Goal: Task Accomplishment & Management: Manage account settings

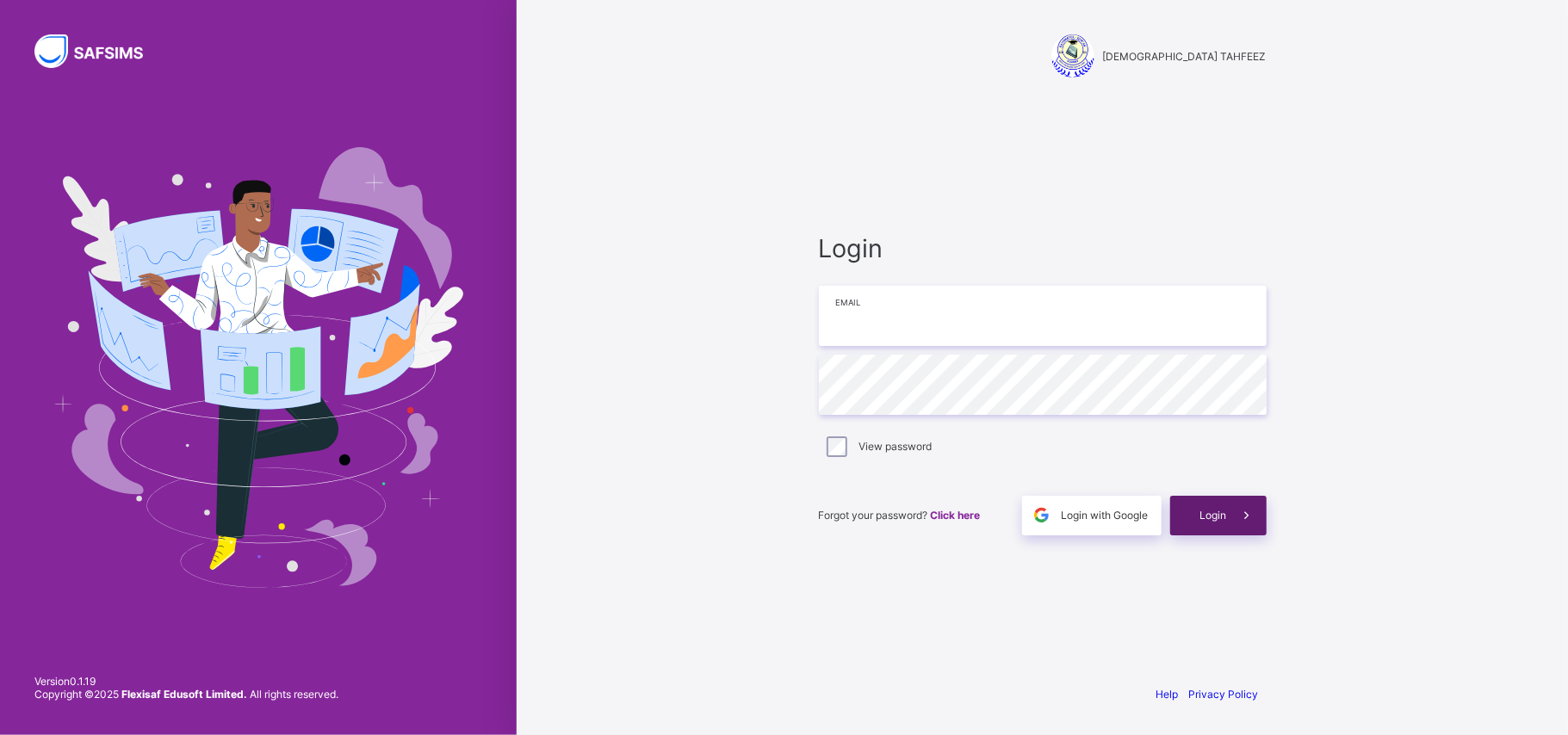
type input "**********"
click at [1209, 518] on span "Login" at bounding box center [1213, 515] width 26 height 13
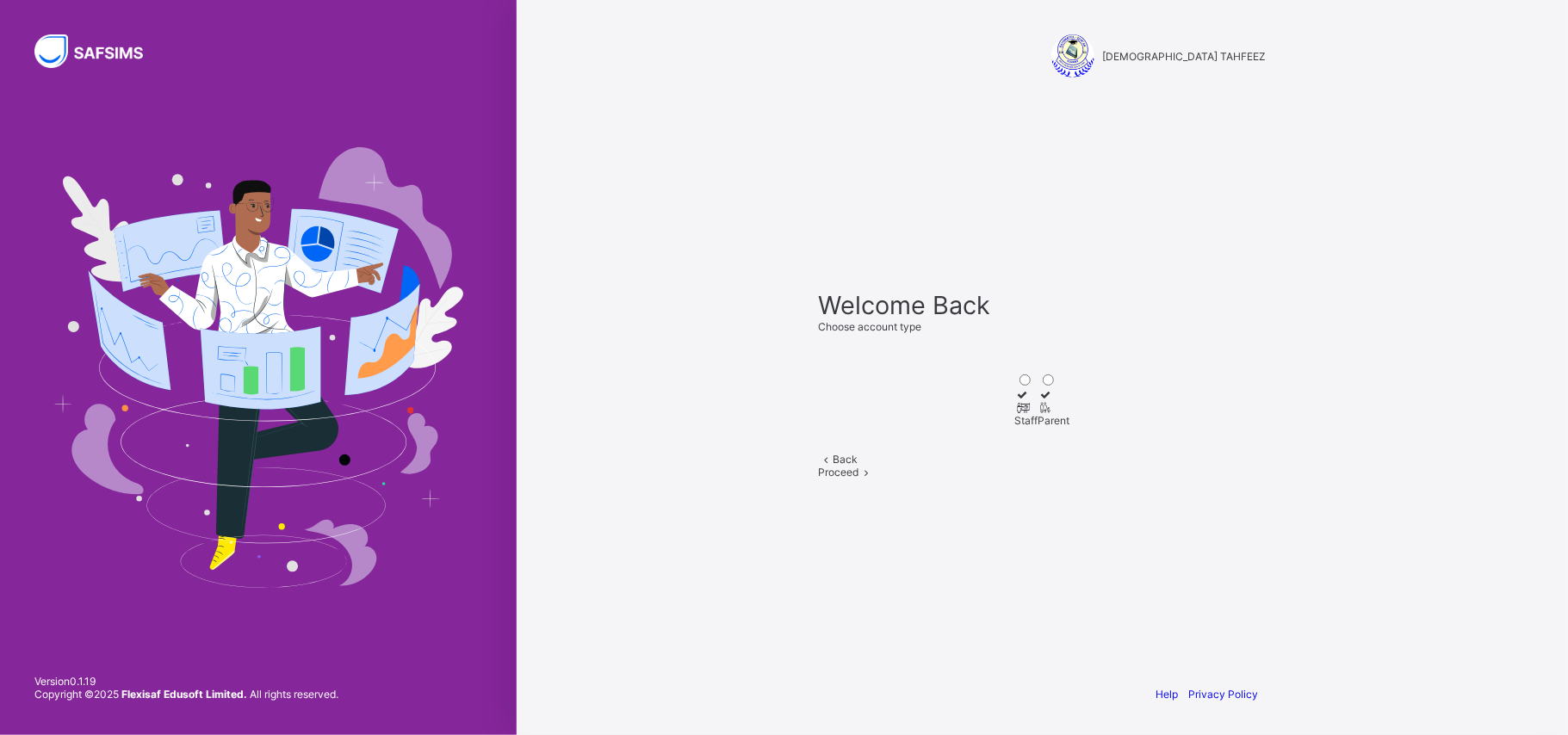
click at [1016, 415] on div "Staff" at bounding box center [1026, 421] width 23 height 13
click at [1082, 478] on div "Proceed" at bounding box center [1043, 472] width 447 height 13
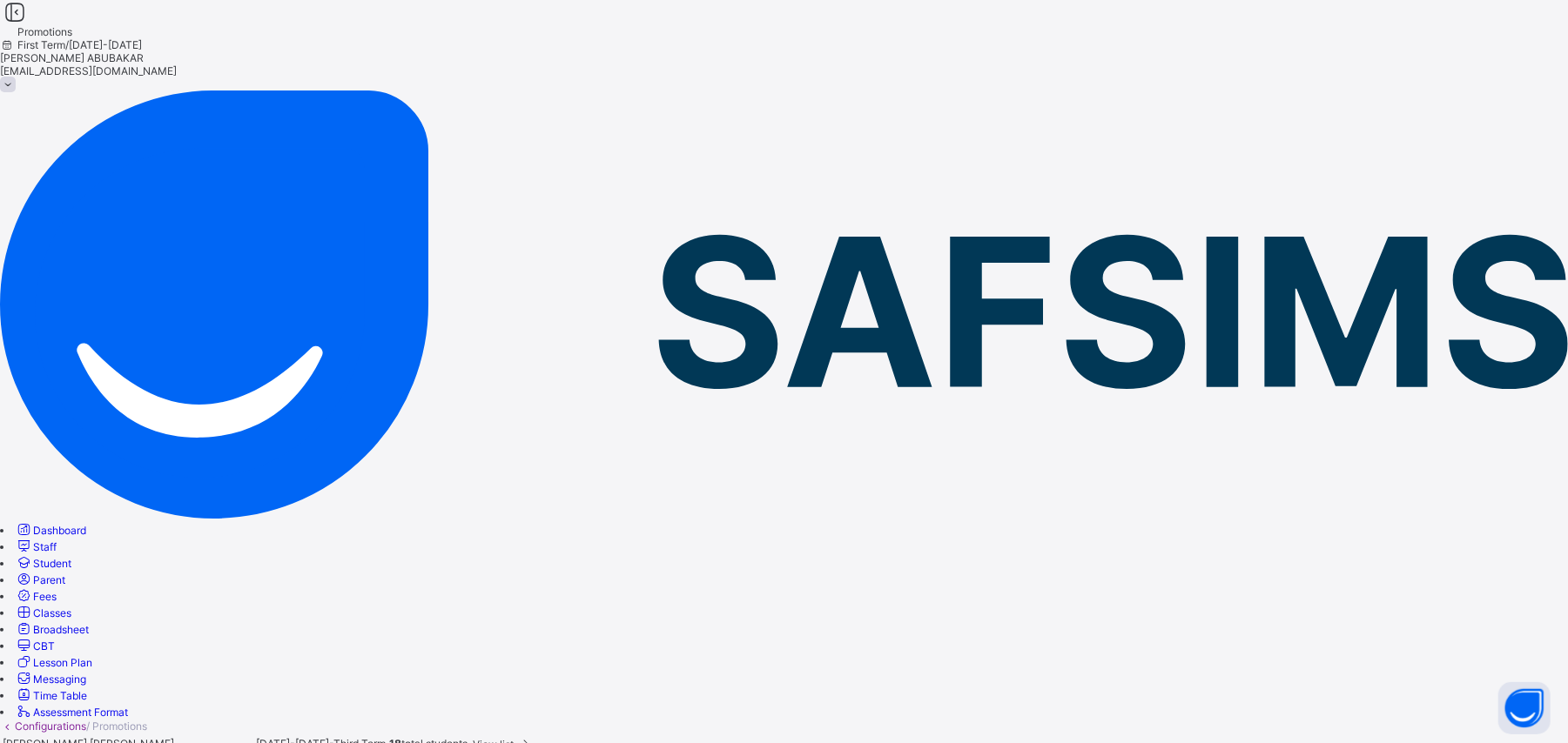
click at [71, 606] on link "Classes" at bounding box center [42, 613] width 56 height 13
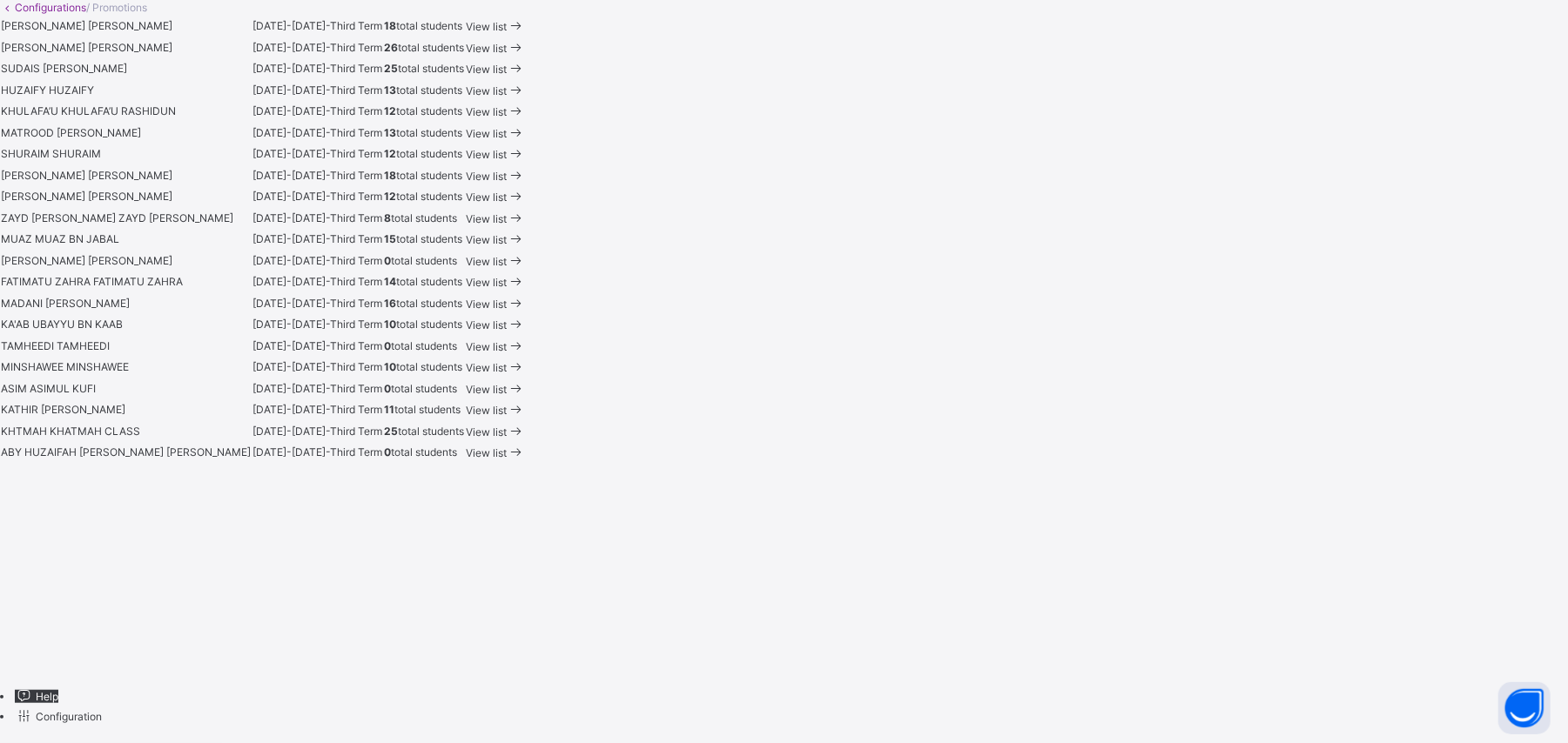
scroll to position [1202, 0]
click at [525, 420] on div "View list" at bounding box center [495, 411] width 59 height 20
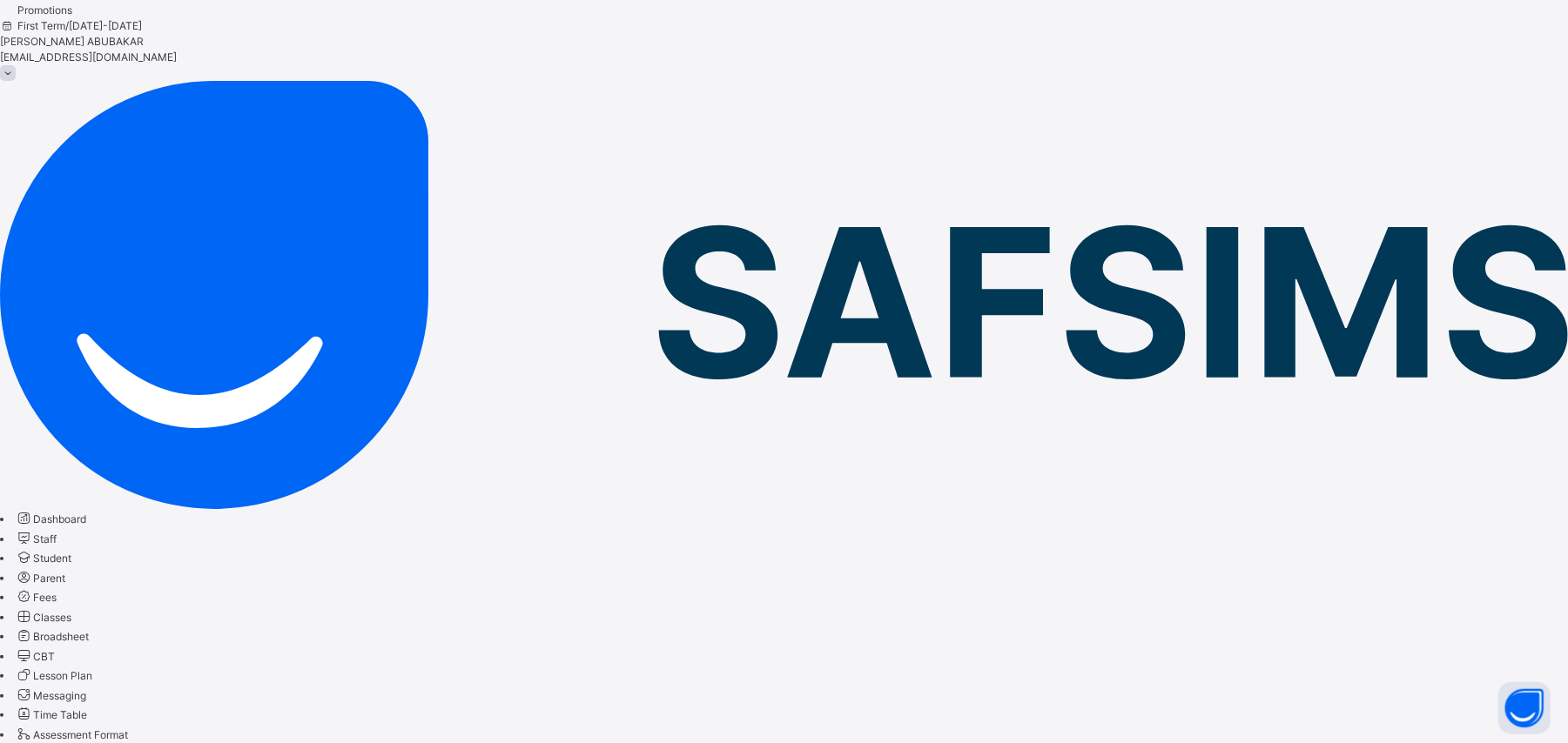
scroll to position [55, 0]
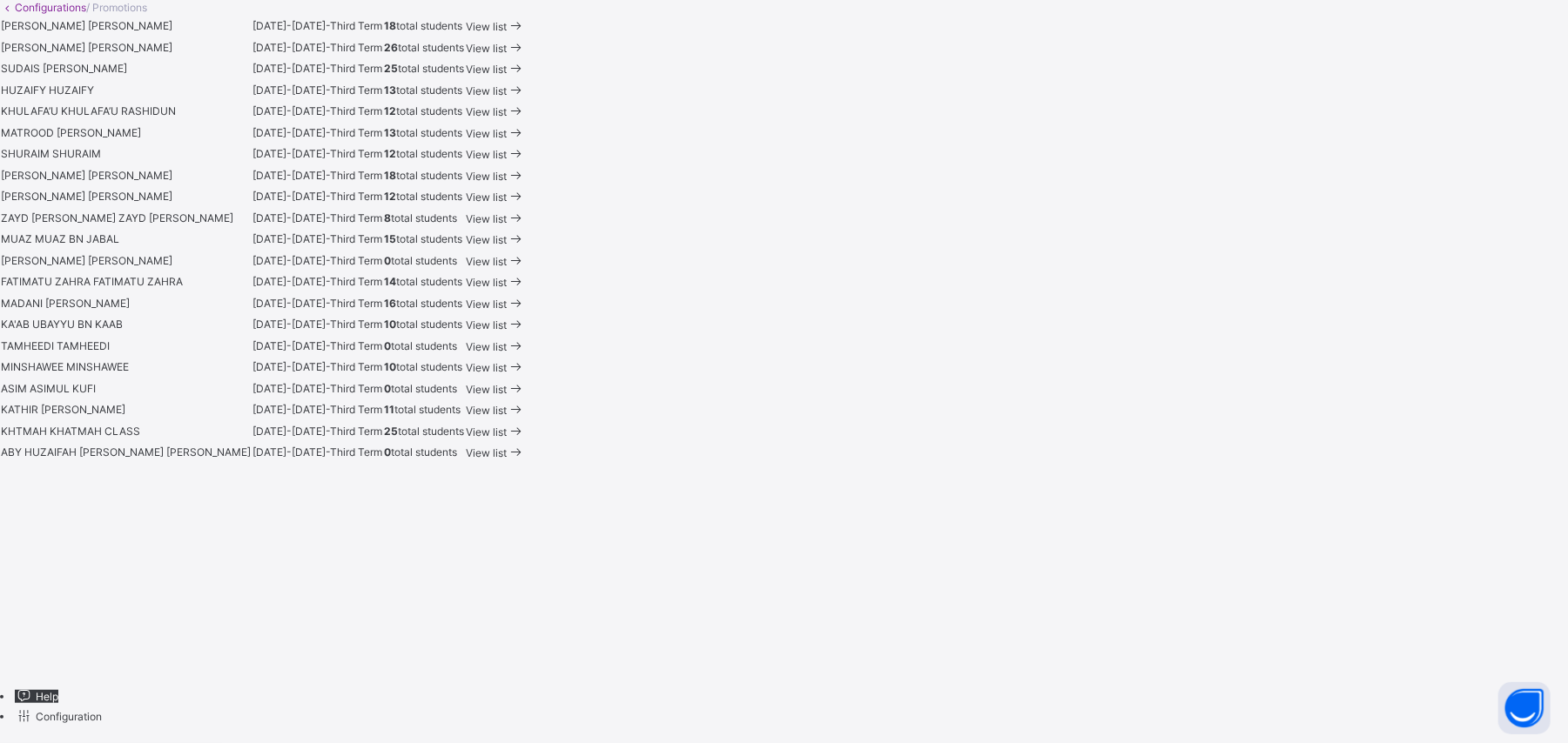
scroll to position [1202, 0]
click at [507, 460] on span "View list" at bounding box center [486, 453] width 41 height 13
click at [465, 464] on td "0 total students" at bounding box center [424, 453] width 82 height 22
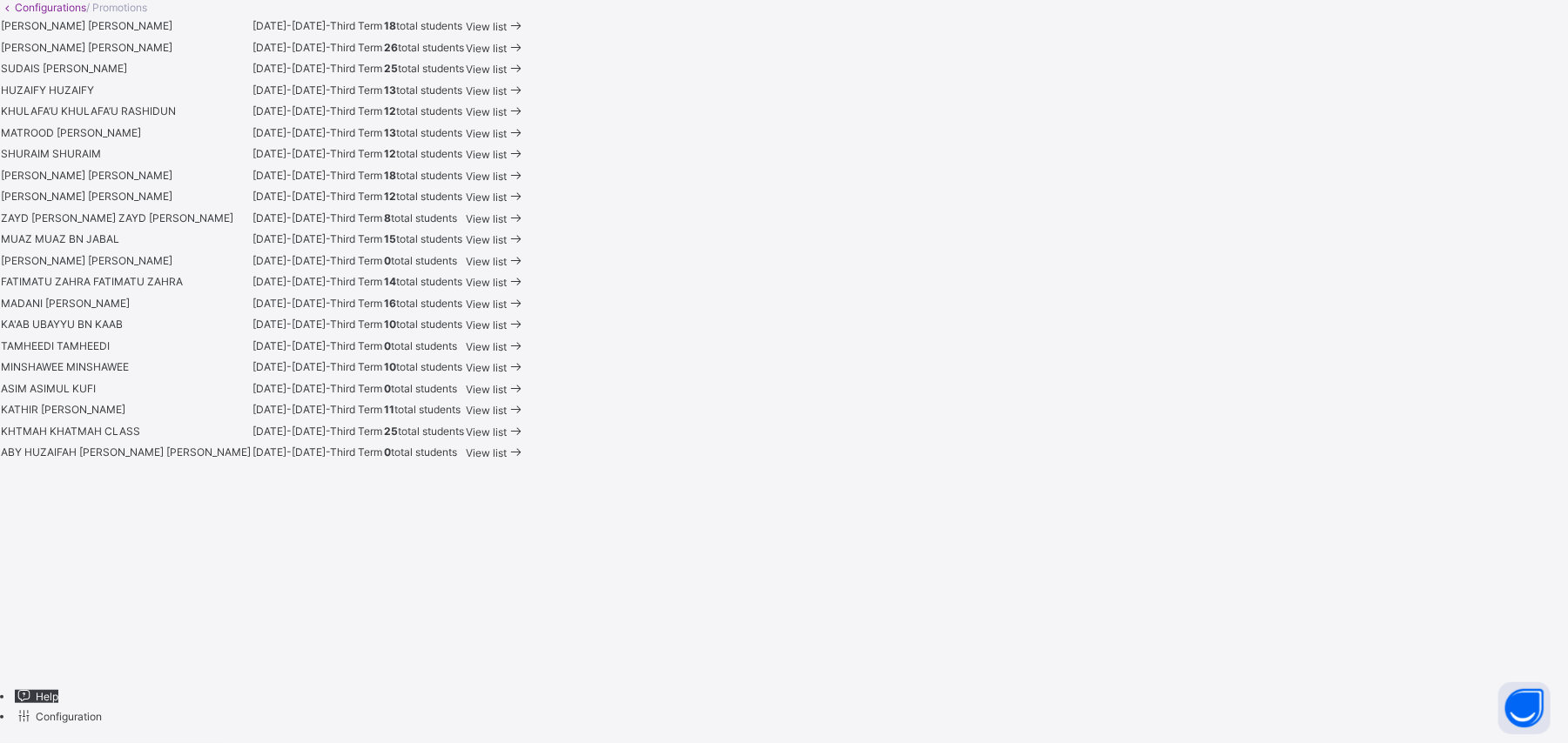
click at [457, 459] on span "0 total students" at bounding box center [420, 452] width 73 height 13
click at [465, 464] on td "0 total students" at bounding box center [424, 453] width 82 height 22
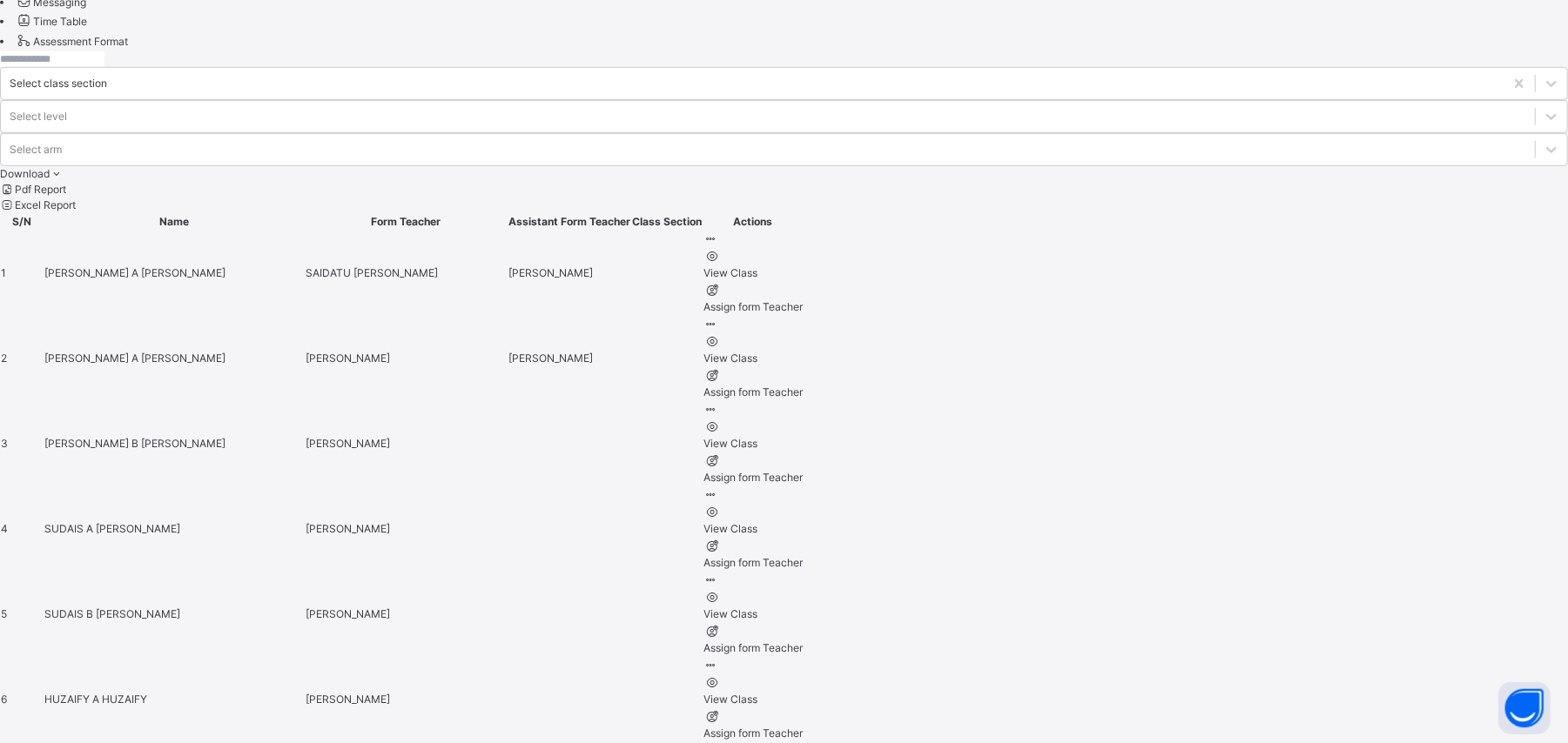
scroll to position [736, 0]
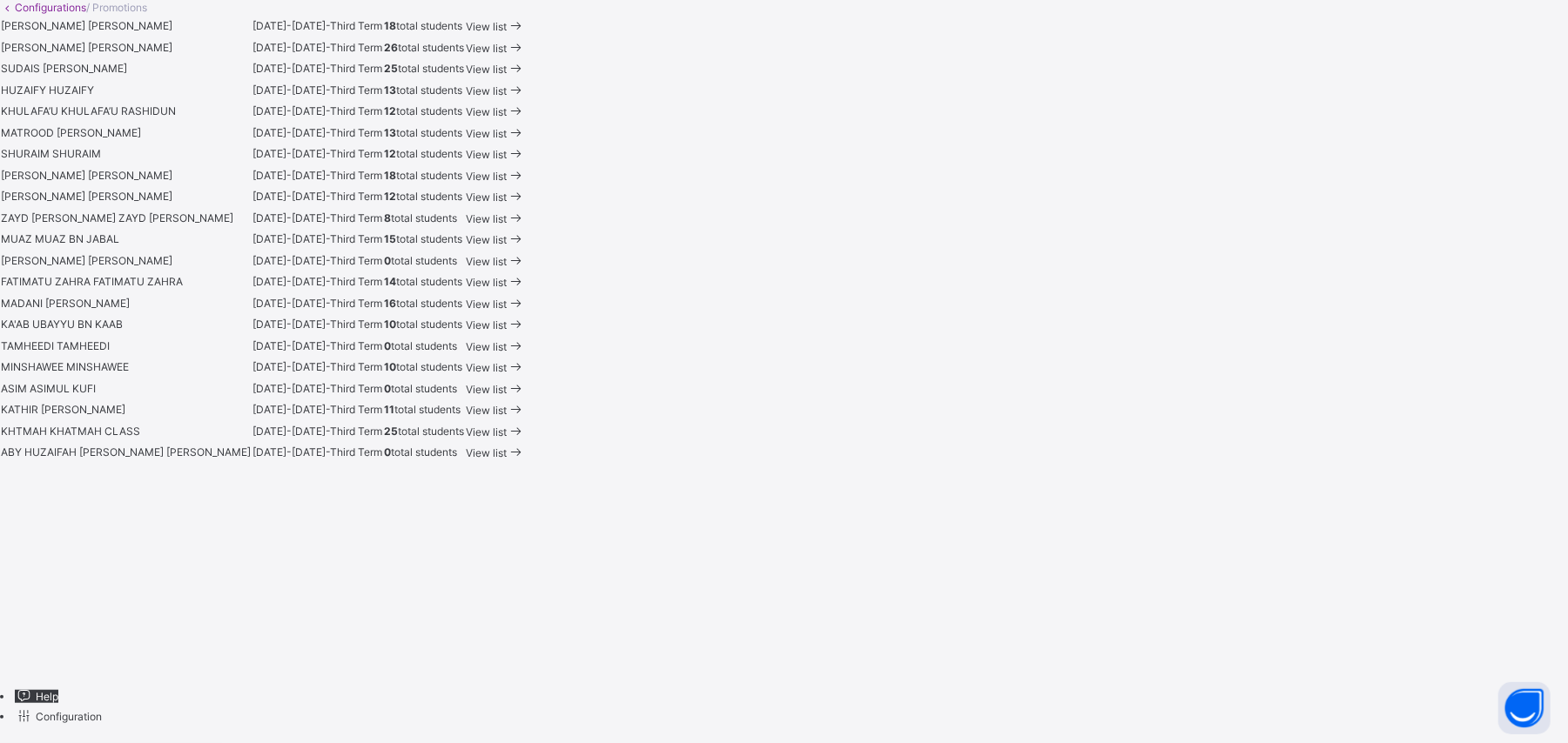
scroll to position [1202, 0]
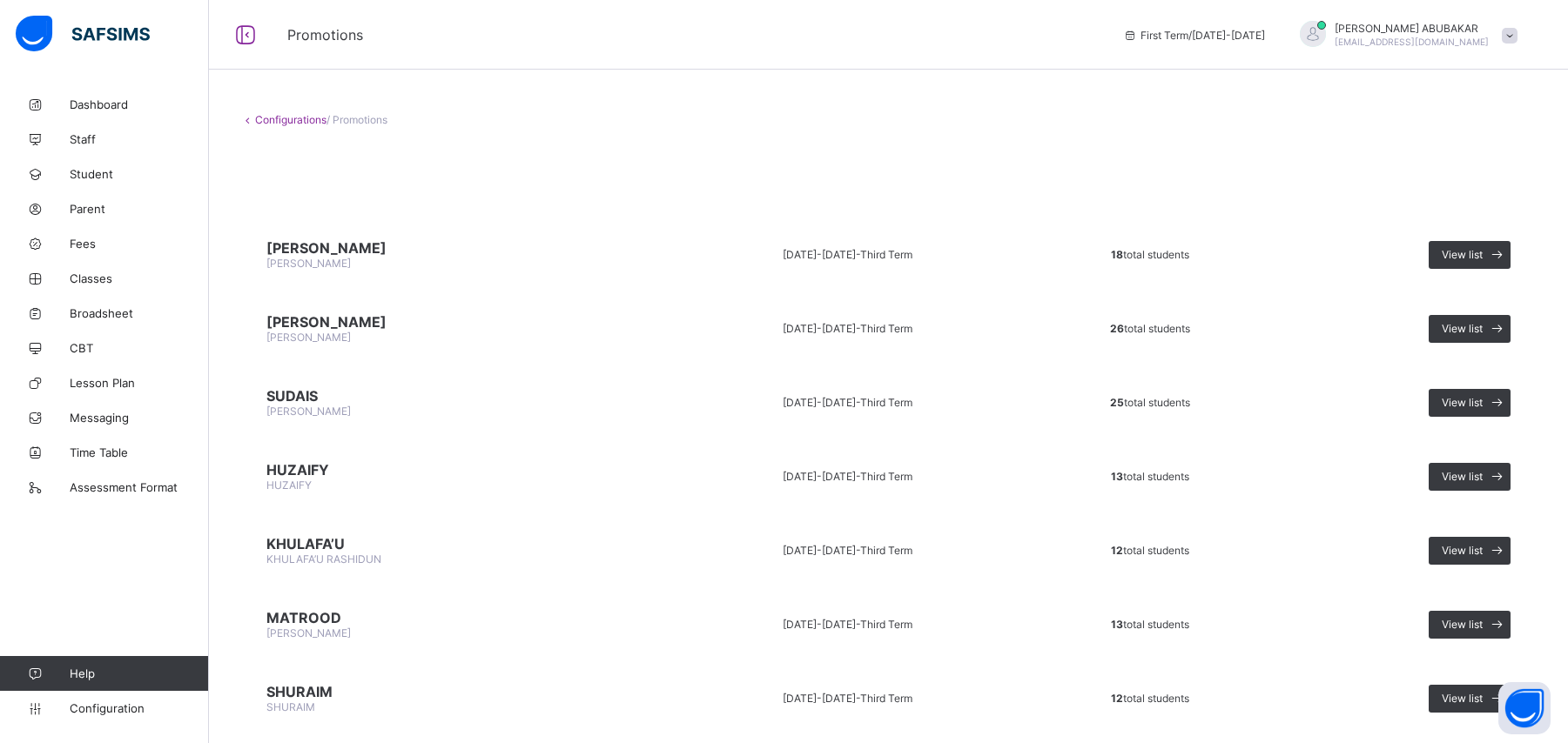
scroll to position [1065, 0]
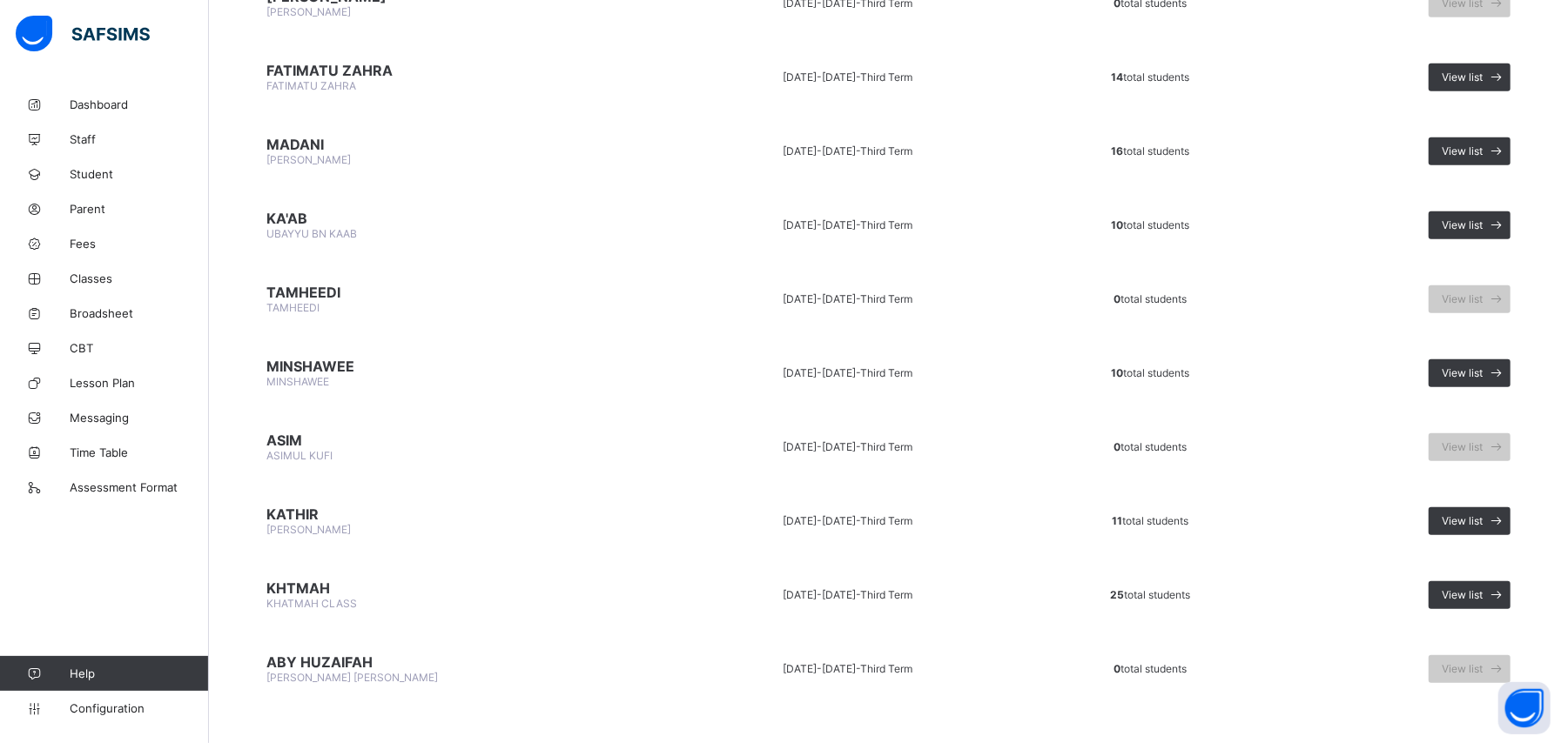
click at [1114, 663] on span "0 total students" at bounding box center [1150, 669] width 73 height 13
click at [1106, 656] on td "0 total students" at bounding box center [1151, 668] width 255 height 66
click at [1467, 588] on span "View list" at bounding box center [1463, 594] width 41 height 13
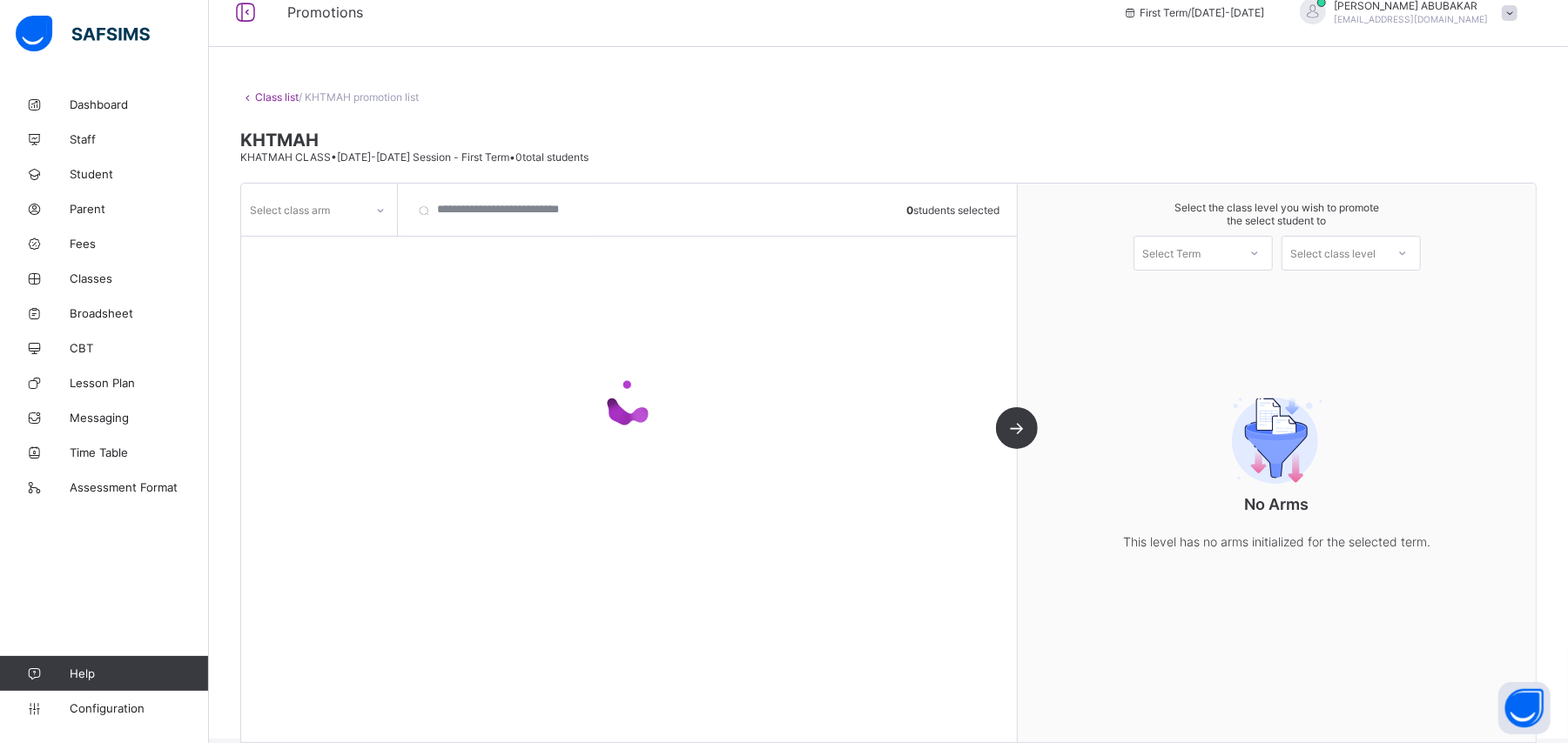
scroll to position [45, 0]
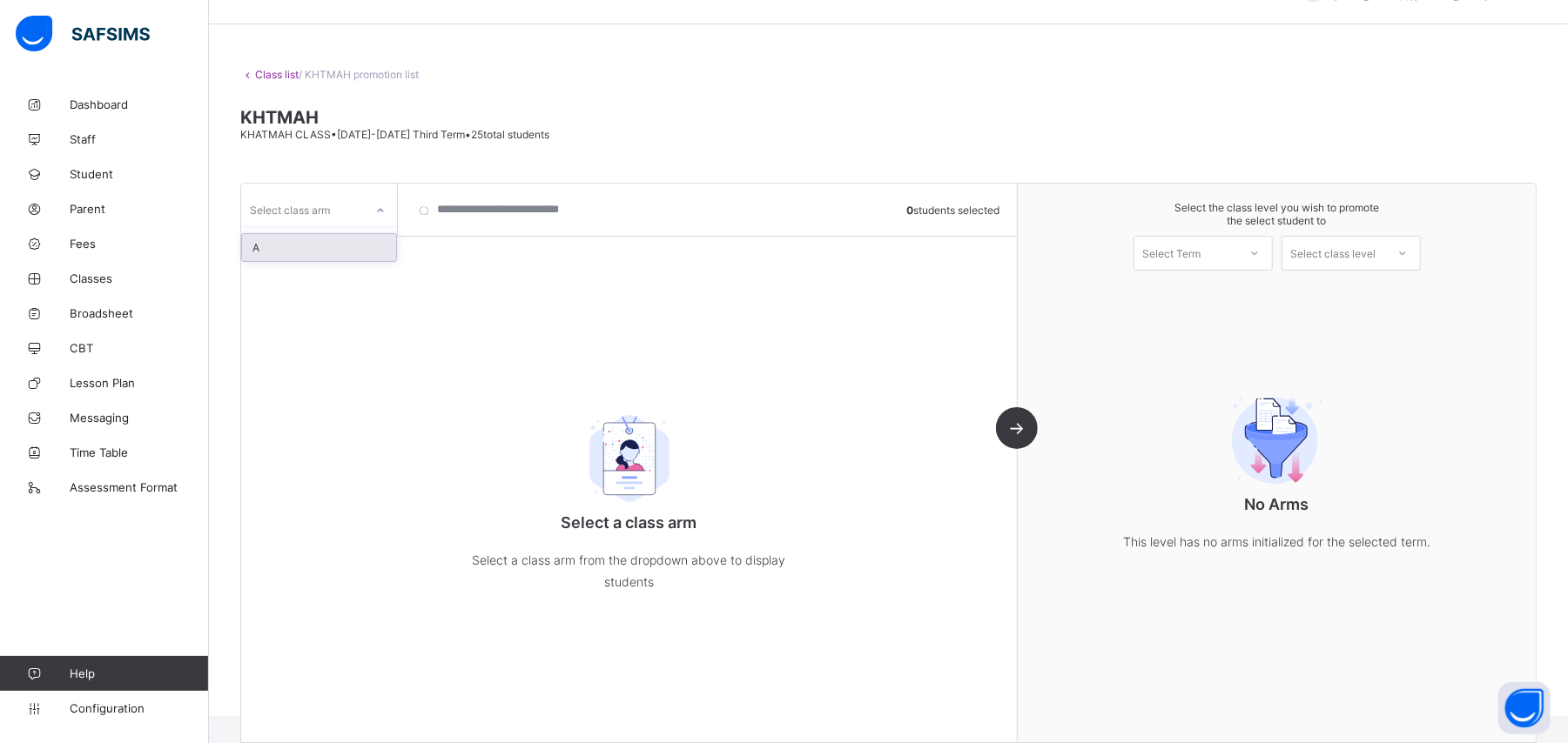
click at [384, 218] on icon at bounding box center [380, 210] width 10 height 18
click at [362, 242] on div "A" at bounding box center [319, 247] width 154 height 27
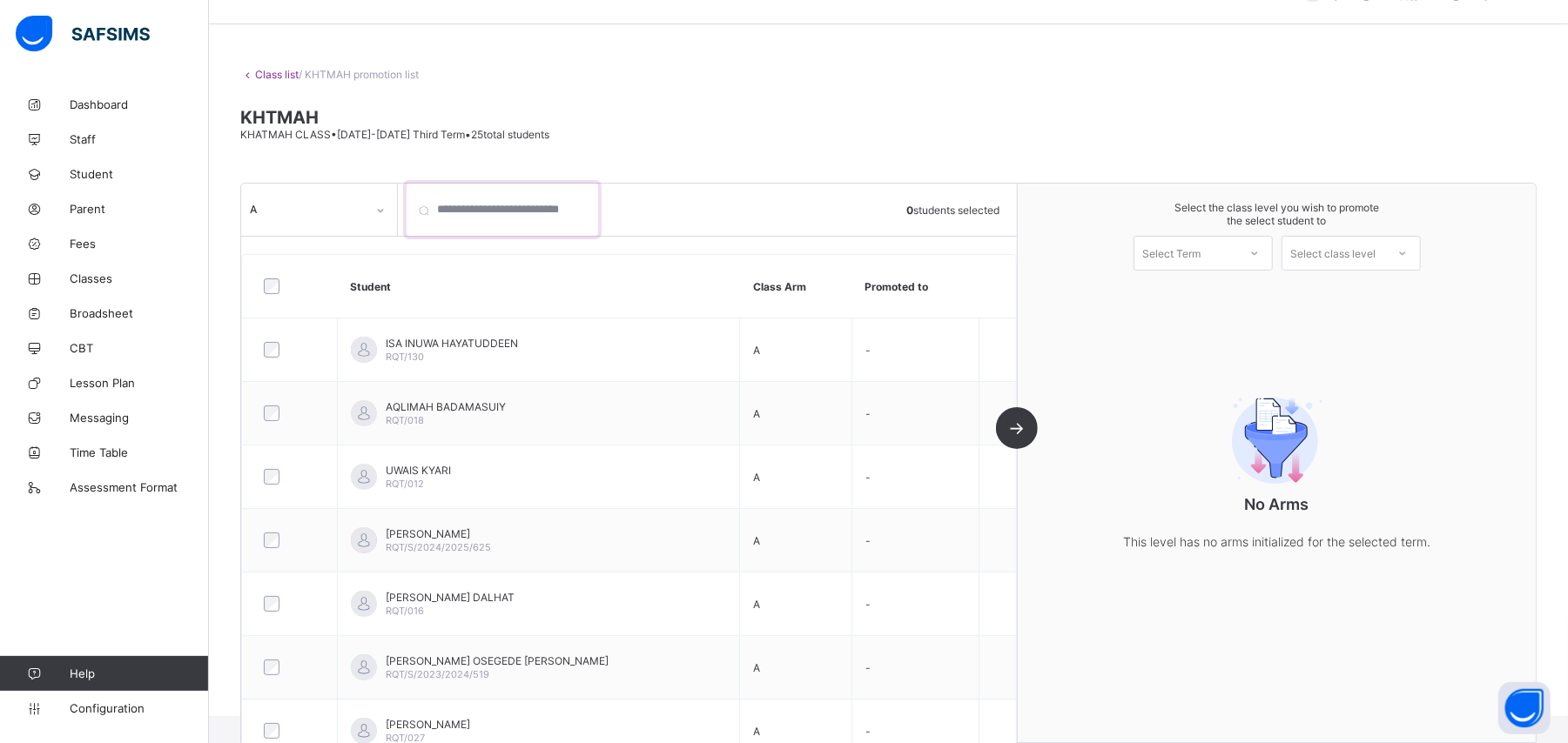
click at [479, 210] on input "search" at bounding box center [501, 210] width 191 height 53
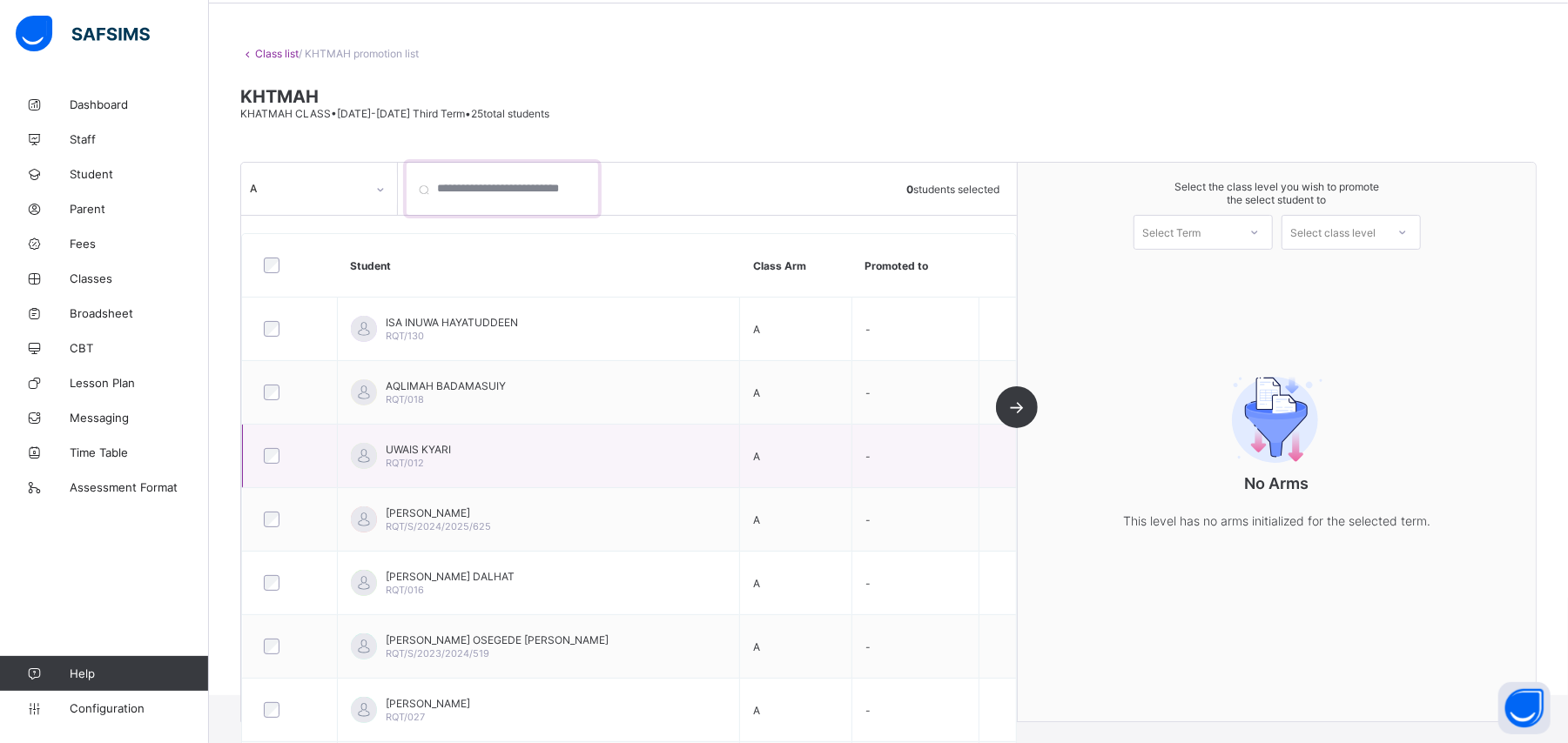
scroll to position [0, 0]
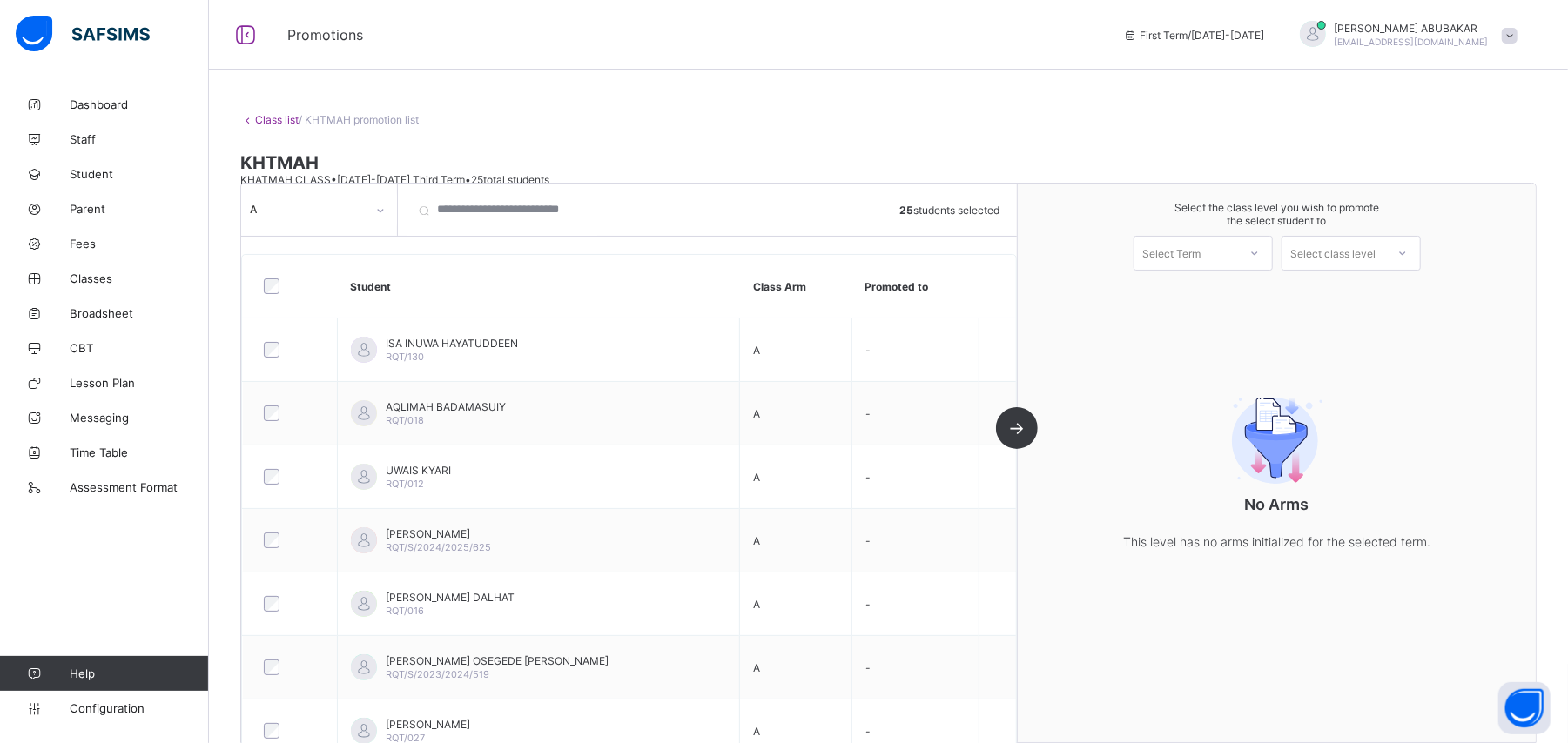
click at [1088, 358] on div "No Arms This level has no arms initialized for the selected term." at bounding box center [1276, 468] width 518 height 238
click at [1260, 251] on div at bounding box center [1255, 253] width 31 height 30
click at [1240, 282] on div "First Term [DATE]-[DATE]" at bounding box center [1203, 298] width 138 height 40
click at [1350, 263] on div "Select class level" at bounding box center [1333, 254] width 85 height 35
click at [1350, 287] on div "[PERSON_NAME] [PERSON_NAME]" at bounding box center [1351, 298] width 138 height 40
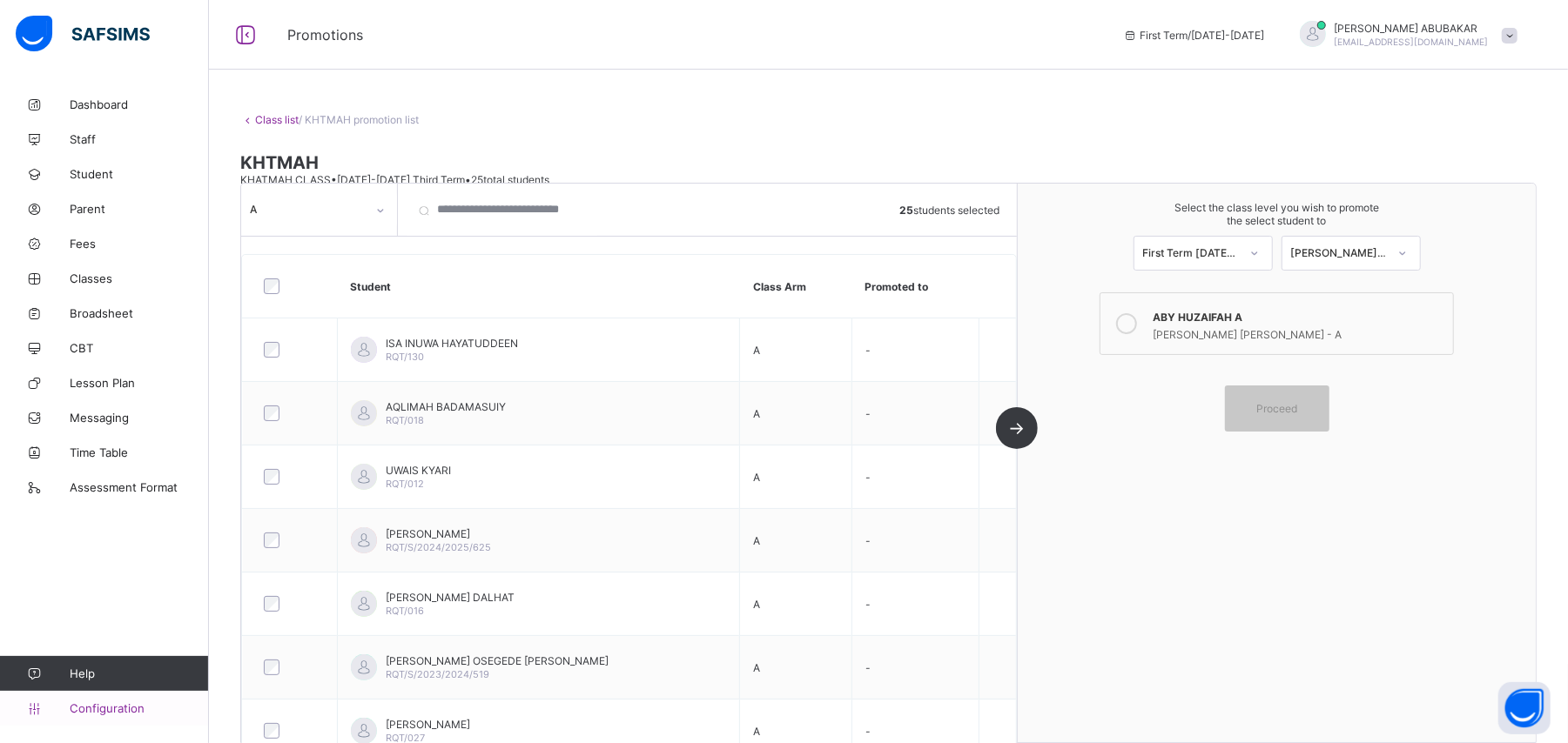
click at [123, 707] on span "Configuration" at bounding box center [139, 708] width 139 height 14
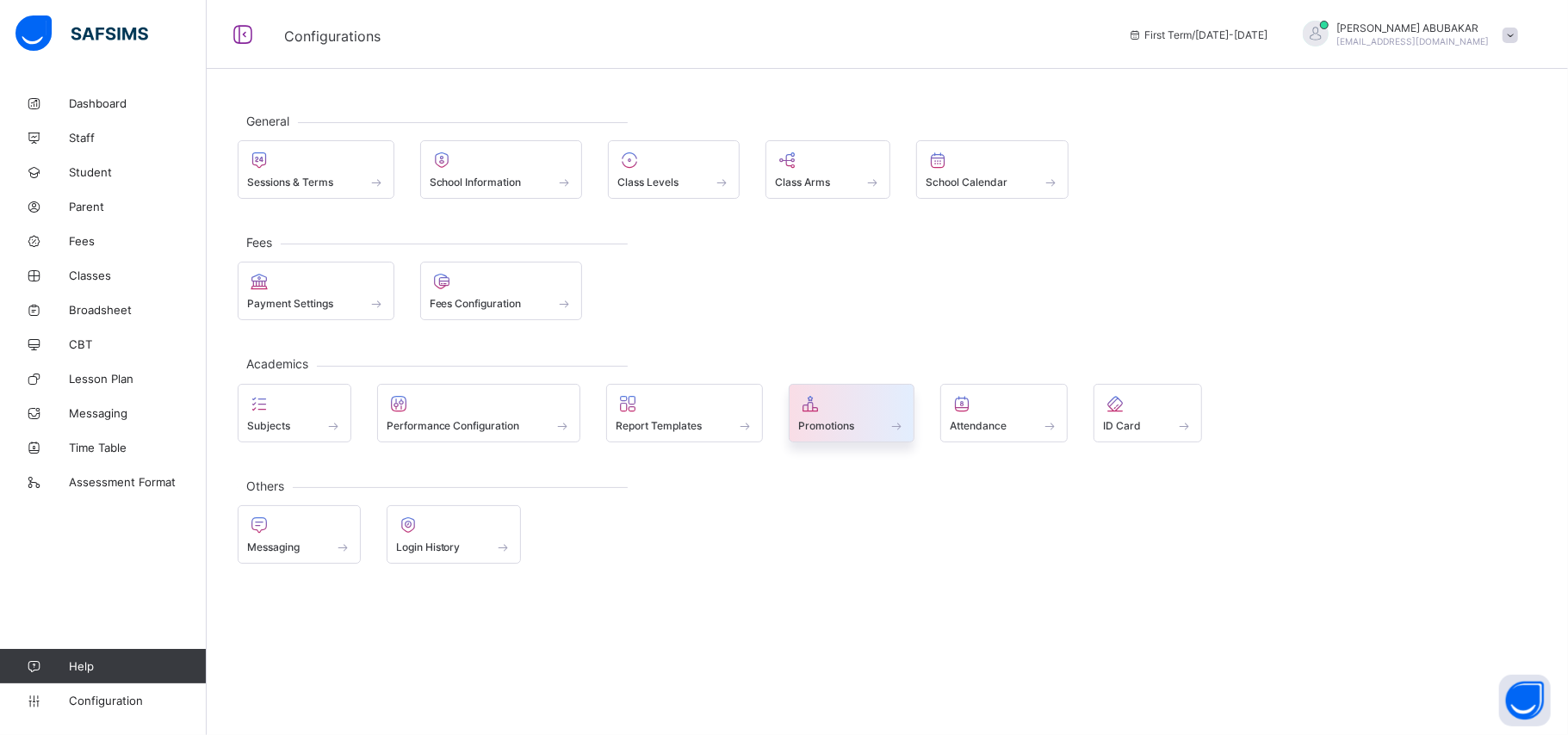
click at [880, 422] on div "Promotions" at bounding box center [852, 425] width 108 height 15
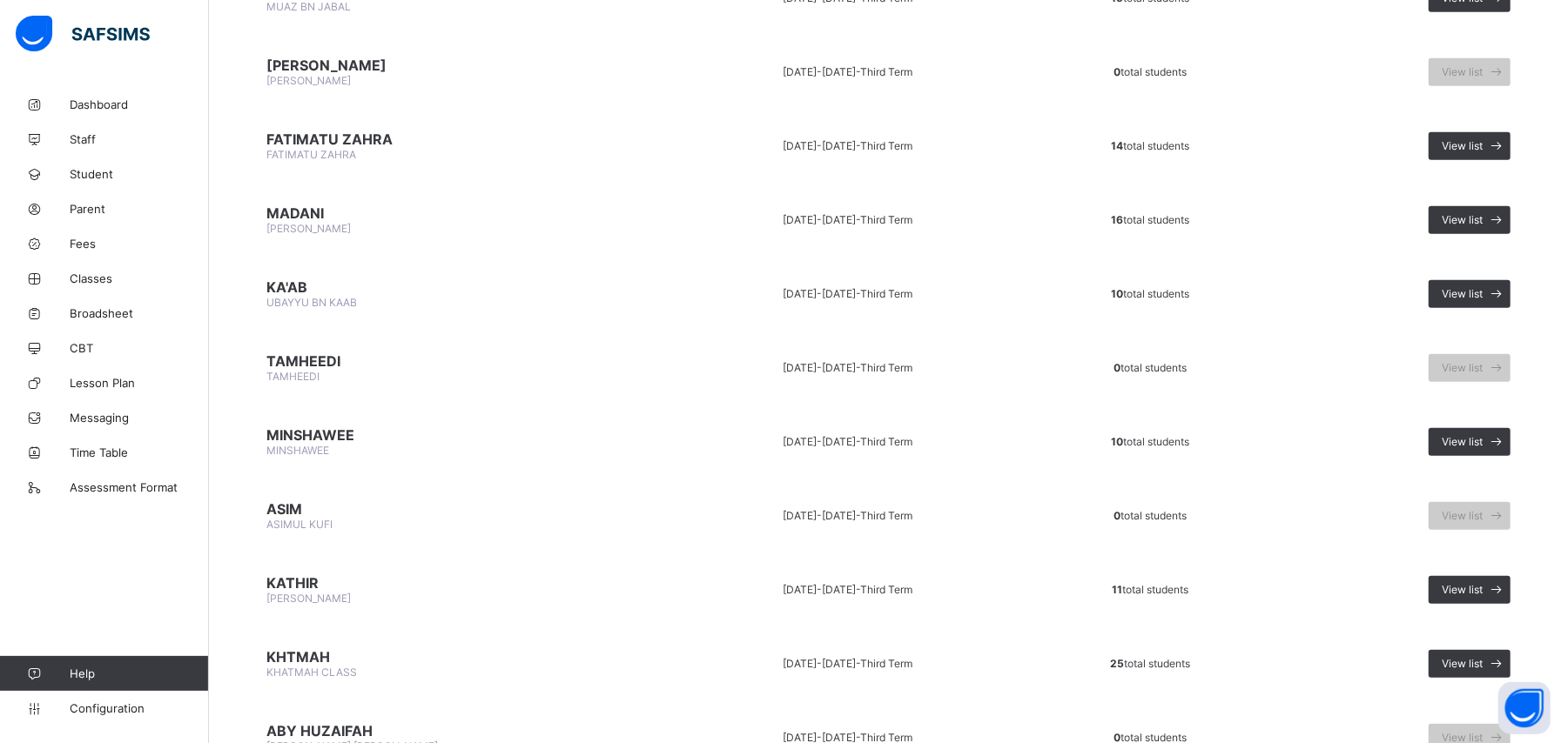
scroll to position [1065, 0]
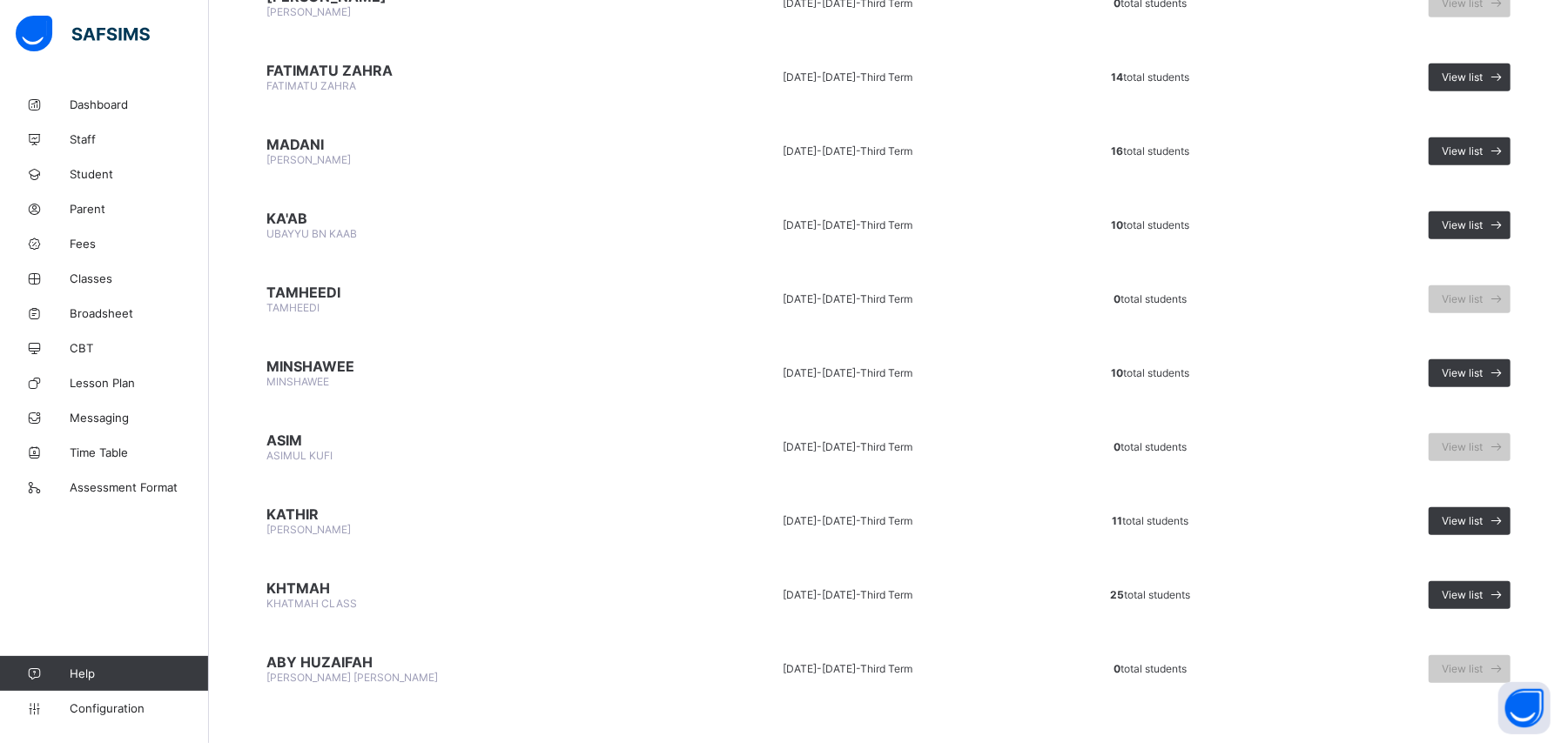
click at [1531, 430] on td "View list" at bounding box center [1407, 447] width 259 height 66
click at [1506, 438] on icon at bounding box center [1498, 447] width 18 height 17
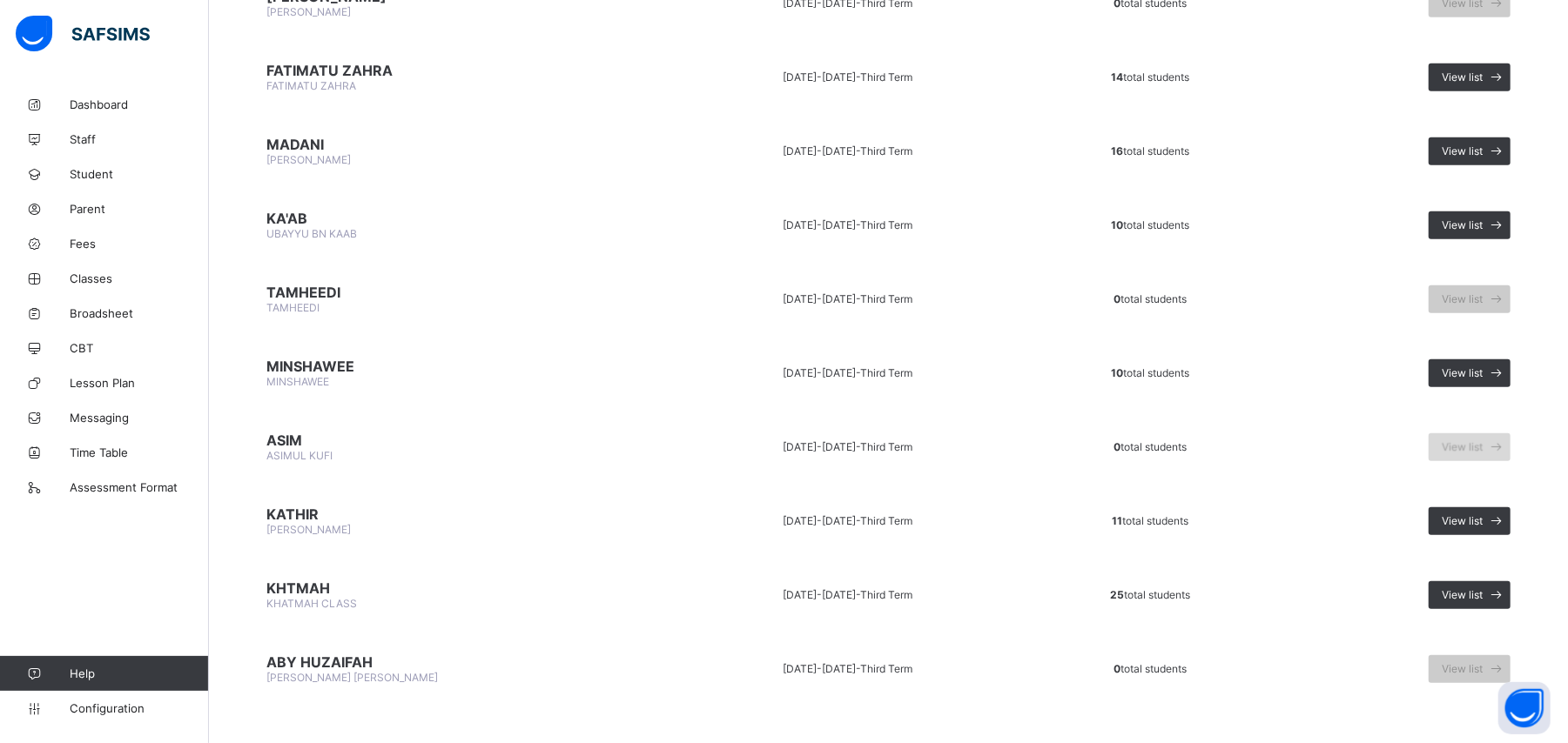
click at [1506, 438] on icon at bounding box center [1498, 447] width 18 height 17
click at [1529, 352] on td "View list" at bounding box center [1407, 373] width 259 height 66
click at [1506, 365] on icon at bounding box center [1498, 373] width 18 height 17
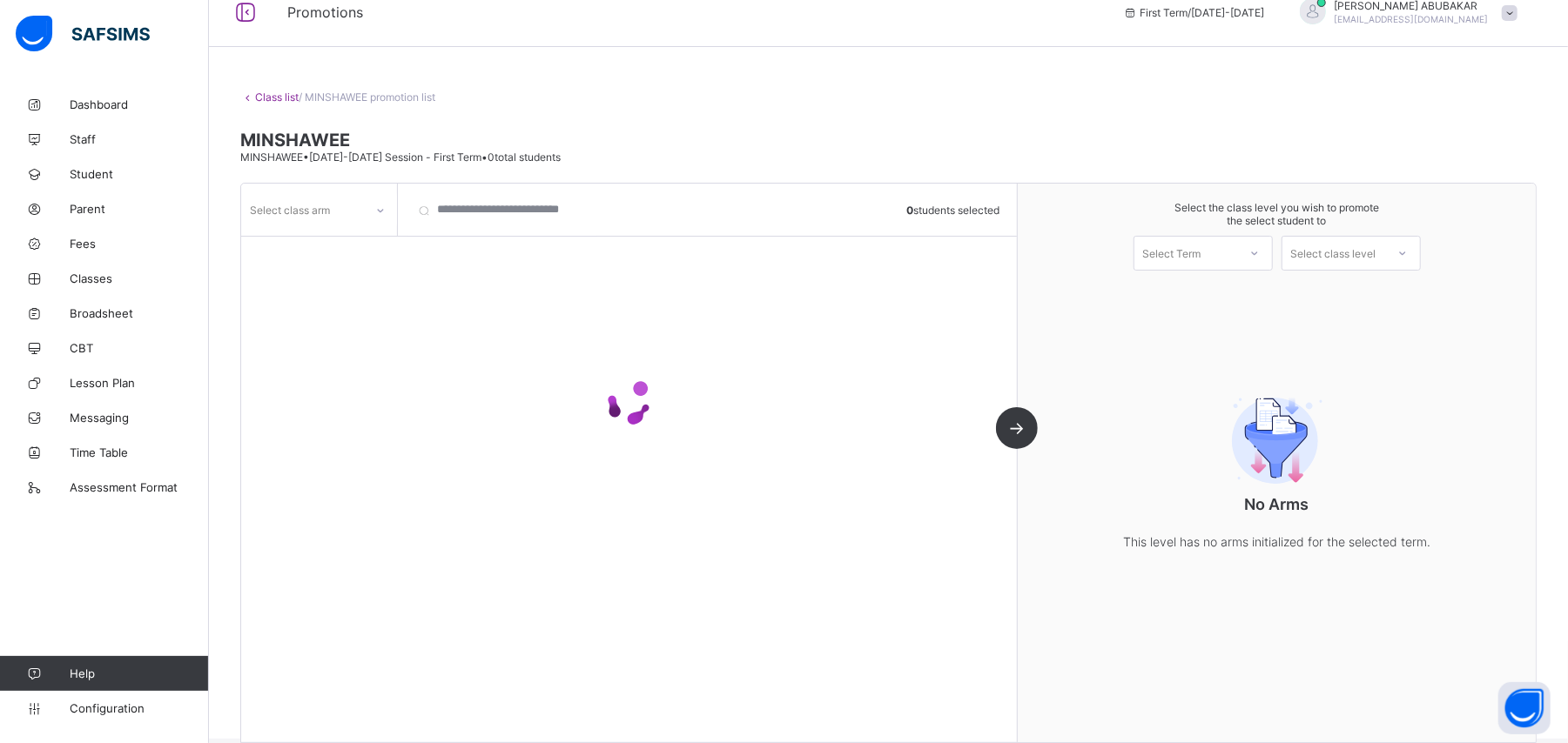
scroll to position [45, 0]
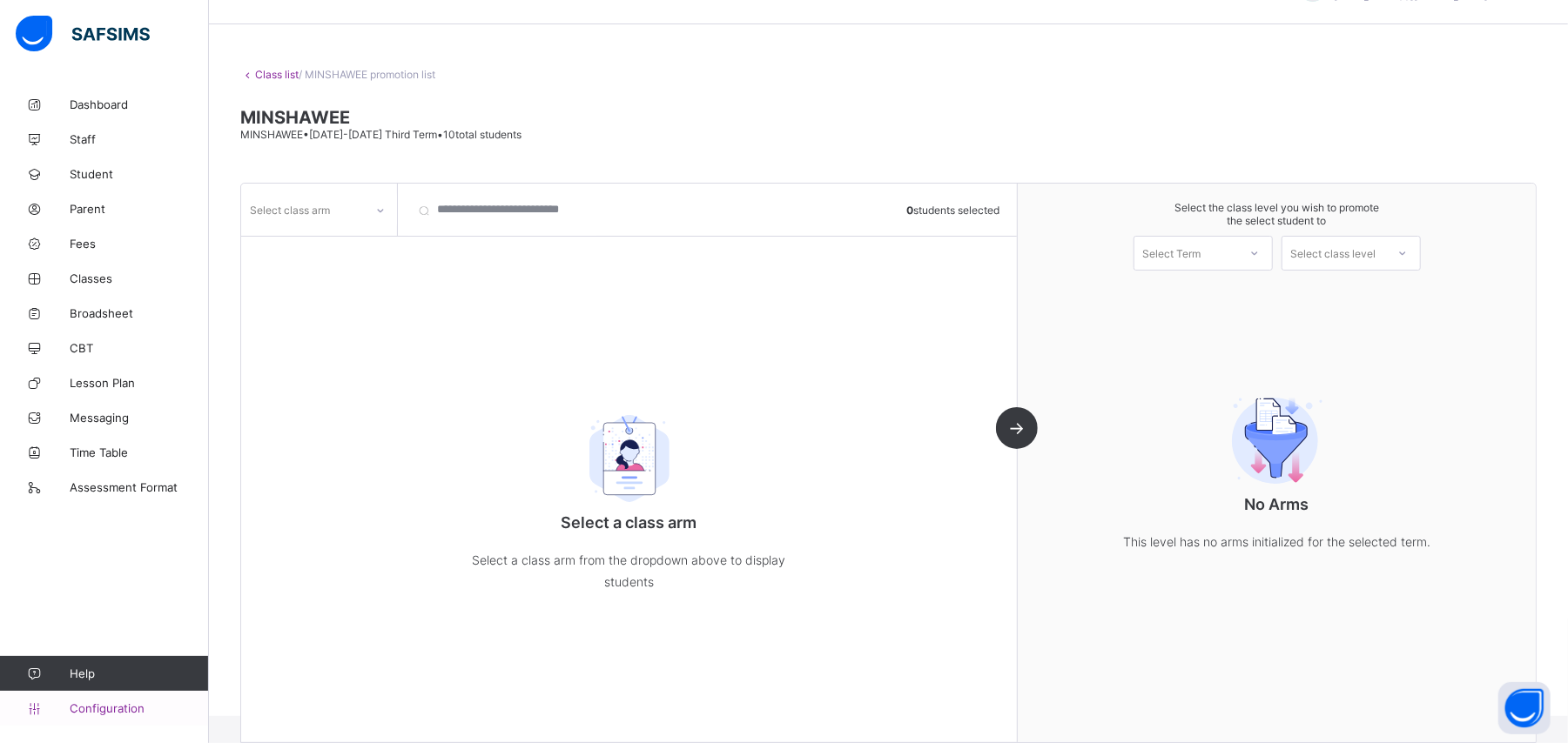
click at [126, 700] on link "Configuration" at bounding box center [103, 709] width 208 height 35
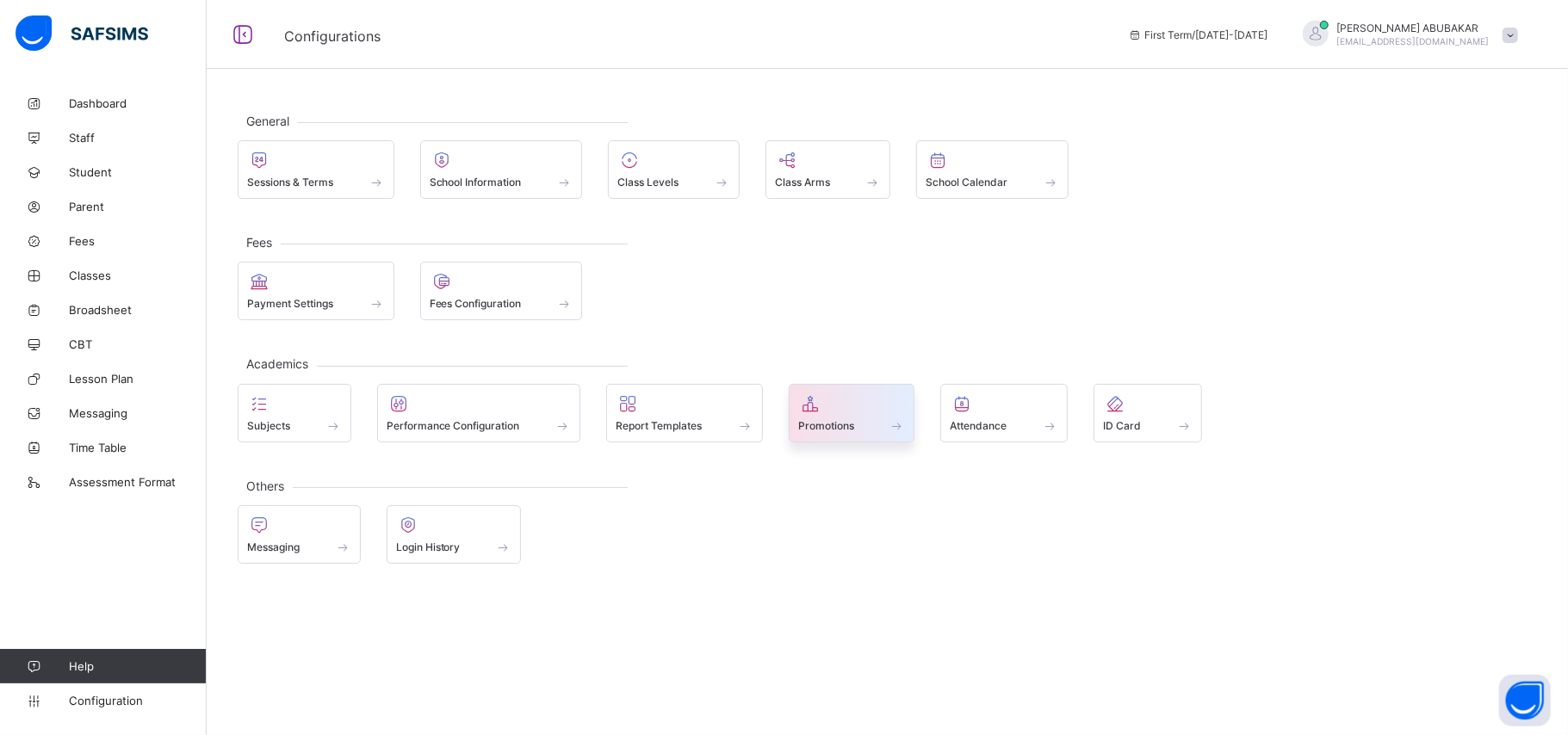
click at [847, 408] on div at bounding box center [852, 404] width 108 height 21
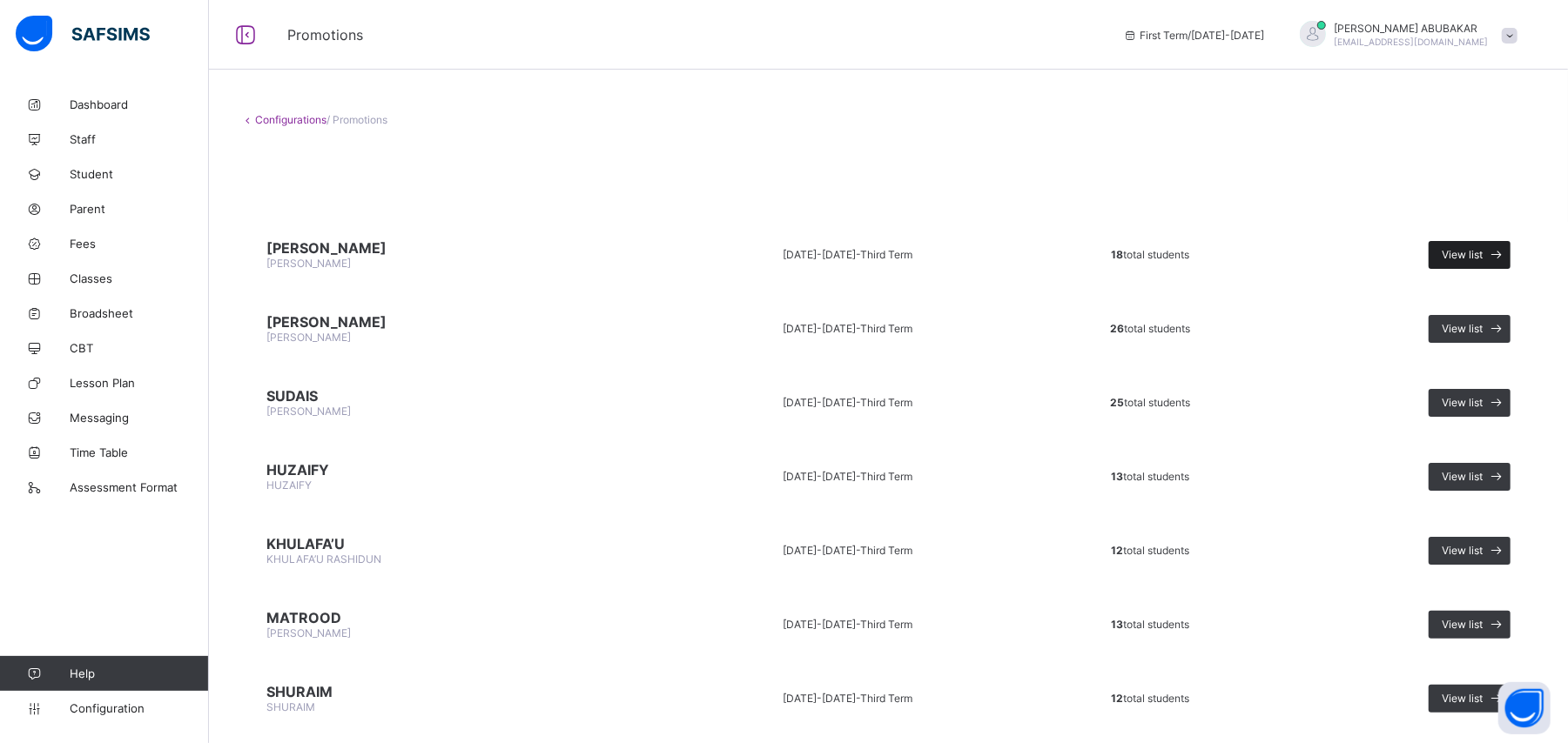
click at [1483, 249] on span "View list" at bounding box center [1463, 255] width 41 height 13
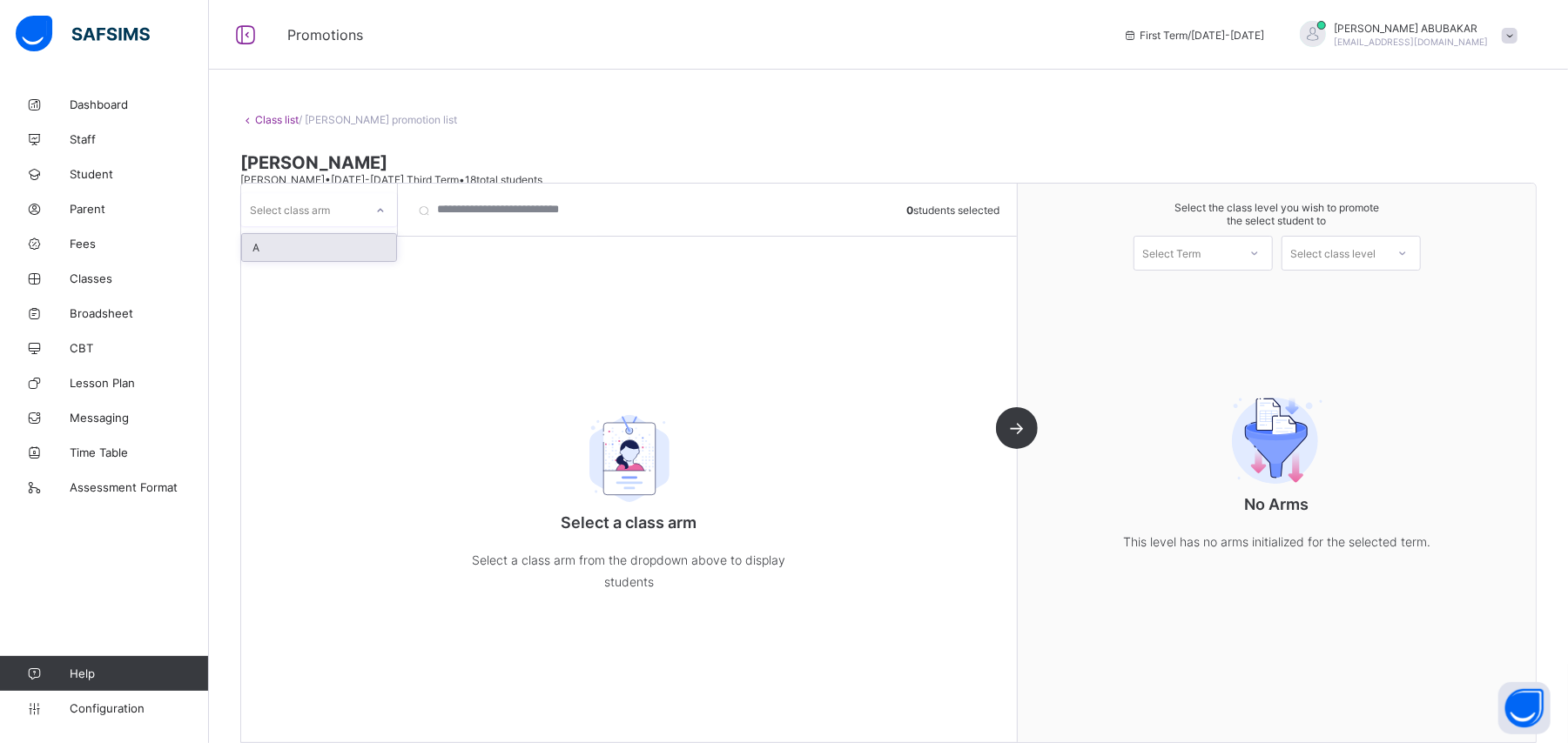
drag, startPoint x: 660, startPoint y: 227, endPoint x: 368, endPoint y: 198, distance: 293.4
click at [368, 198] on div at bounding box center [380, 210] width 30 height 28
click at [343, 242] on div "A" at bounding box center [319, 247] width 154 height 27
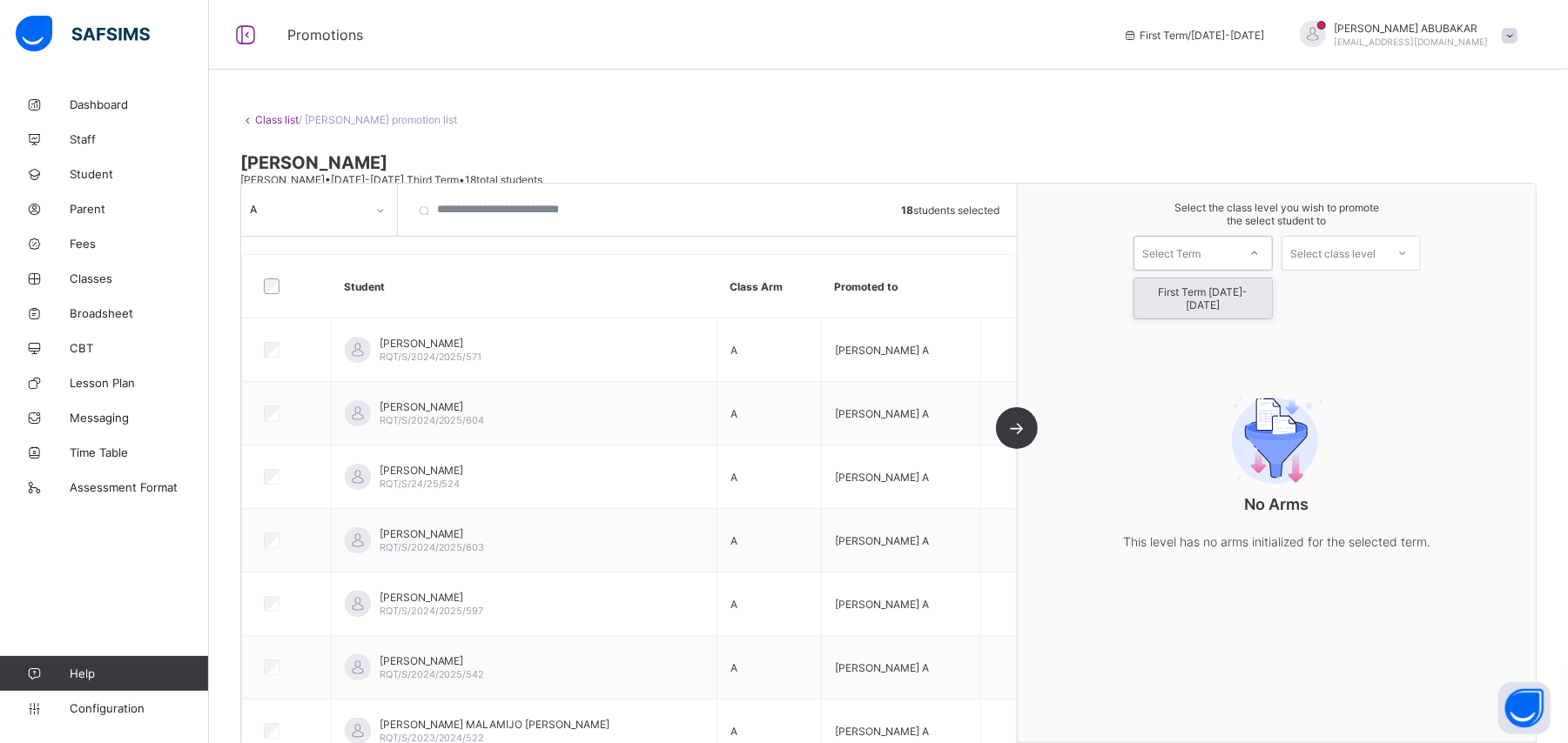
click at [1260, 248] on icon at bounding box center [1254, 253] width 10 height 18
click at [1256, 280] on div "First Term [DATE]-[DATE]" at bounding box center [1203, 298] width 138 height 40
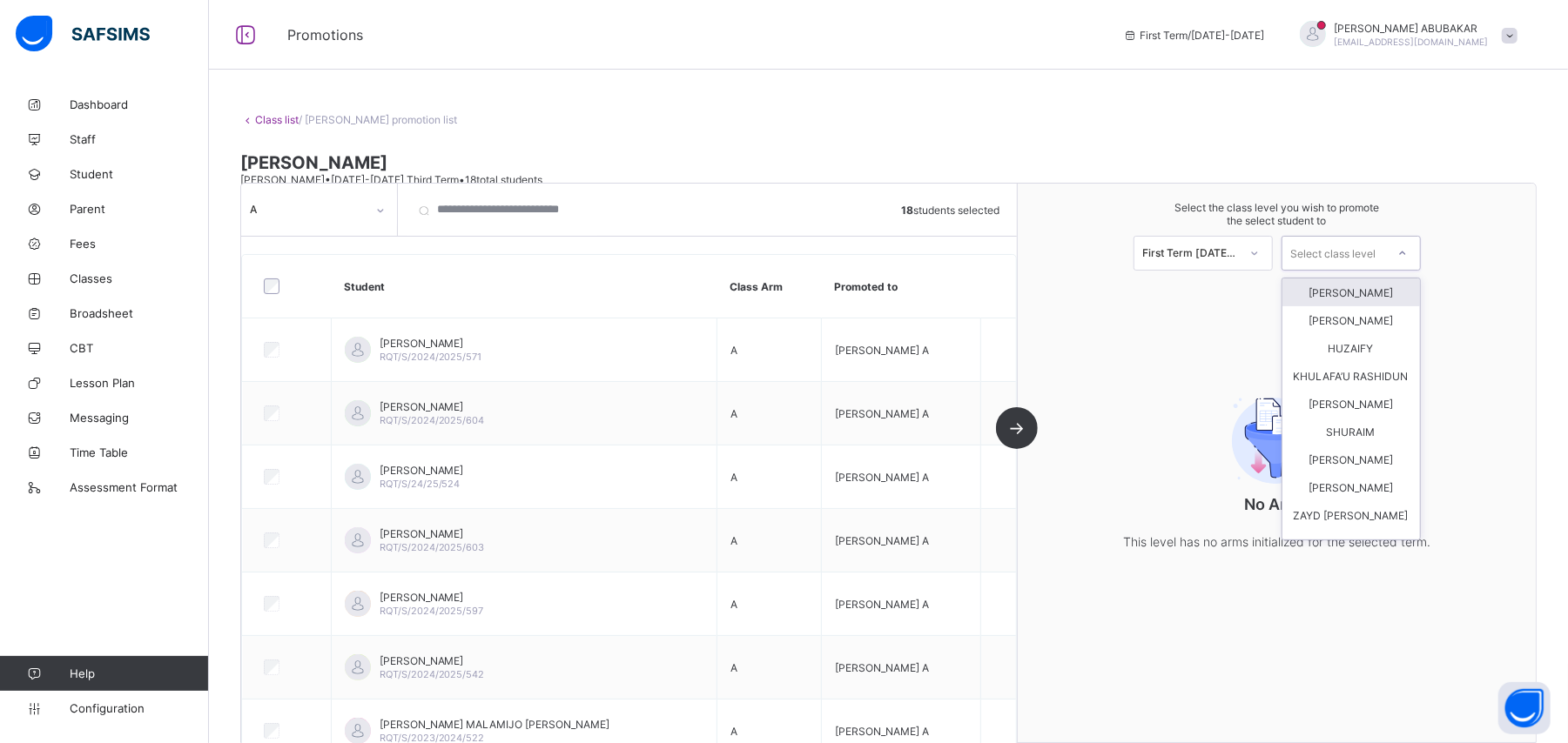
click at [1357, 258] on div "Select class level" at bounding box center [1333, 254] width 85 height 35
click at [1353, 293] on div "[PERSON_NAME]" at bounding box center [1351, 293] width 138 height 28
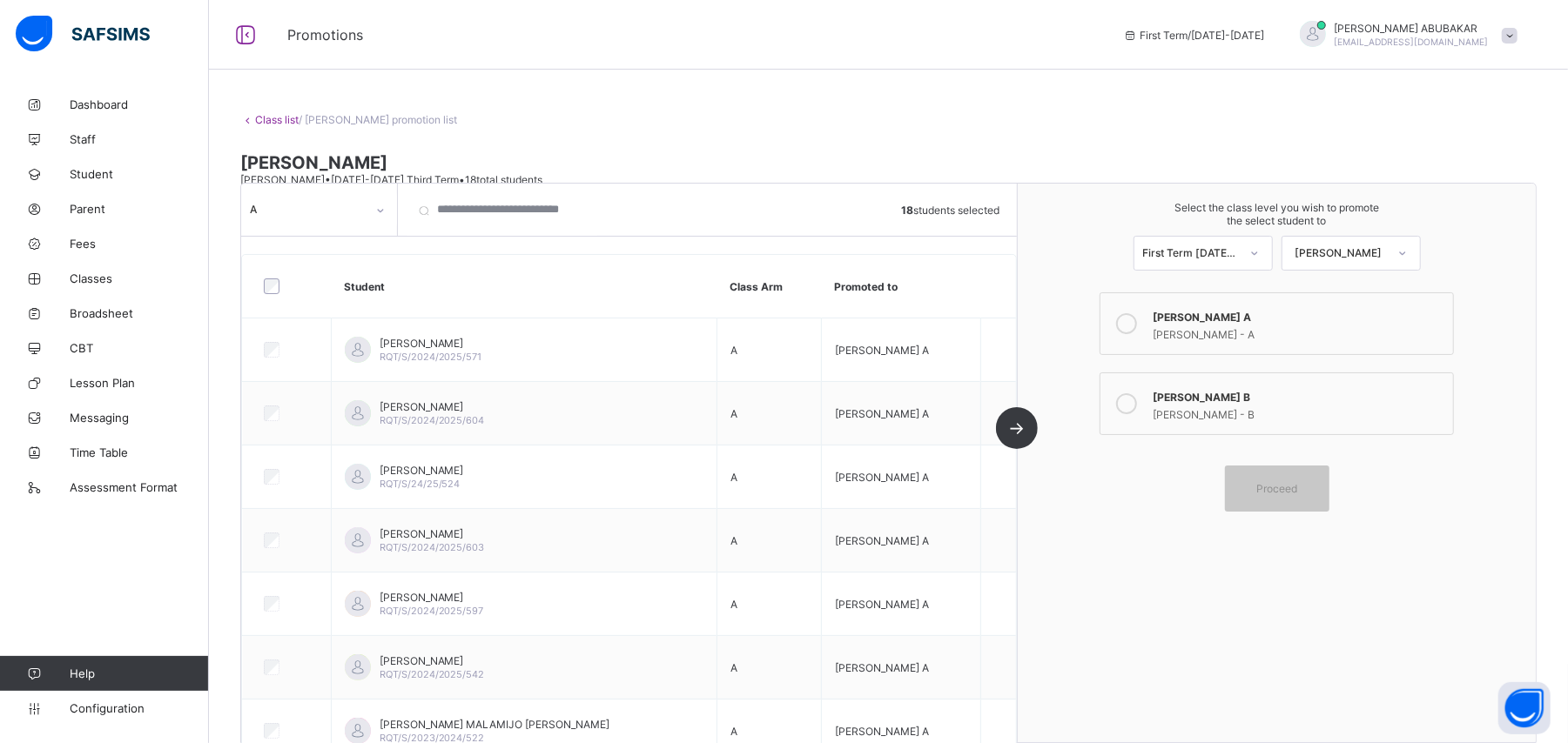
click at [1138, 315] on icon at bounding box center [1127, 323] width 21 height 21
click at [1283, 485] on span "Proceed" at bounding box center [1277, 488] width 41 height 13
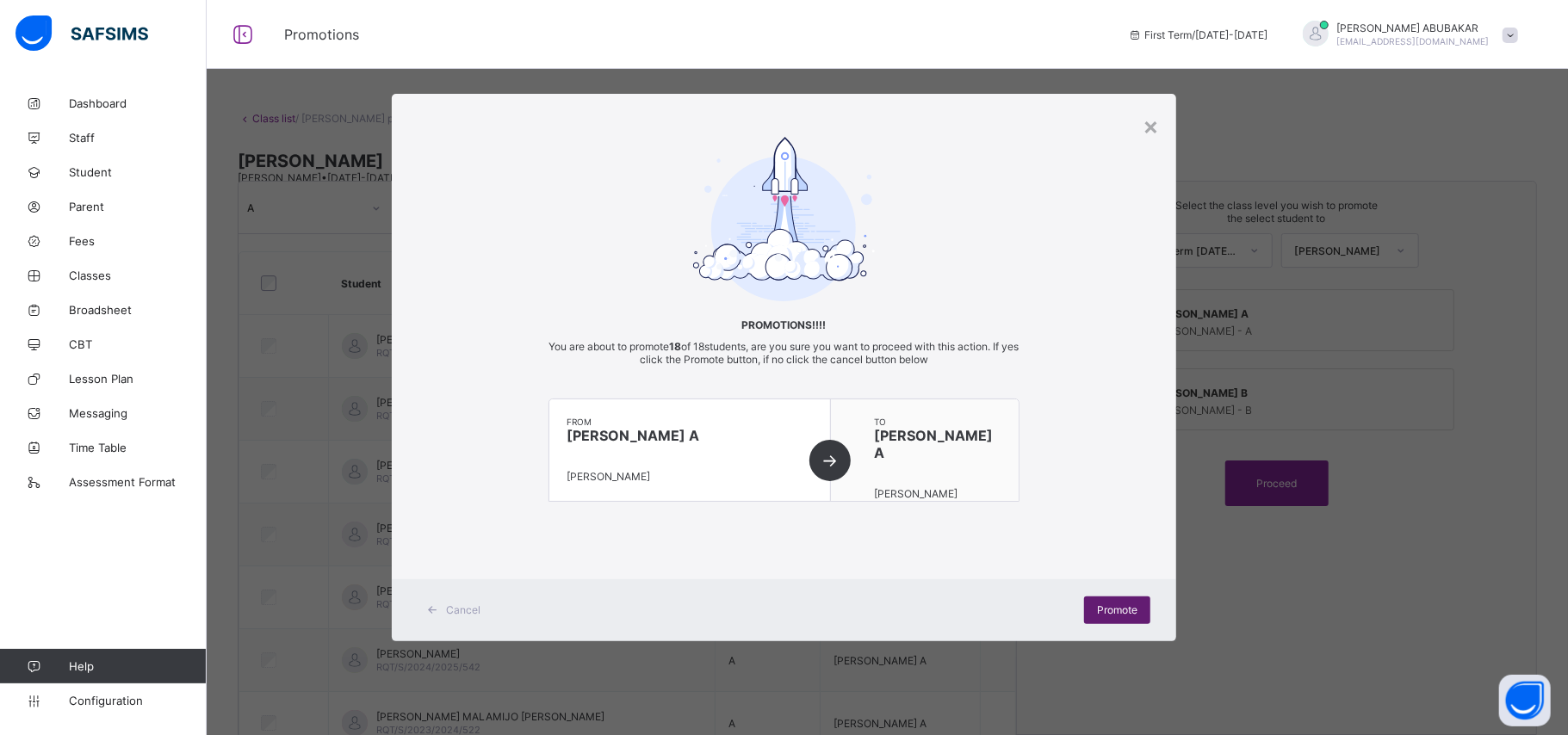
click at [1125, 604] on span "Promote" at bounding box center [1117, 610] width 40 height 13
click at [1103, 611] on span "Promote" at bounding box center [1117, 610] width 40 height 13
click at [1112, 613] on span "Promote" at bounding box center [1117, 610] width 40 height 13
click at [1113, 594] on div "Cancel Promote" at bounding box center [784, 611] width 784 height 62
click at [1112, 601] on div "Promote" at bounding box center [1117, 610] width 67 height 27
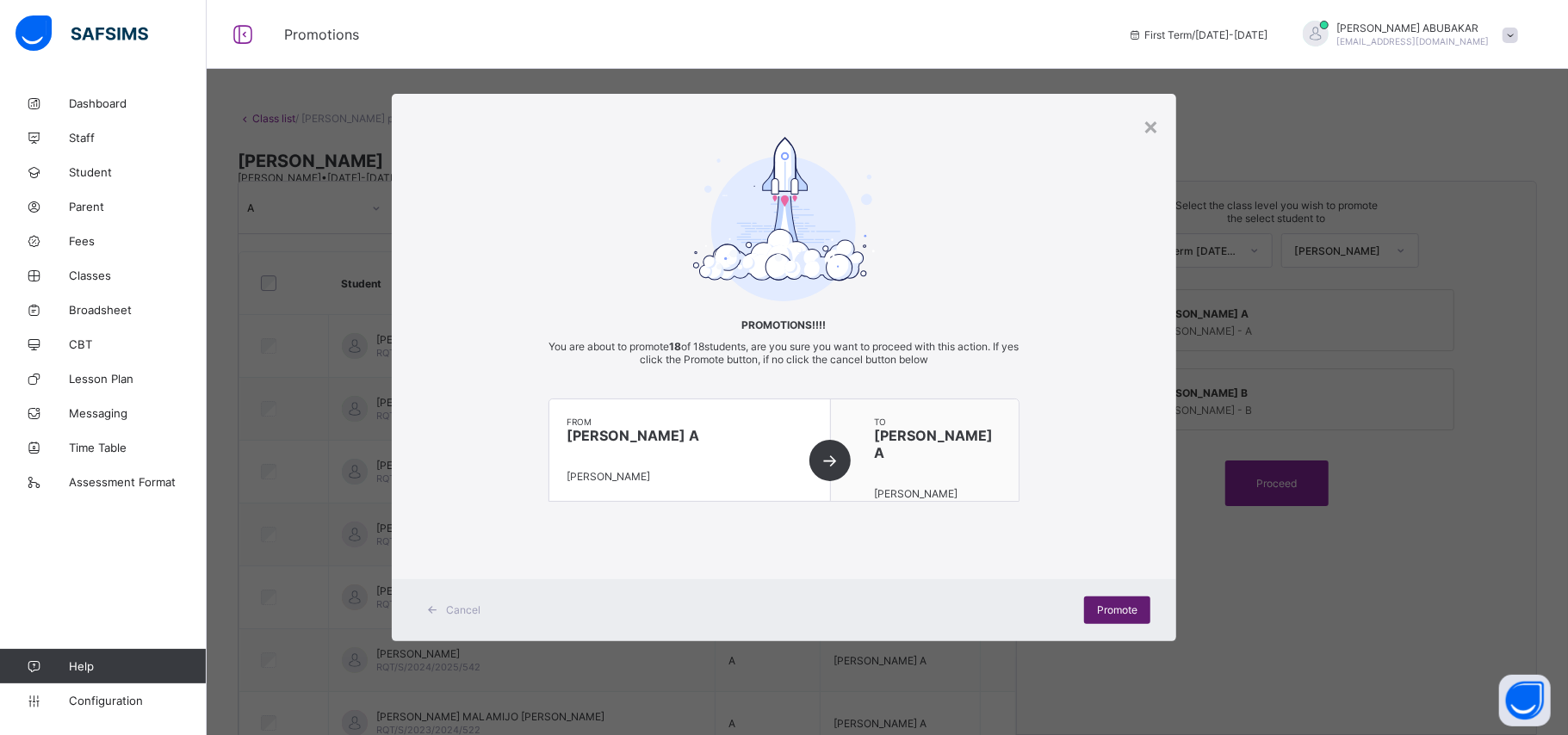
click at [1127, 614] on span "Promote" at bounding box center [1117, 610] width 40 height 13
click at [1149, 128] on div "×" at bounding box center [1151, 126] width 16 height 29
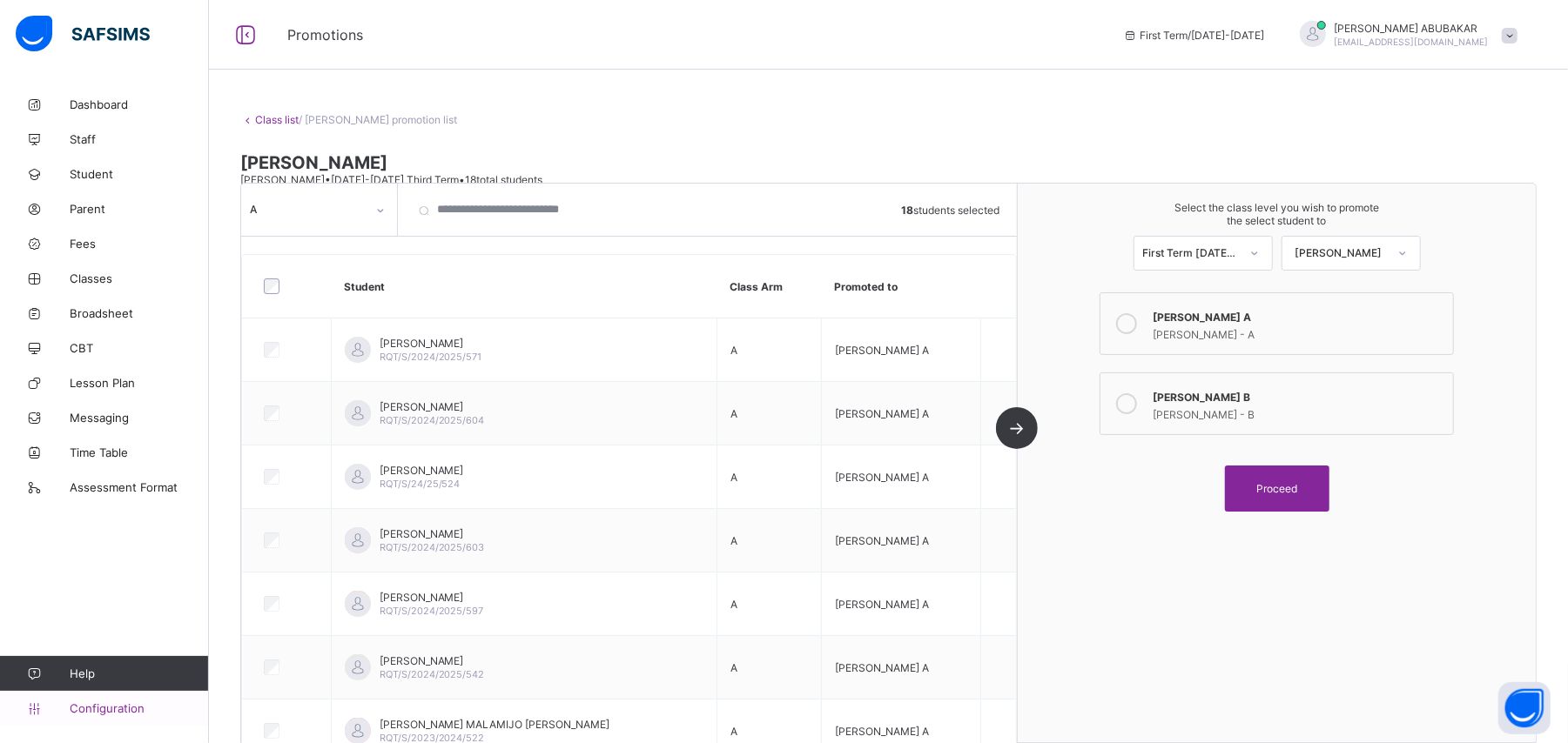
click at [82, 704] on span "Configuration" at bounding box center [139, 708] width 139 height 14
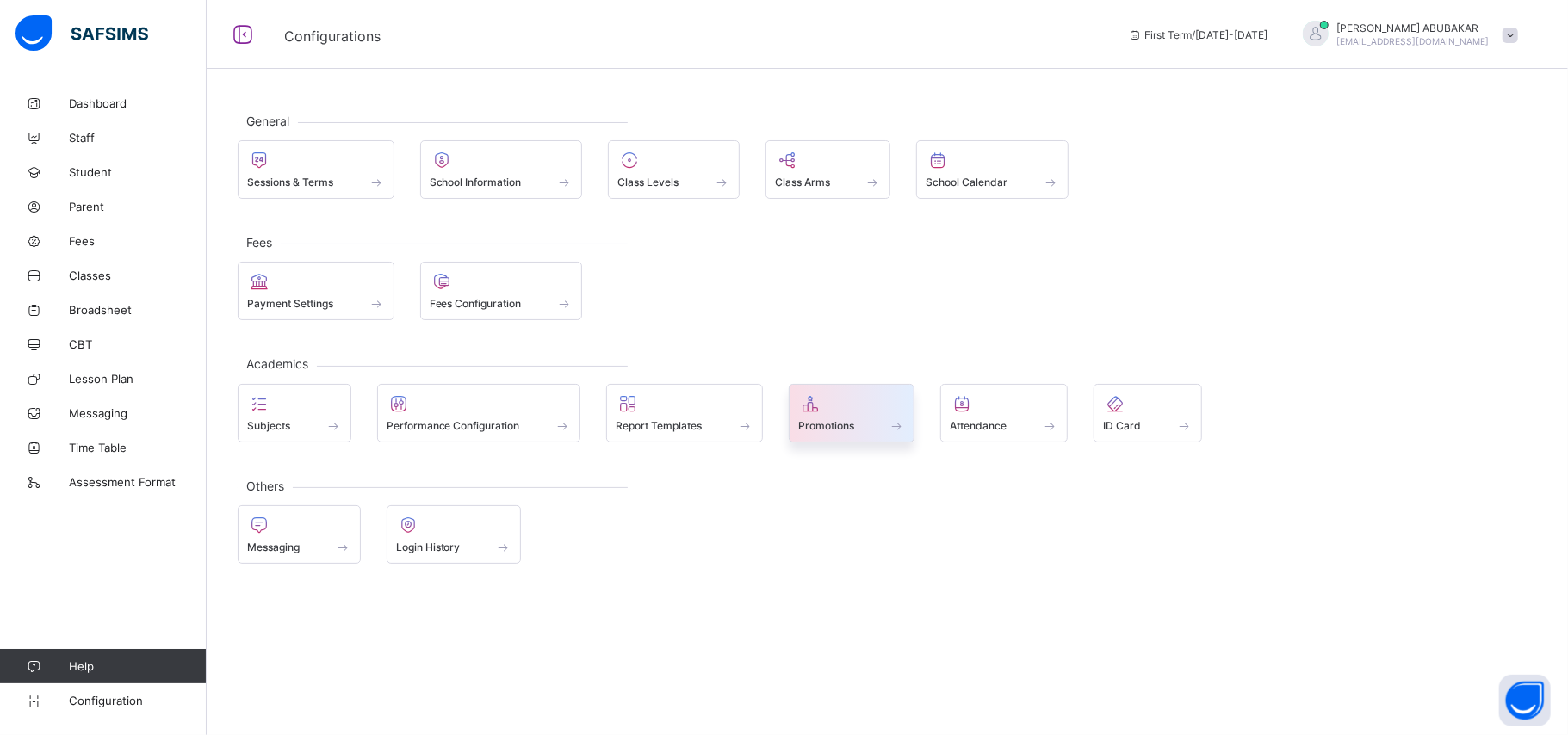
click at [865, 418] on span at bounding box center [852, 416] width 108 height 5
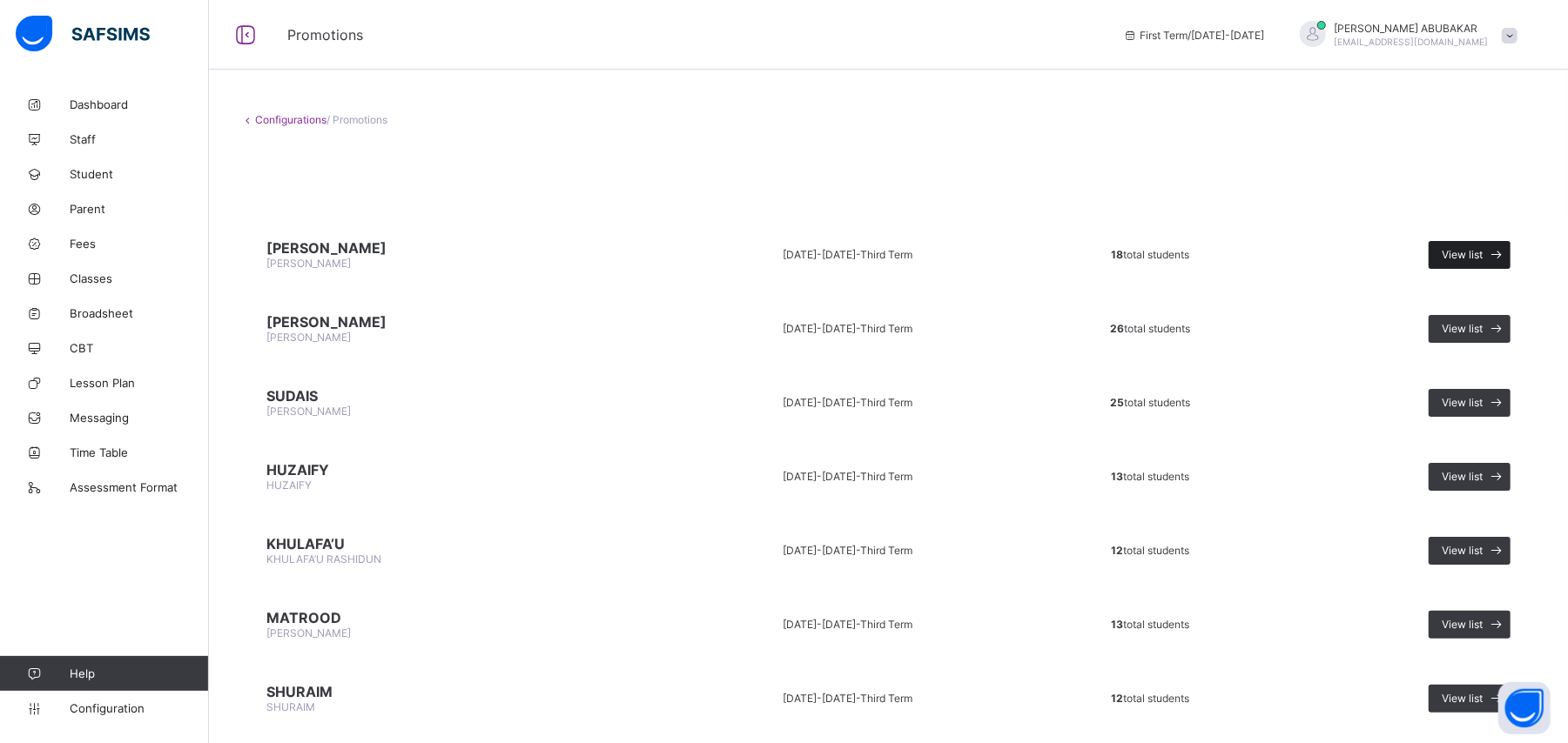
click at [1483, 248] on span "View list" at bounding box center [1463, 255] width 41 height 13
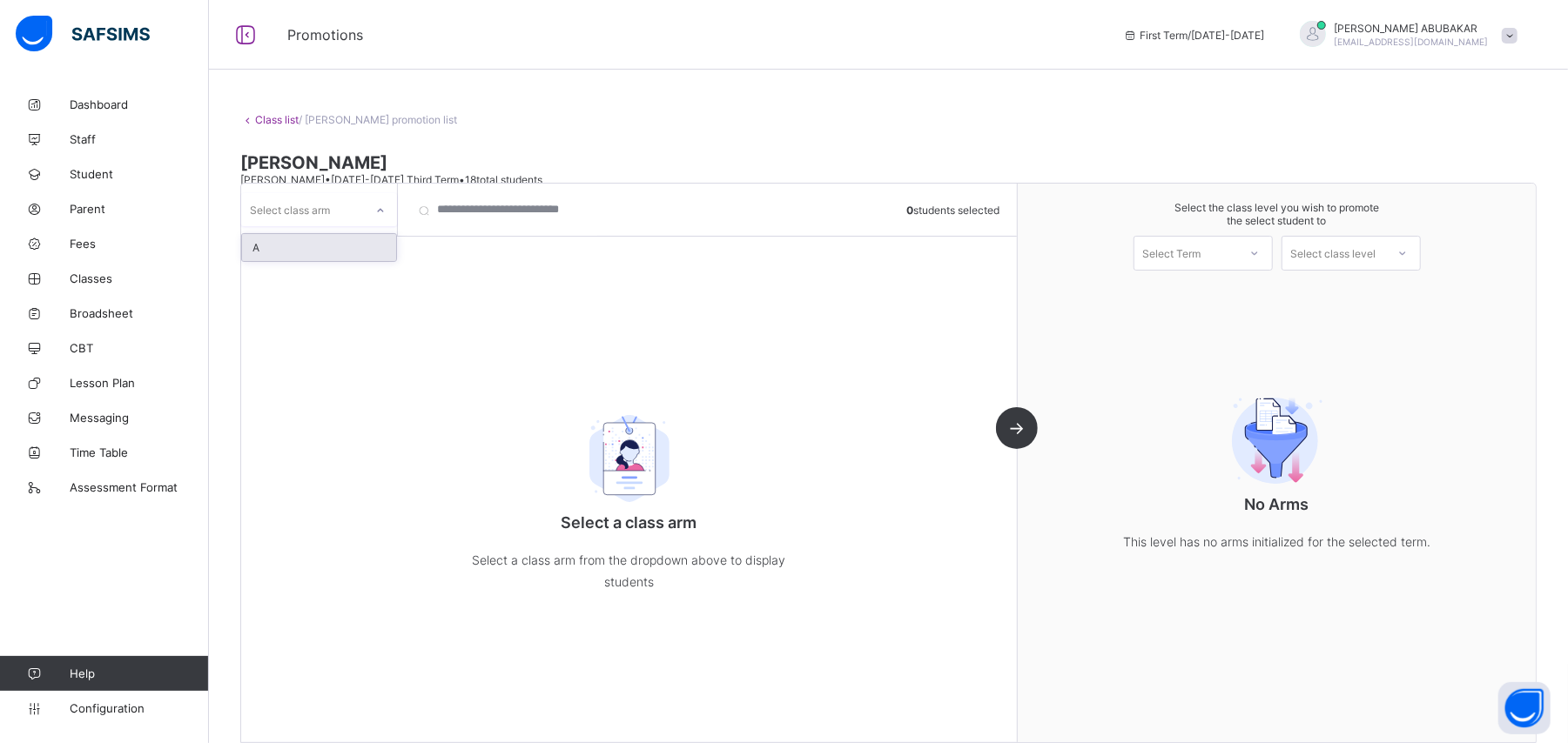
click at [313, 209] on div "Select class arm" at bounding box center [290, 210] width 80 height 33
click at [313, 240] on div "A" at bounding box center [319, 247] width 154 height 27
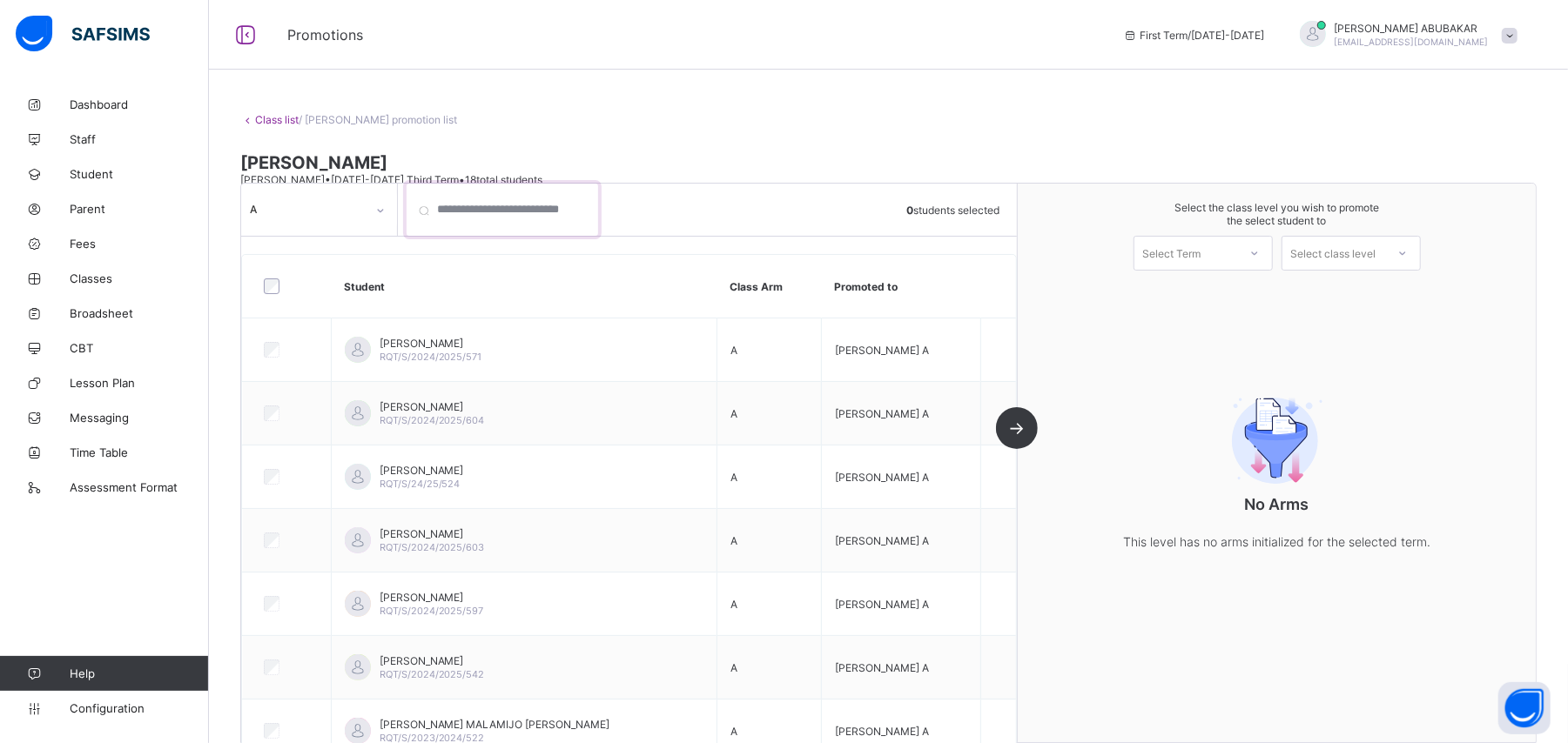
click at [474, 234] on input "search" at bounding box center [501, 210] width 191 height 53
click at [1237, 247] on div "Select Term" at bounding box center [1186, 253] width 103 height 24
click at [1242, 299] on div "First Term [DATE]-[DATE]" at bounding box center [1203, 298] width 138 height 40
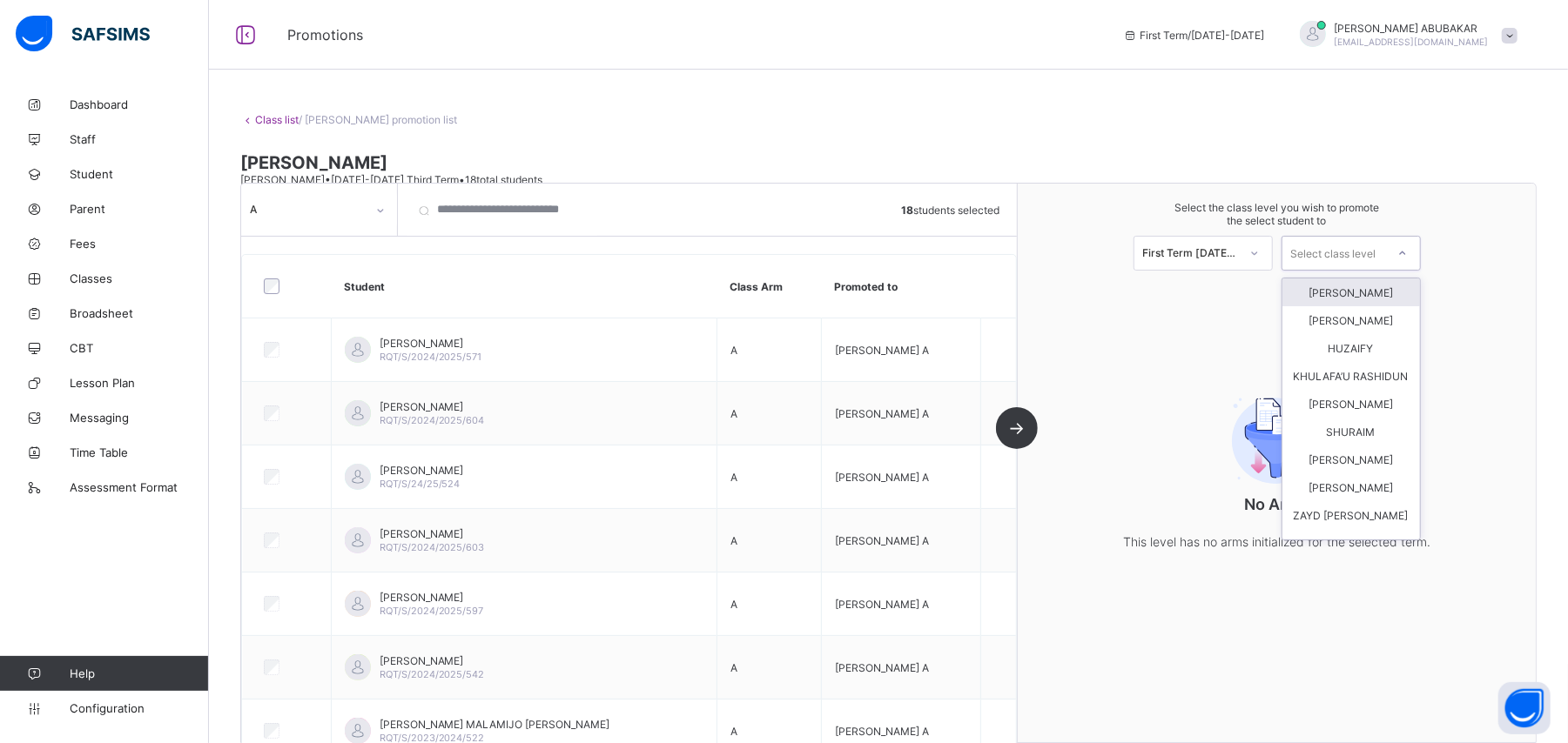
click at [1346, 251] on div "Select class level" at bounding box center [1333, 254] width 85 height 35
click at [1342, 303] on div "[PERSON_NAME]" at bounding box center [1351, 293] width 138 height 28
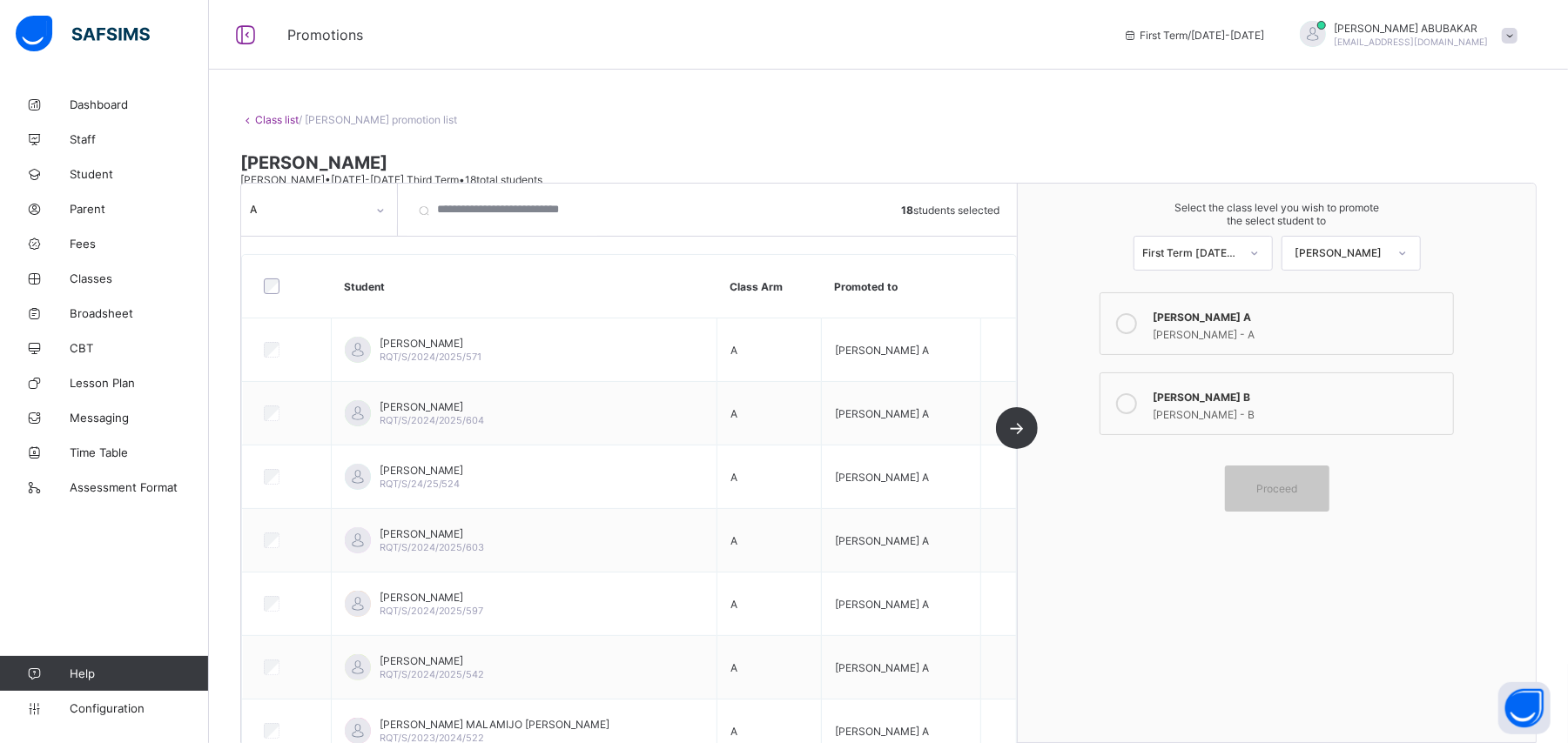
click at [1321, 326] on div "[PERSON_NAME] - A" at bounding box center [1297, 332] width 291 height 18
click at [1272, 488] on span "Proceed" at bounding box center [1277, 488] width 41 height 13
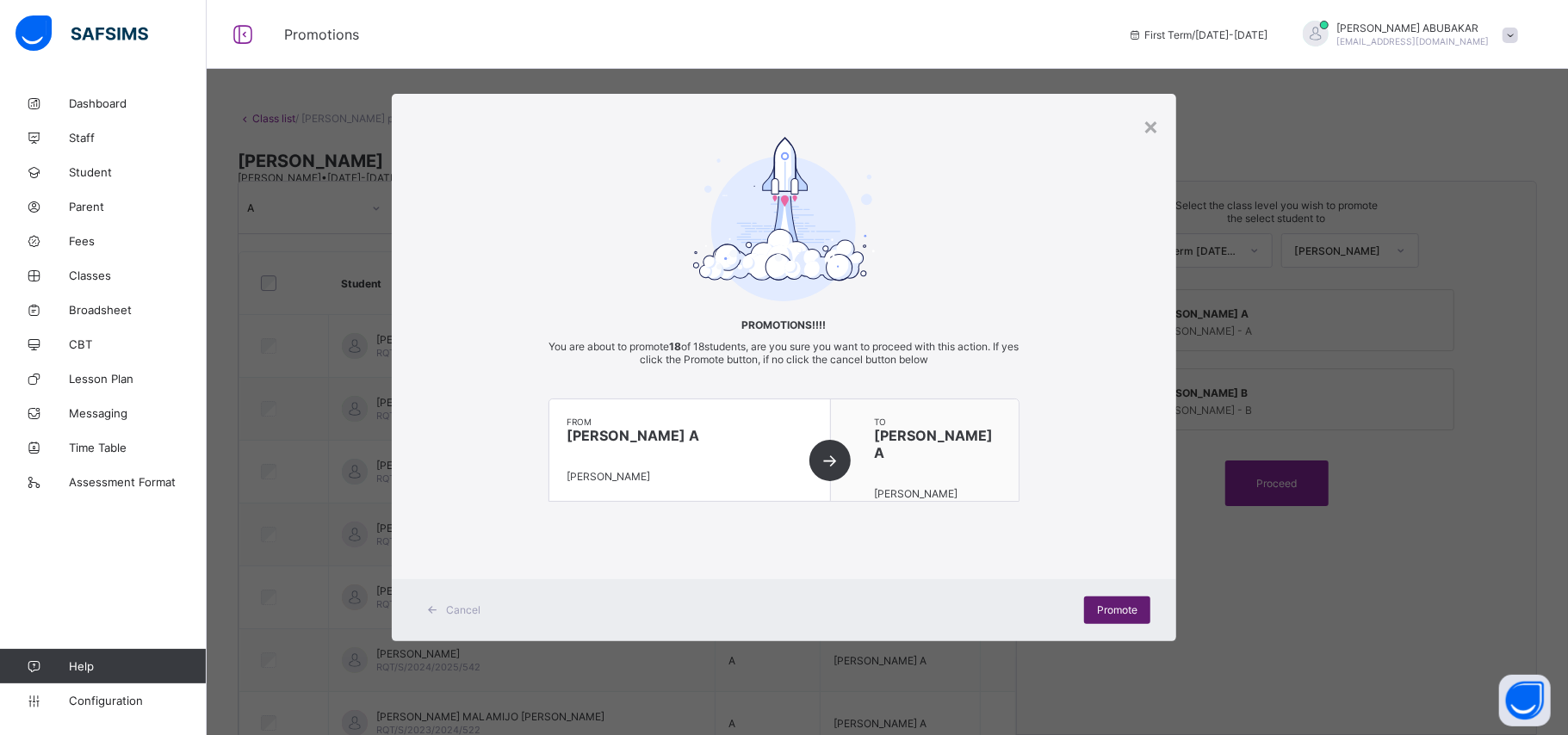
click at [1099, 616] on div "Promote" at bounding box center [1117, 610] width 67 height 27
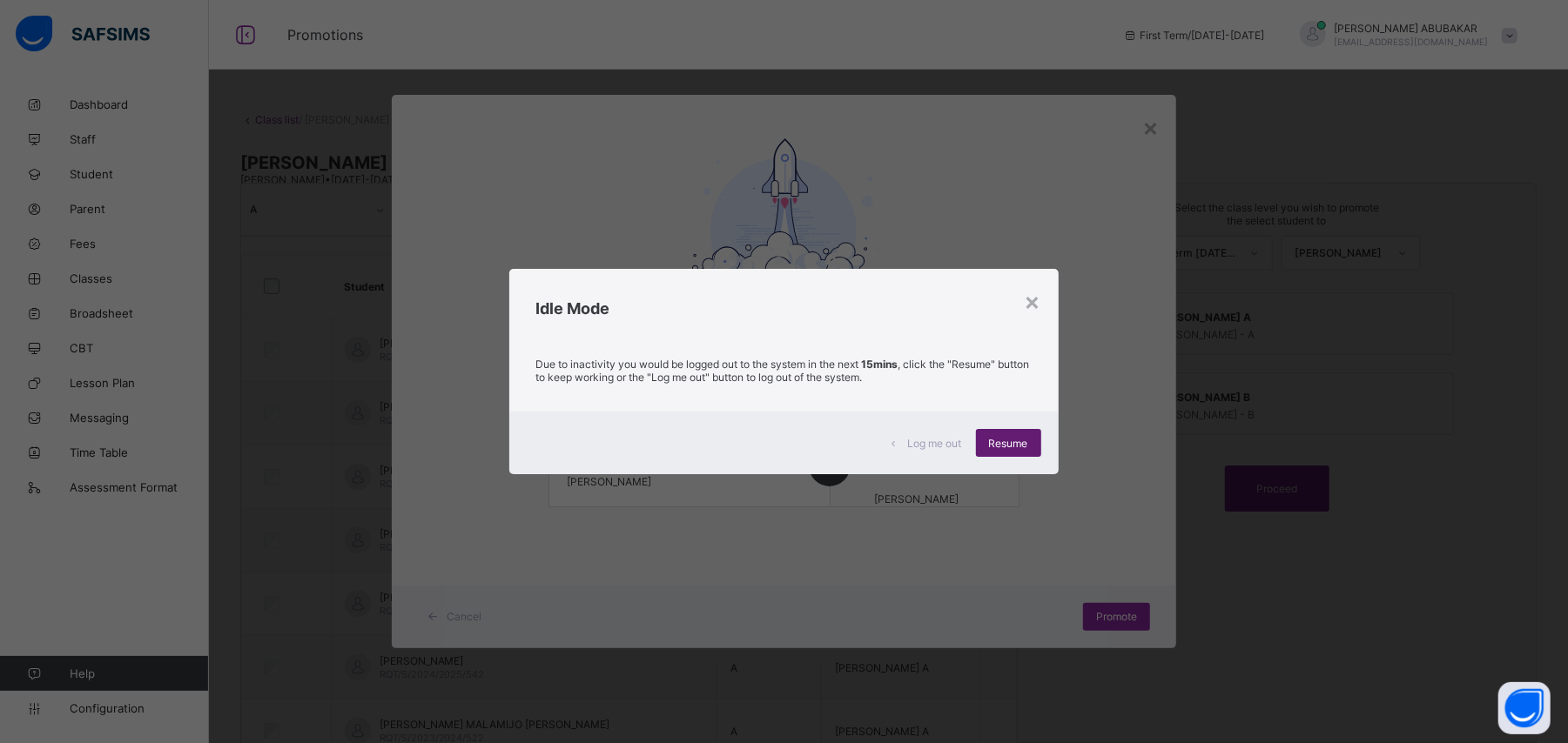
click at [1026, 439] on span "Resume" at bounding box center [1008, 443] width 39 height 13
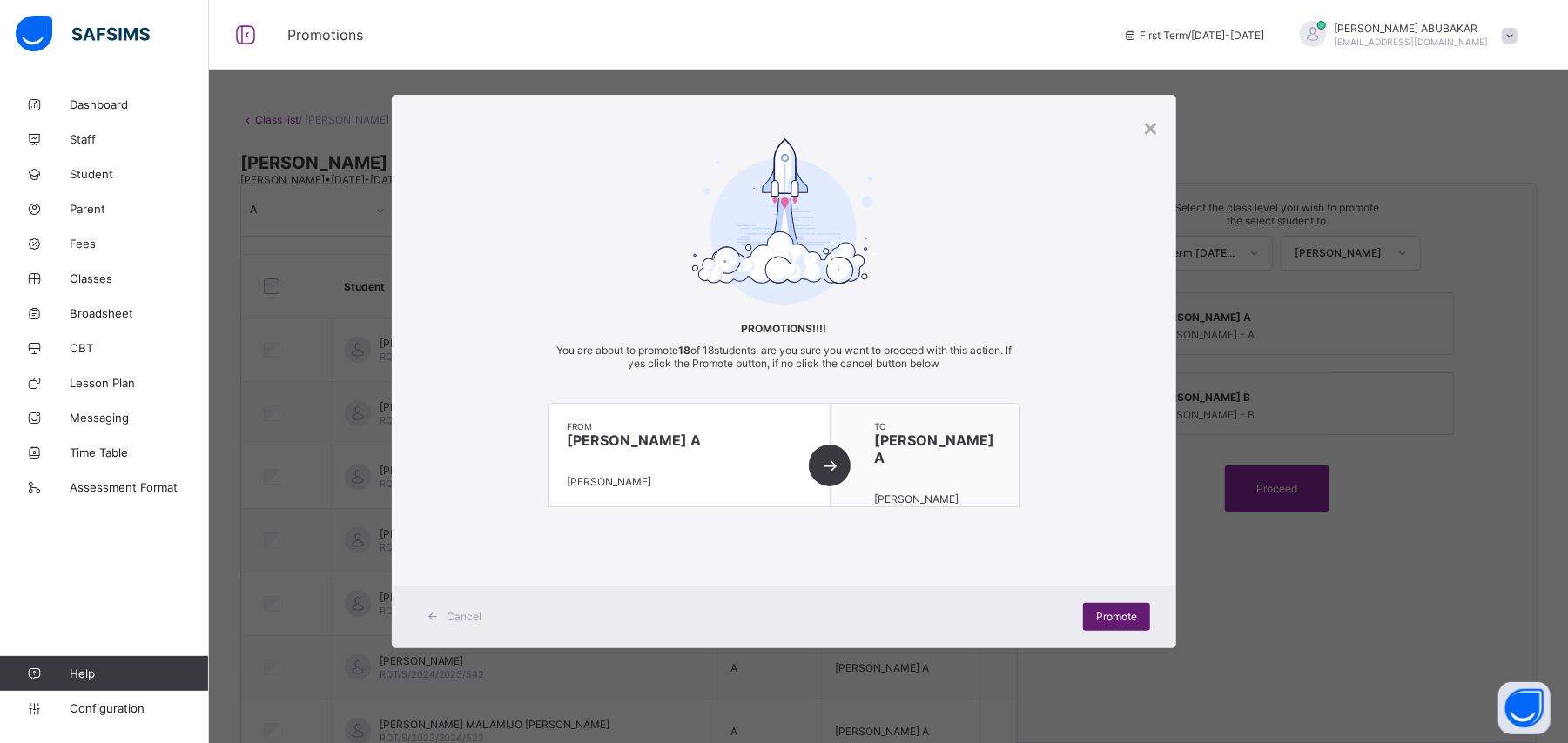
click at [1122, 624] on div "Promote" at bounding box center [1116, 617] width 67 height 28
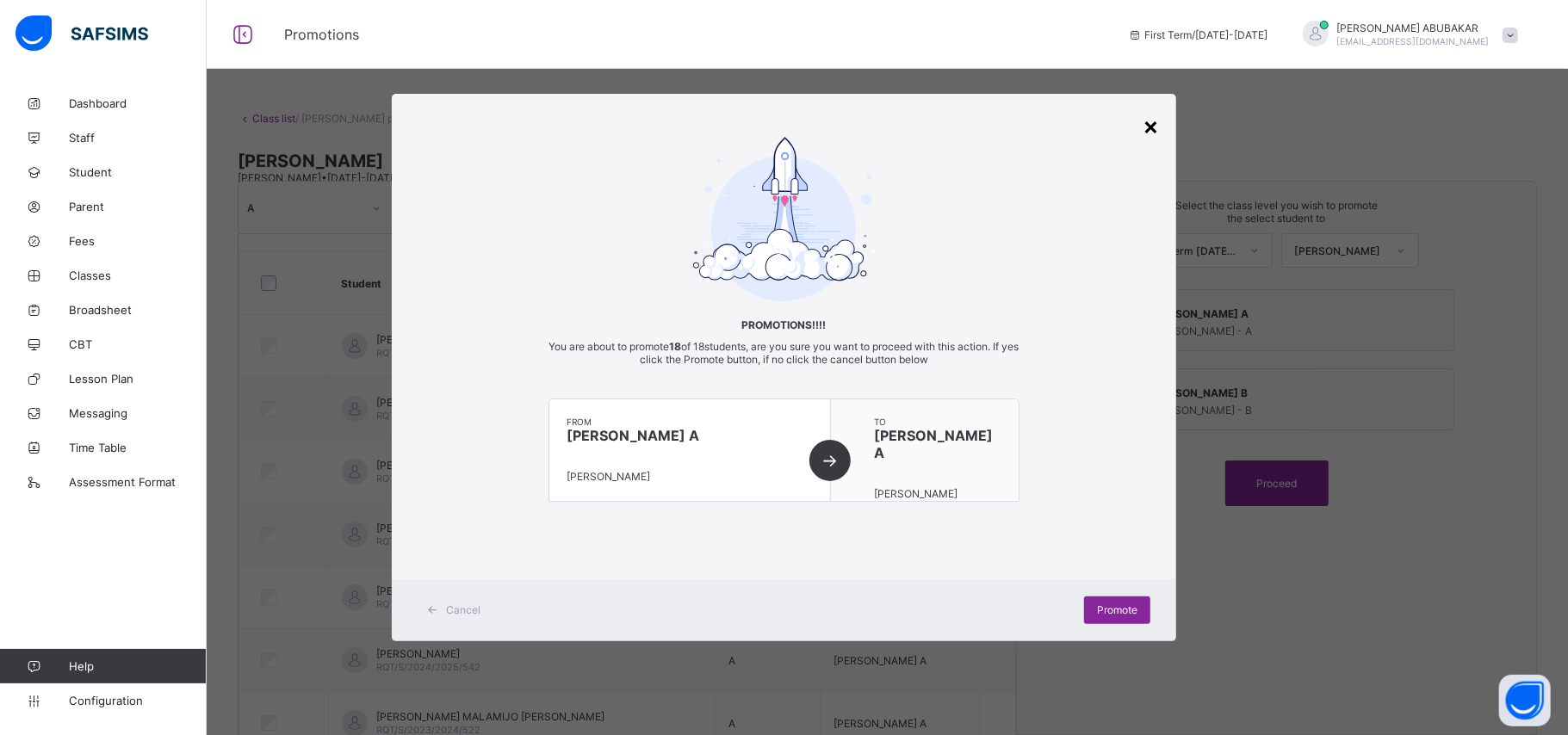
click at [1154, 128] on div "×" at bounding box center [1151, 126] width 16 height 29
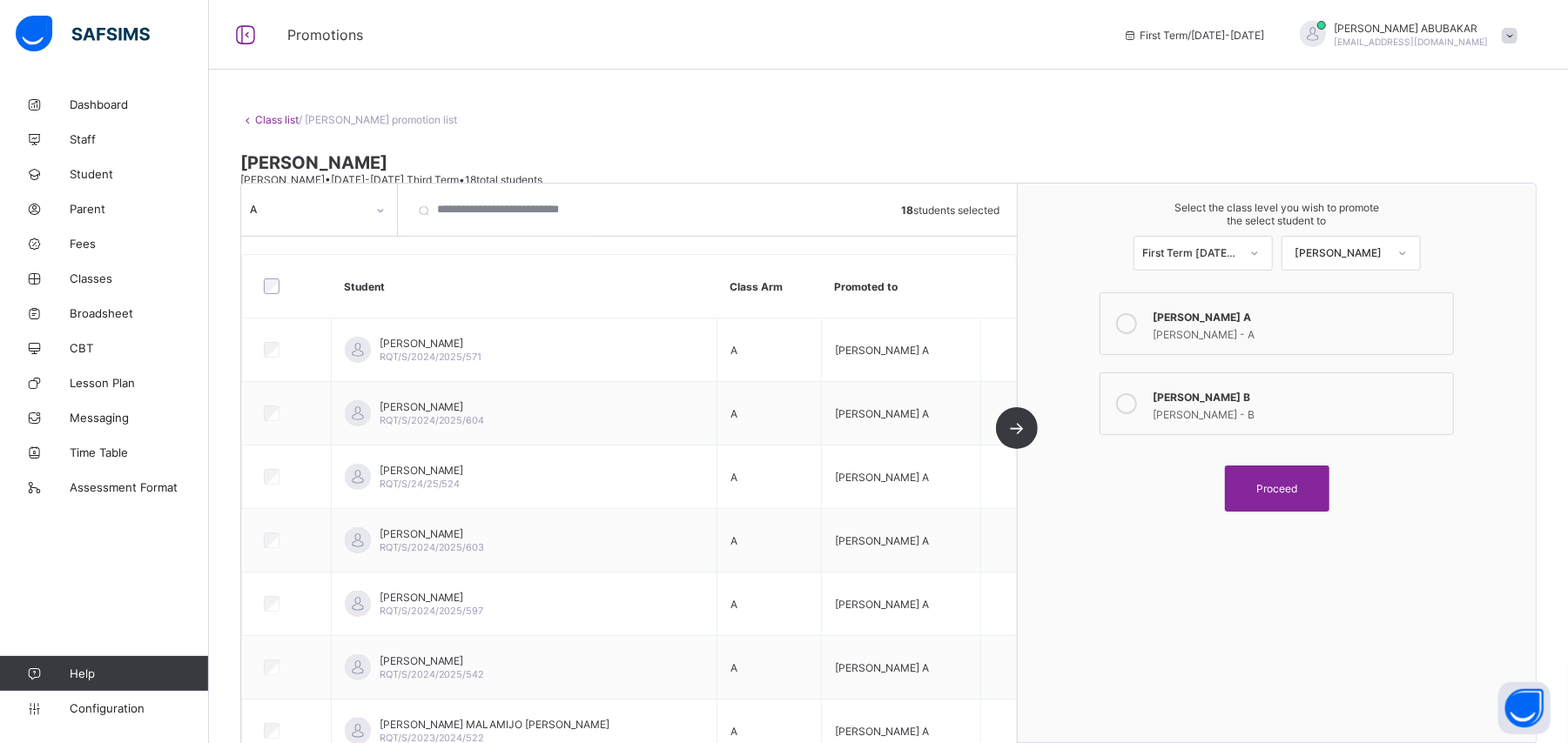
click at [1518, 31] on span at bounding box center [1510, 35] width 16 height 16
click at [1461, 270] on span "Logout" at bounding box center [1461, 270] width 115 height 20
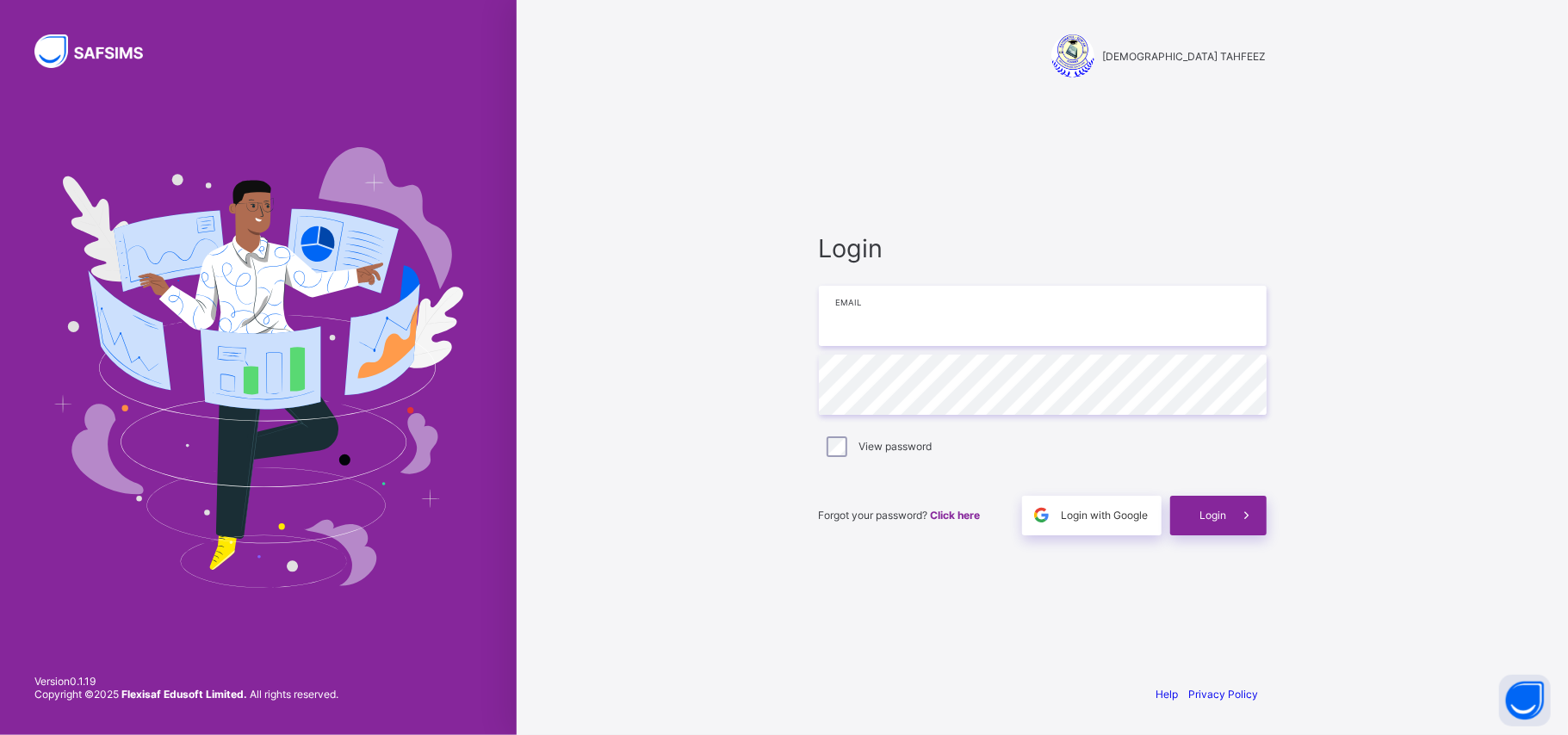
type input "**********"
click at [1221, 513] on span "Login" at bounding box center [1213, 515] width 26 height 13
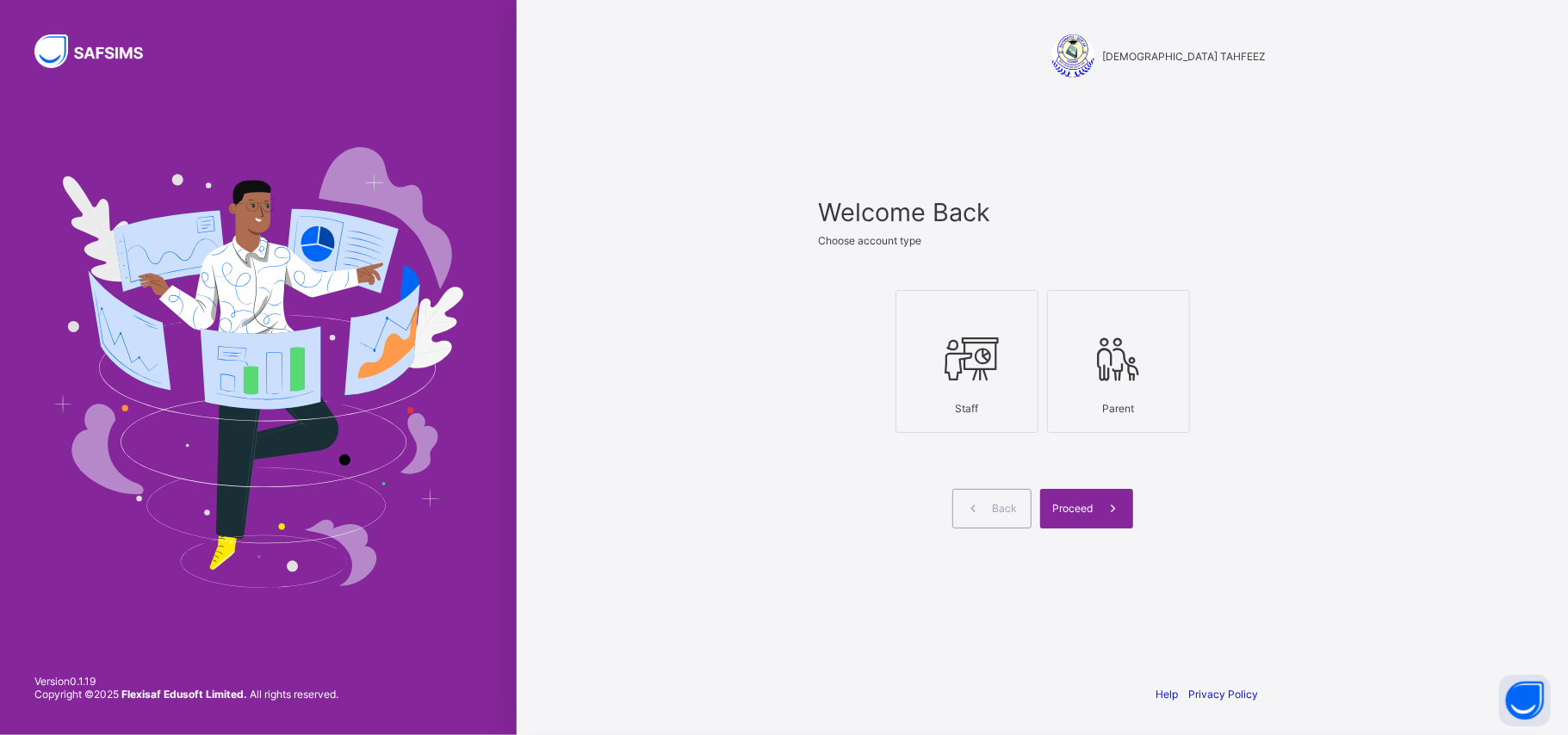
click at [1005, 396] on div "Staff" at bounding box center [967, 408] width 124 height 30
click at [1076, 507] on span "Proceed" at bounding box center [1073, 509] width 40 height 13
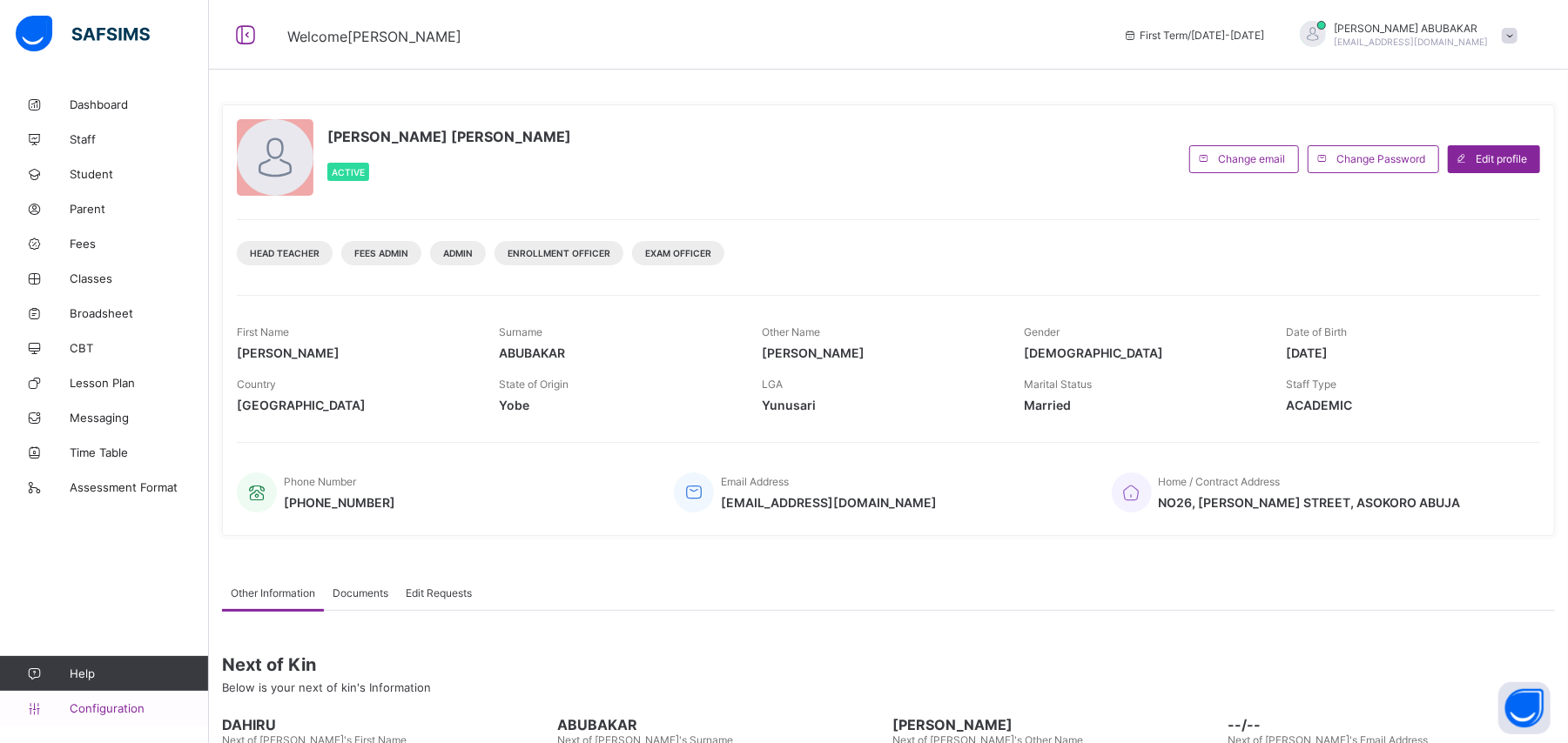
click at [119, 709] on span "Configuration" at bounding box center [139, 708] width 139 height 14
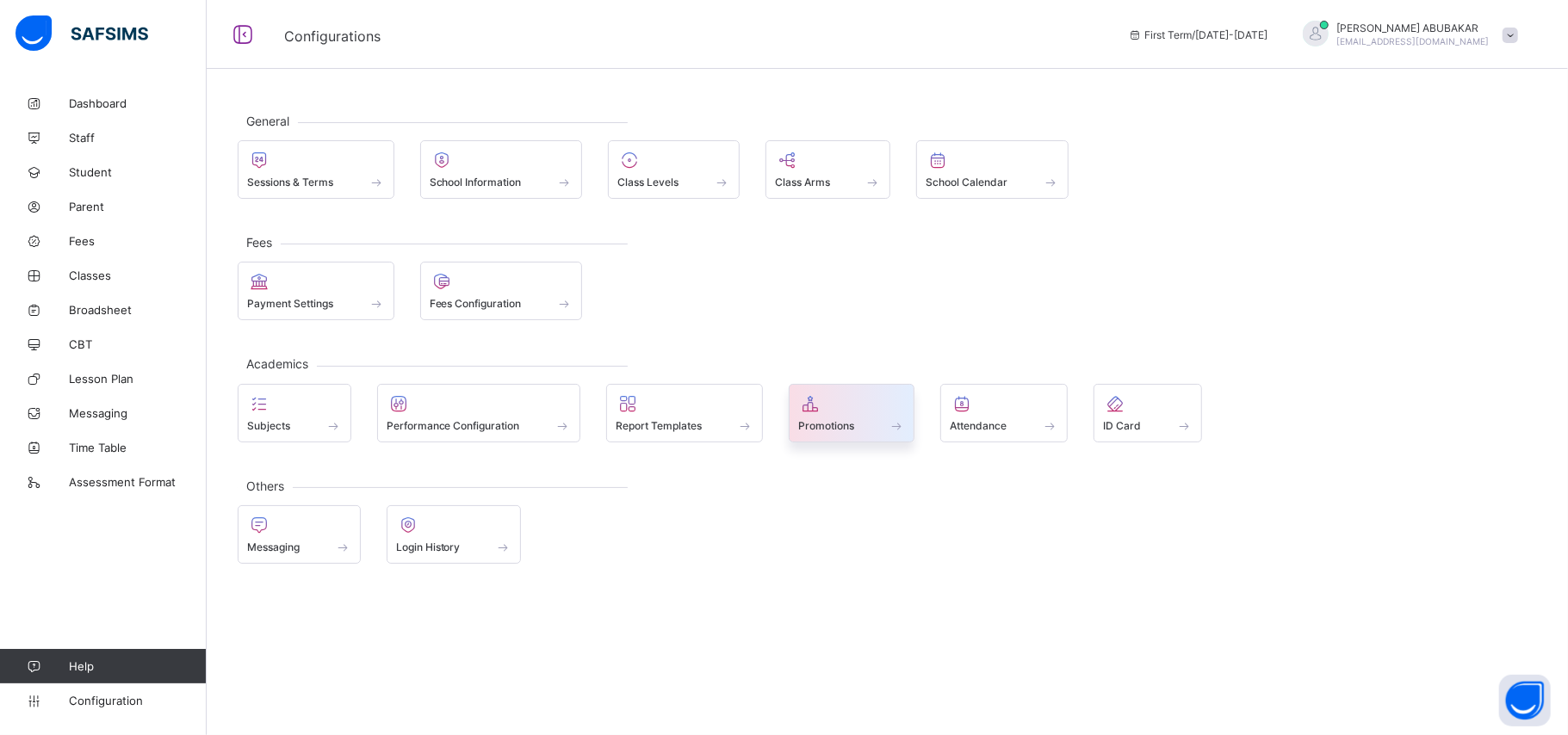
click at [879, 438] on div "Promotions" at bounding box center [852, 414] width 127 height 58
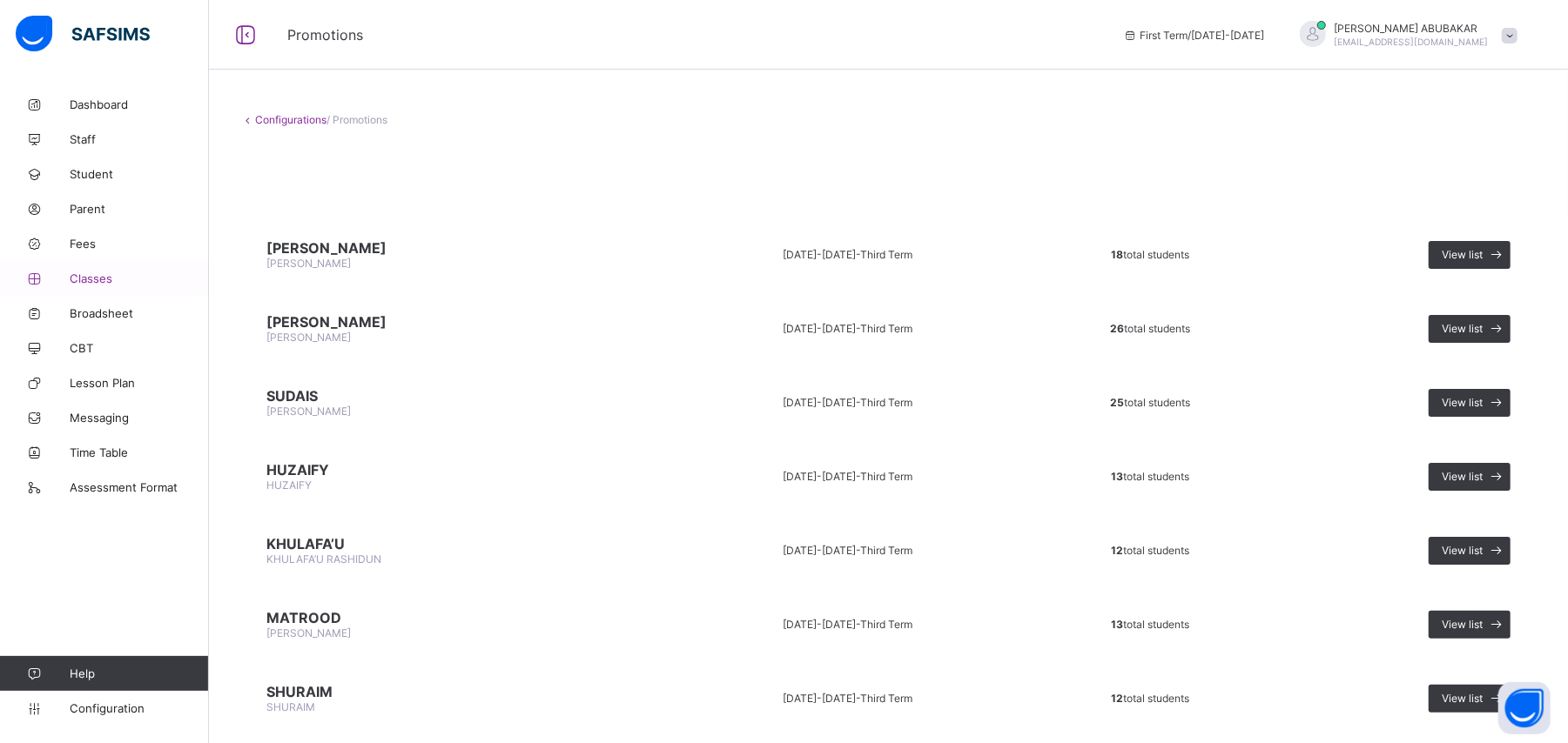
click at [94, 282] on span "Classes" at bounding box center [139, 278] width 139 height 14
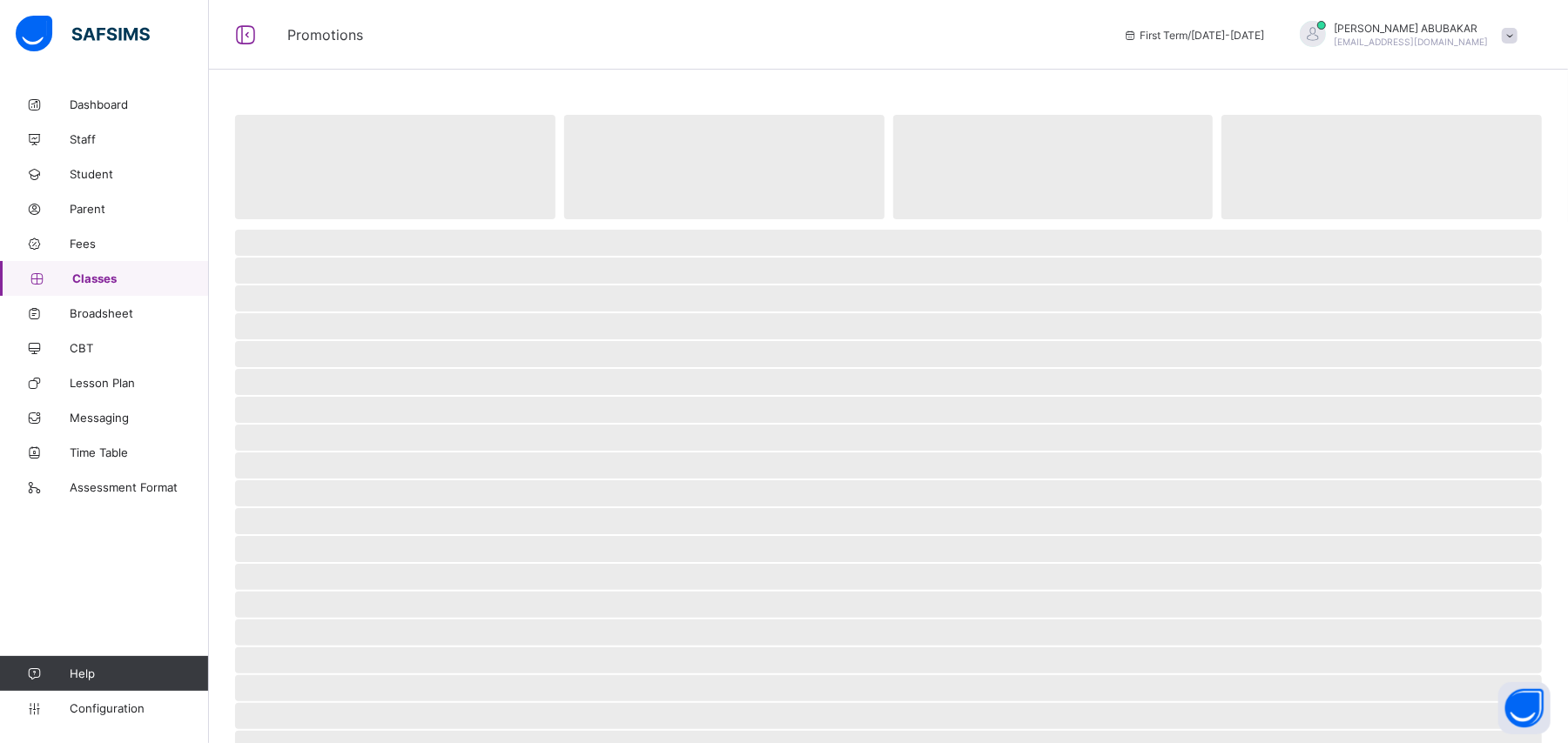
click at [94, 282] on span "Classes" at bounding box center [140, 278] width 137 height 14
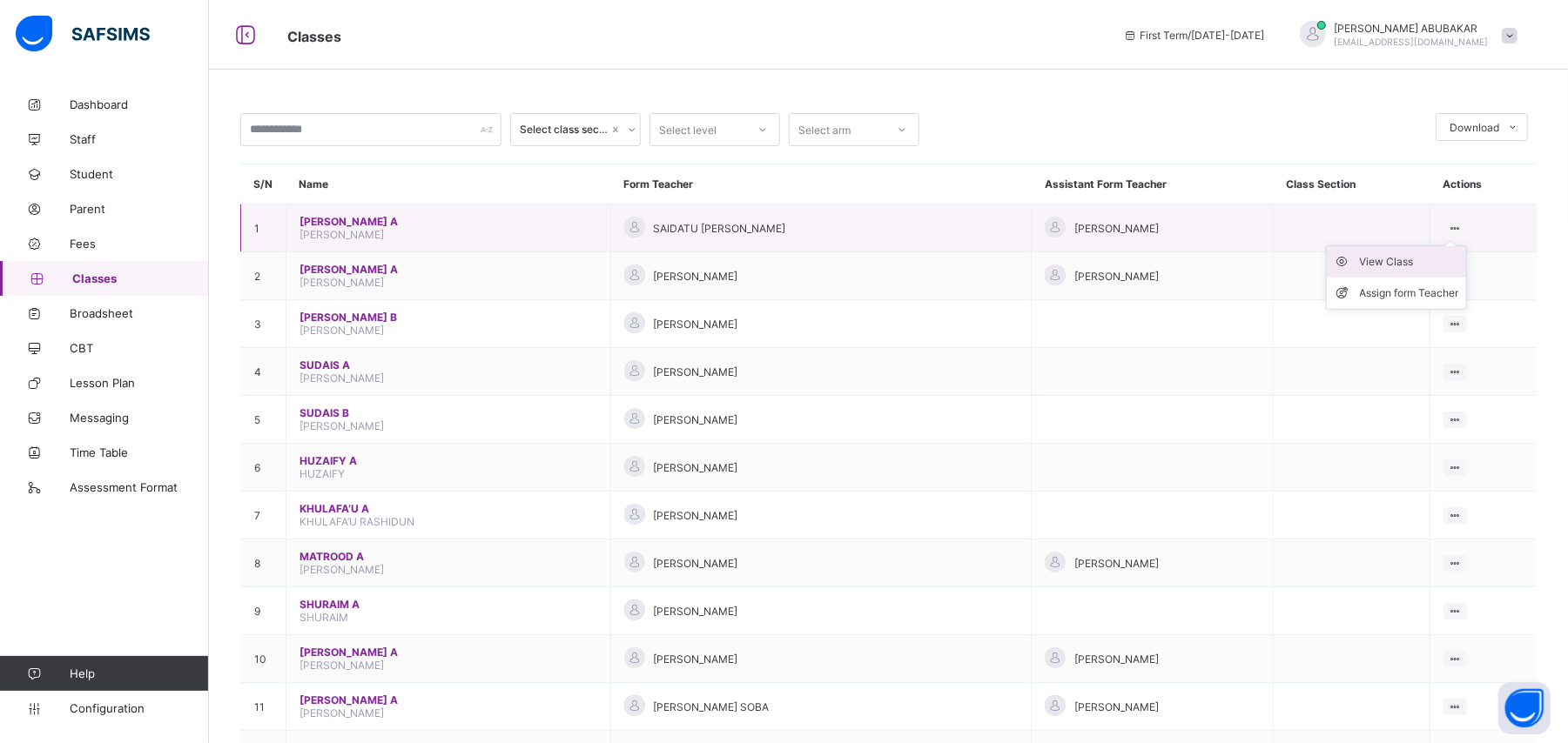
click at [1429, 268] on div "View Class" at bounding box center [1409, 261] width 99 height 18
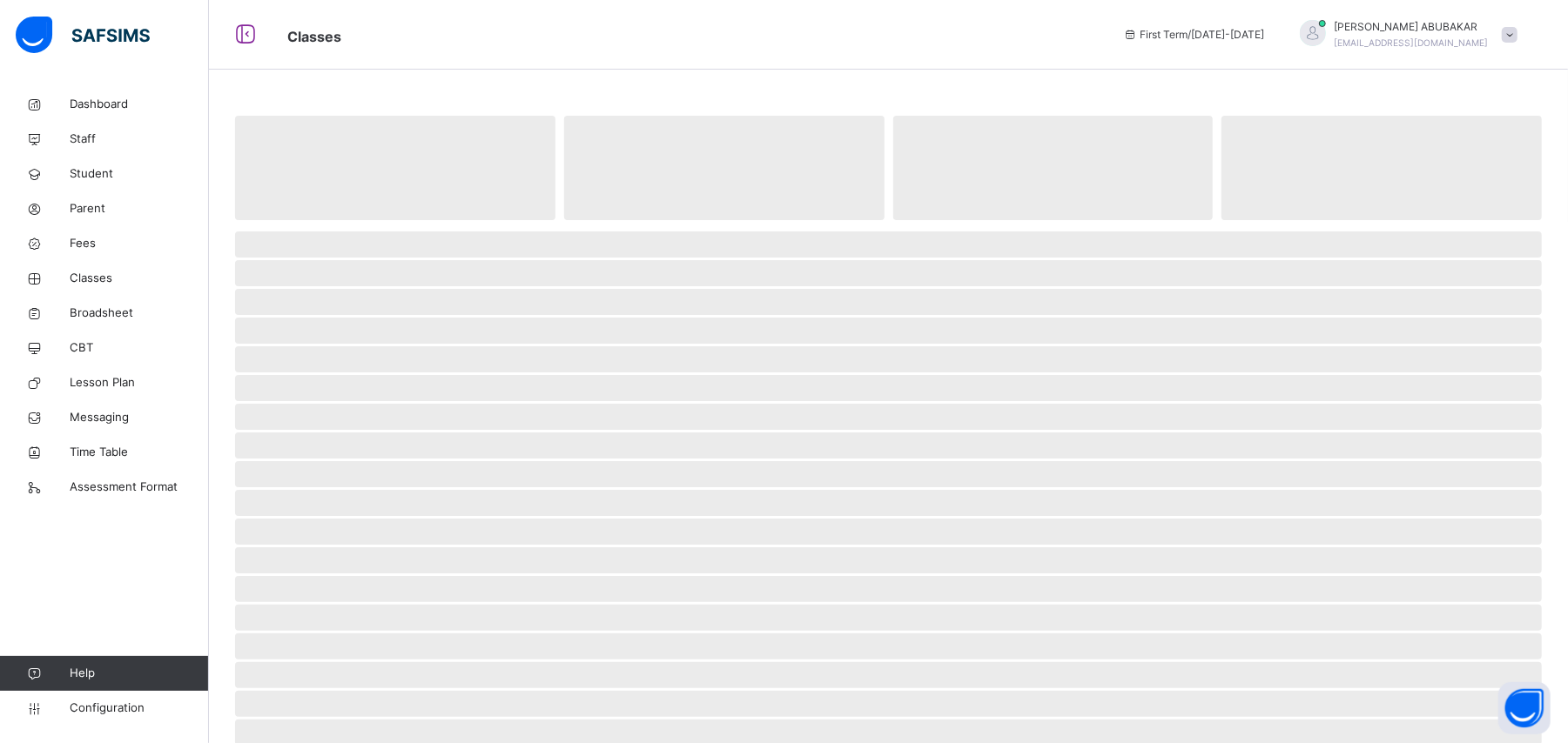
click at [1429, 268] on span "‌" at bounding box center [888, 273] width 1307 height 26
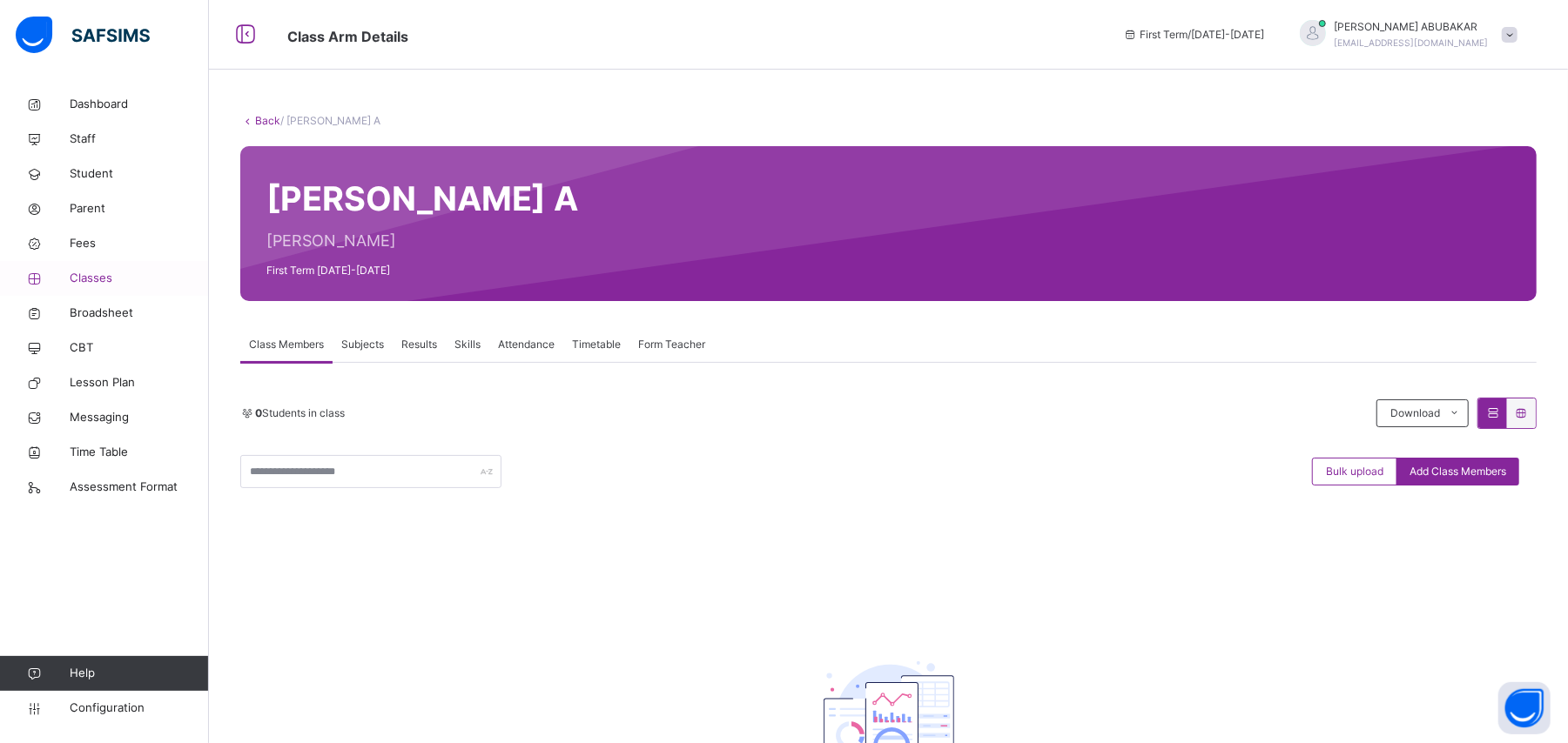
click at [105, 280] on span "Classes" at bounding box center [139, 278] width 139 height 18
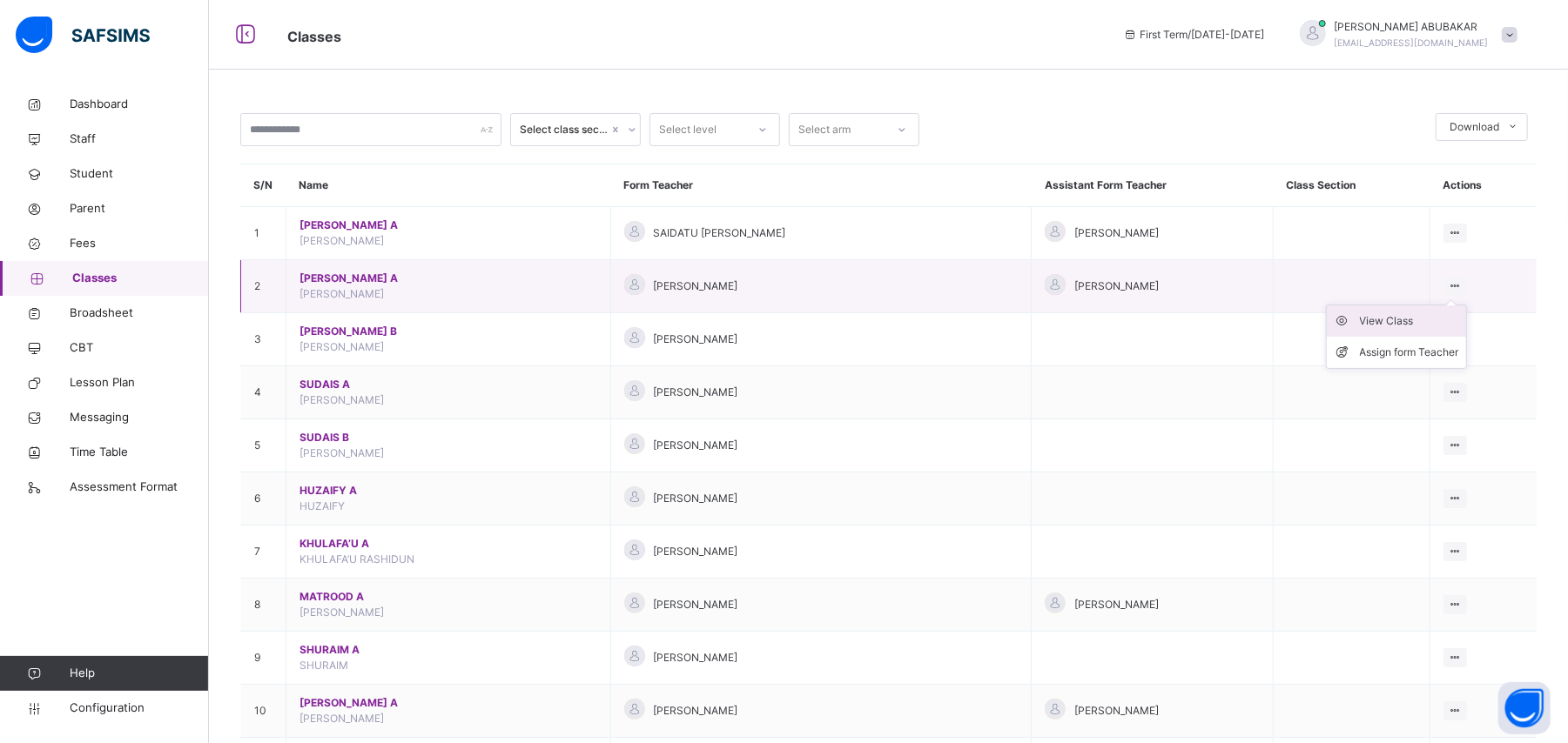
click at [1436, 331] on li "View Class" at bounding box center [1396, 321] width 139 height 31
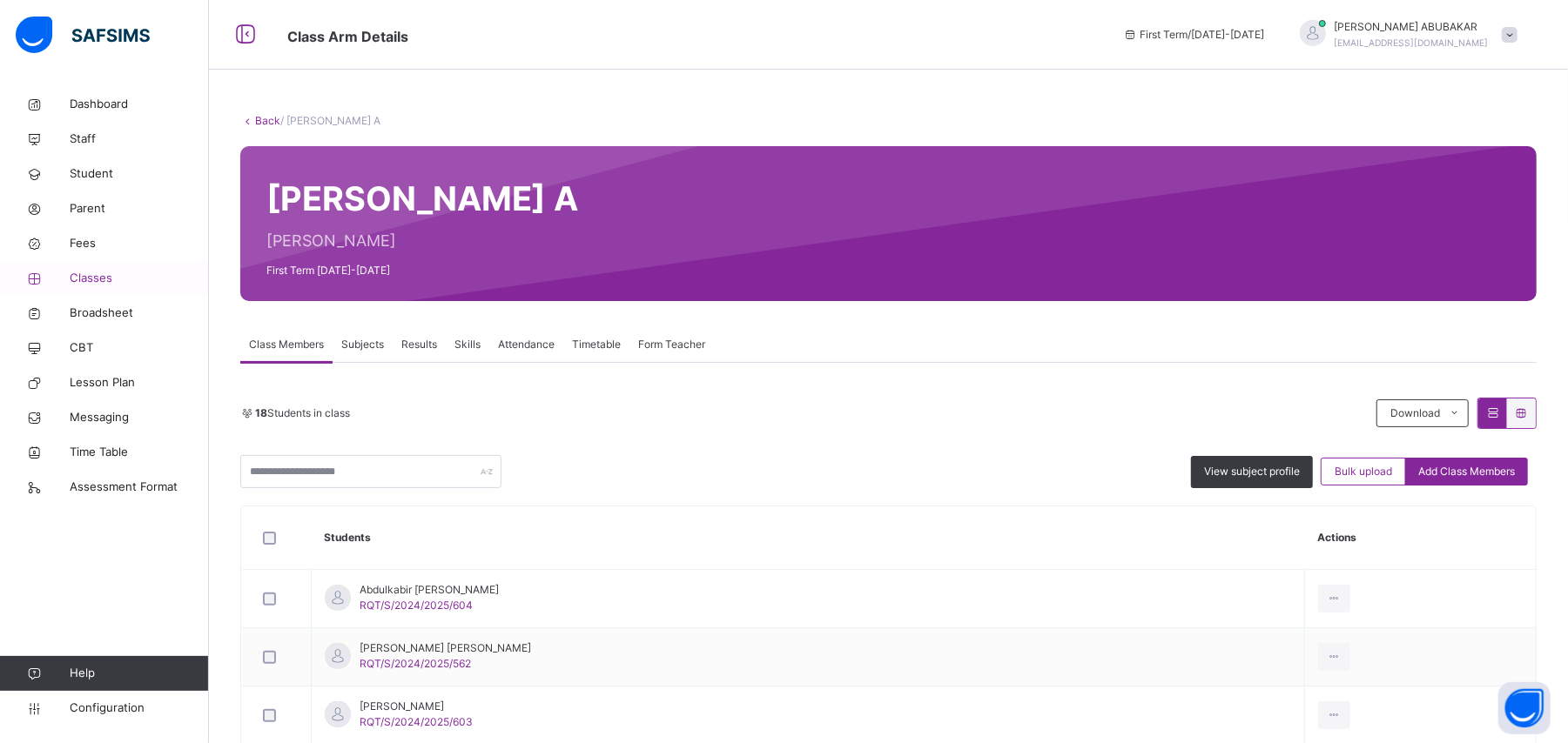
click at [85, 283] on span "Classes" at bounding box center [139, 278] width 139 height 18
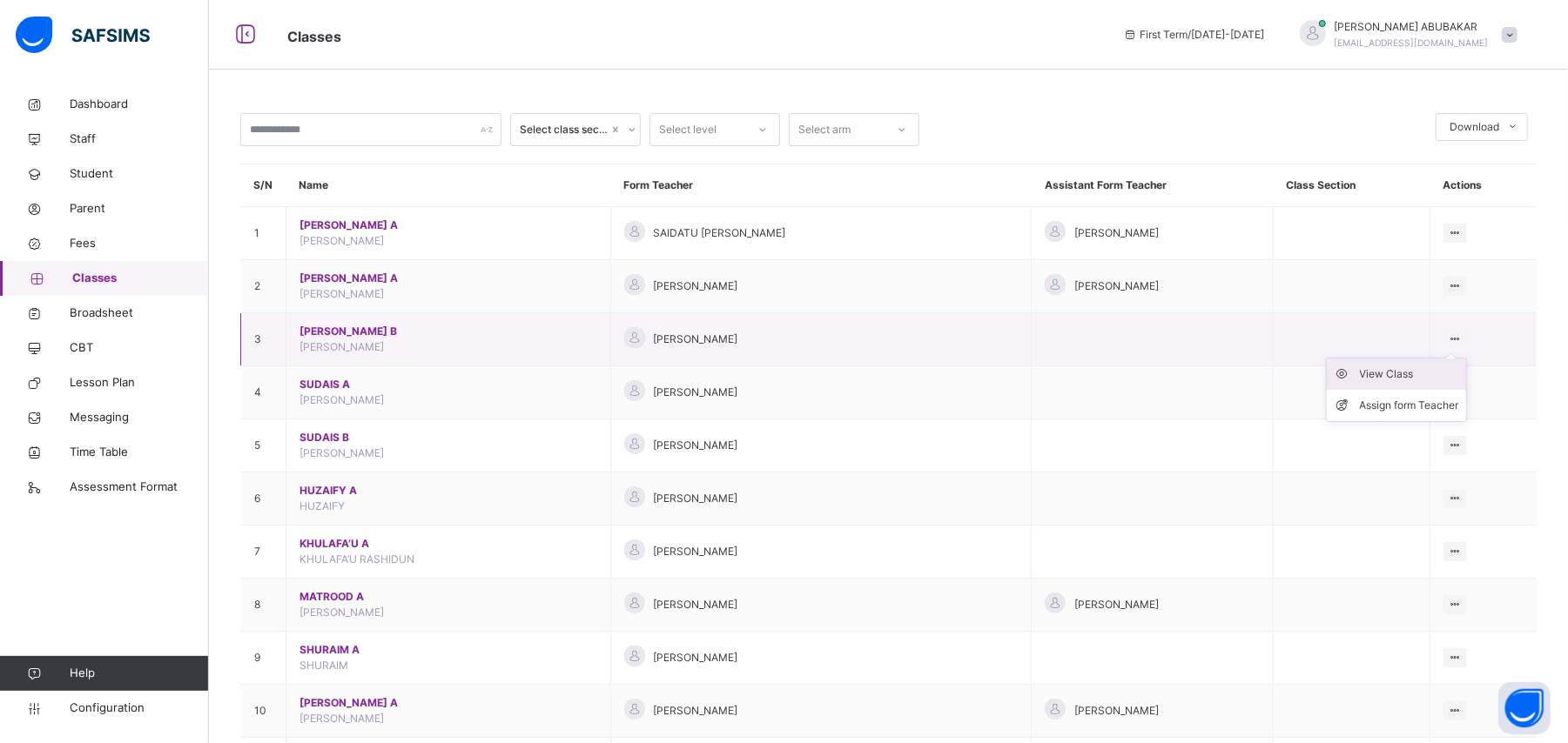
click at [1437, 374] on div "View Class" at bounding box center [1409, 374] width 99 height 18
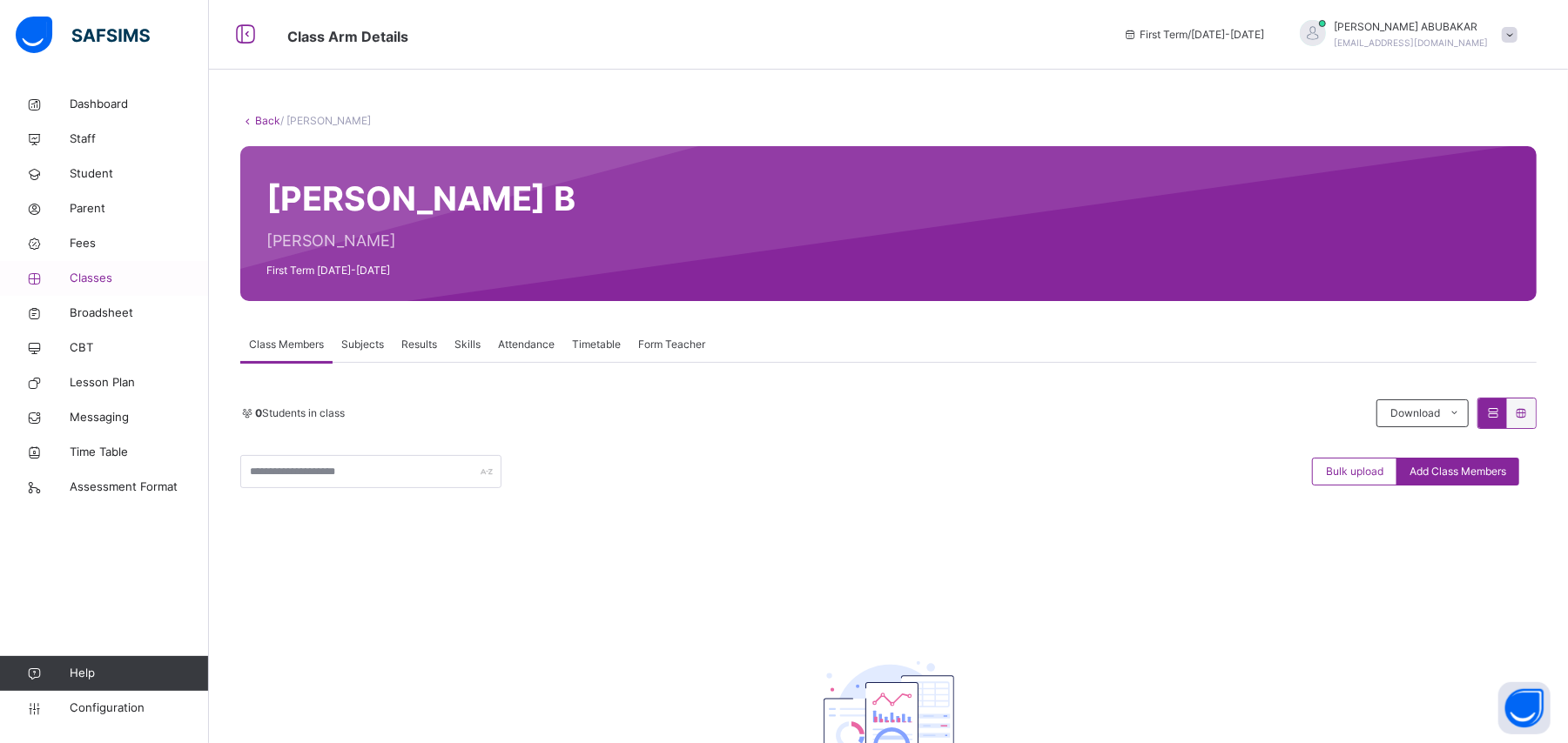
click at [96, 277] on span "Classes" at bounding box center [139, 278] width 139 height 18
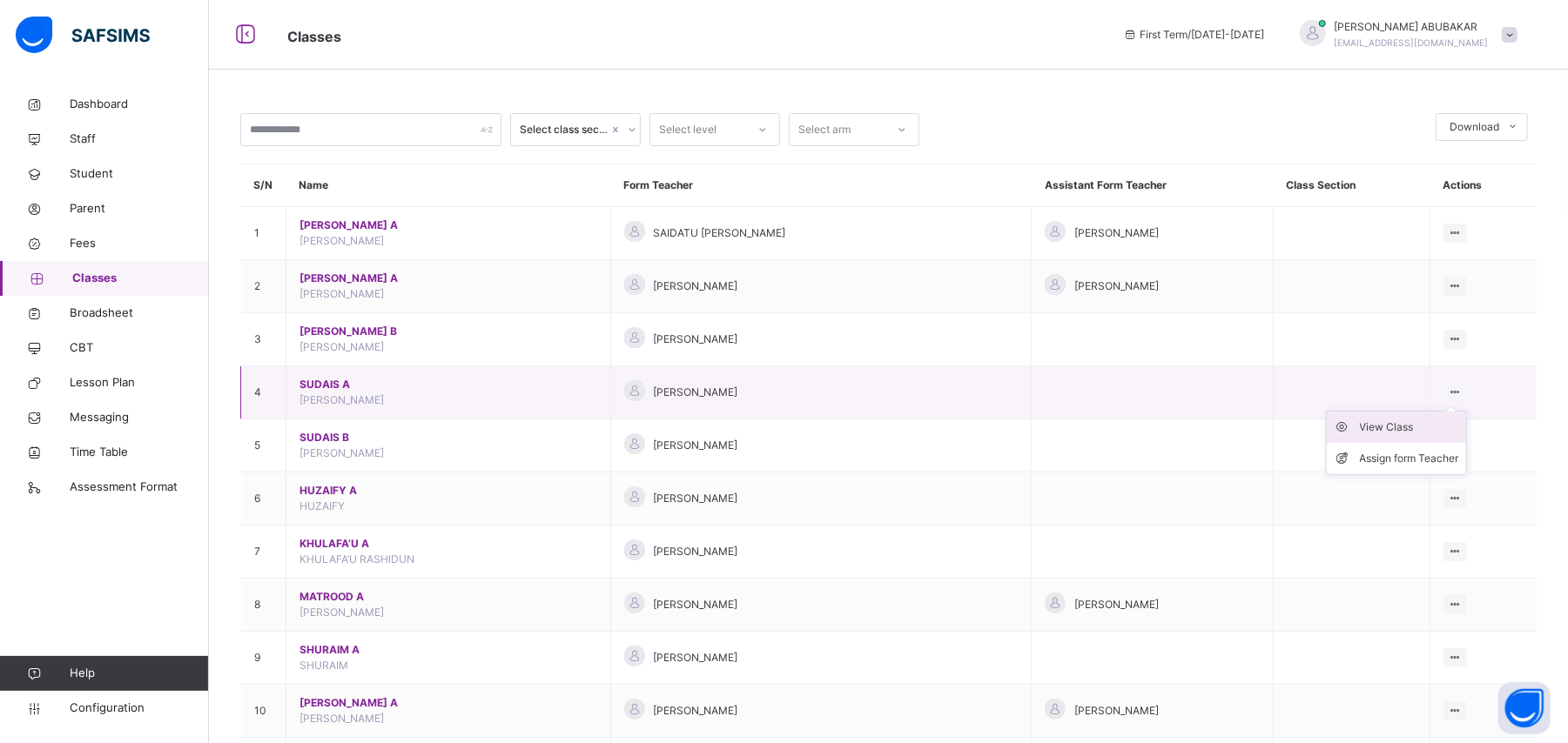
click at [1428, 432] on div "View Class" at bounding box center [1409, 427] width 99 height 18
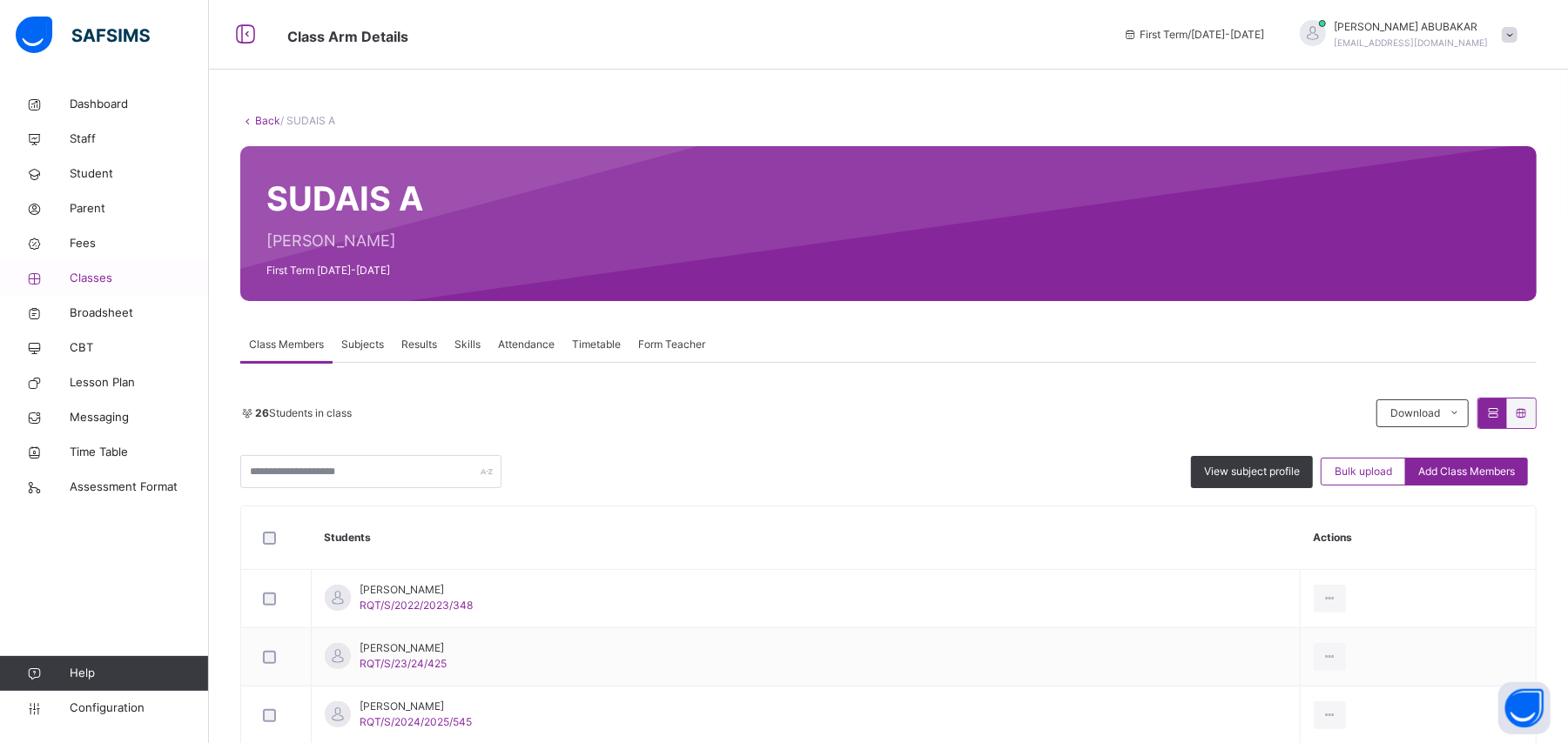
click at [119, 287] on link "Classes" at bounding box center [104, 279] width 209 height 35
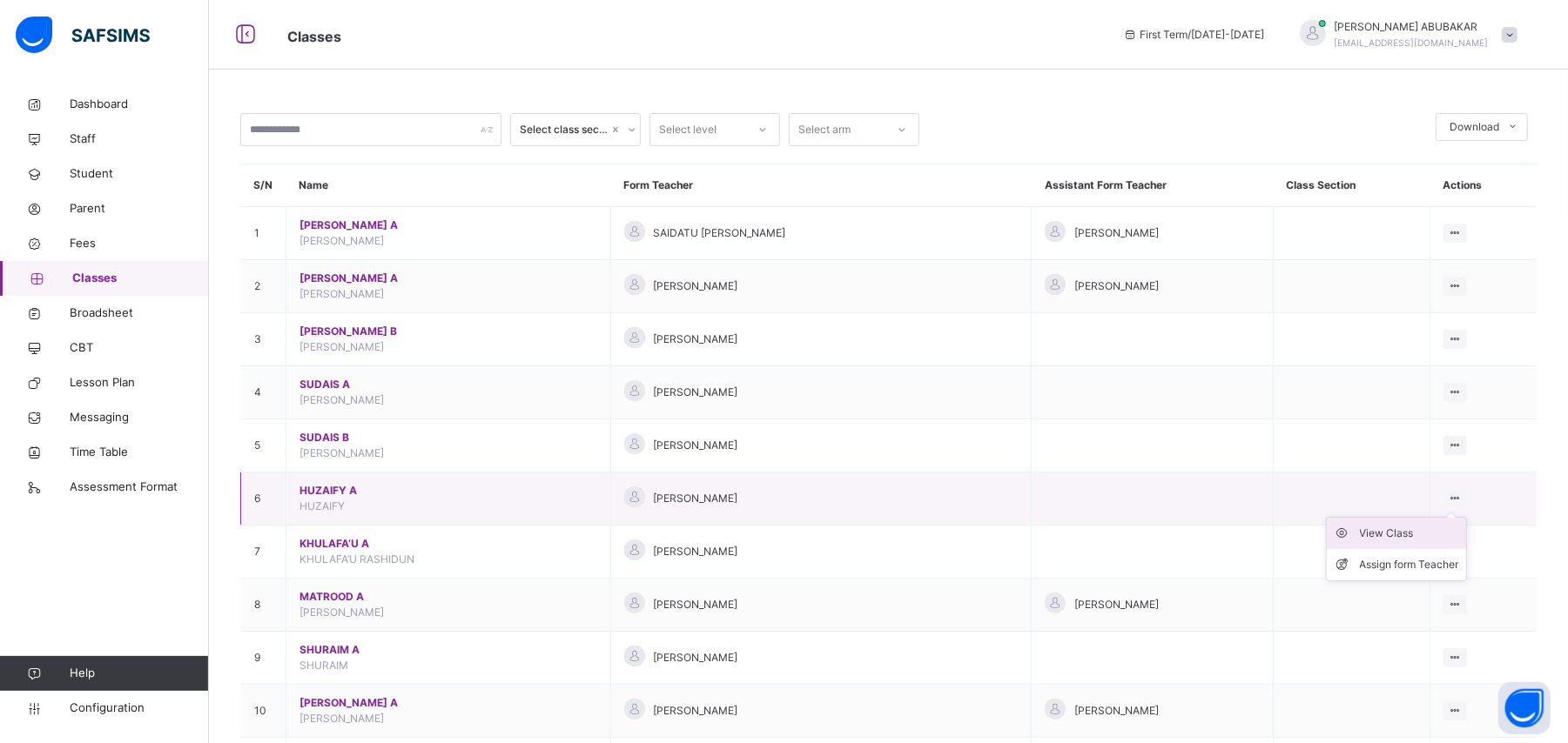
click at [1449, 540] on div "View Class" at bounding box center [1409, 533] width 99 height 18
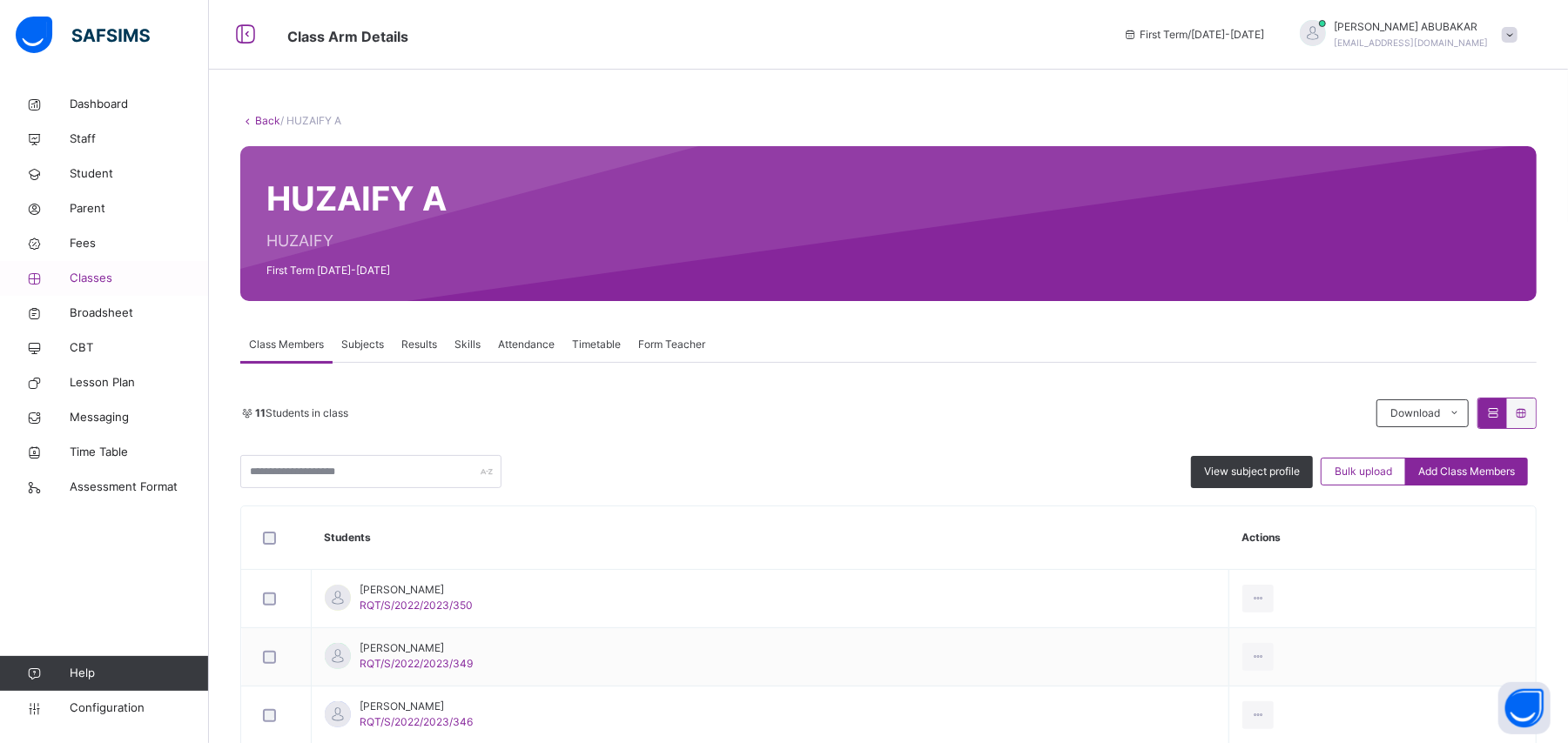
click at [115, 279] on span "Classes" at bounding box center [139, 278] width 139 height 18
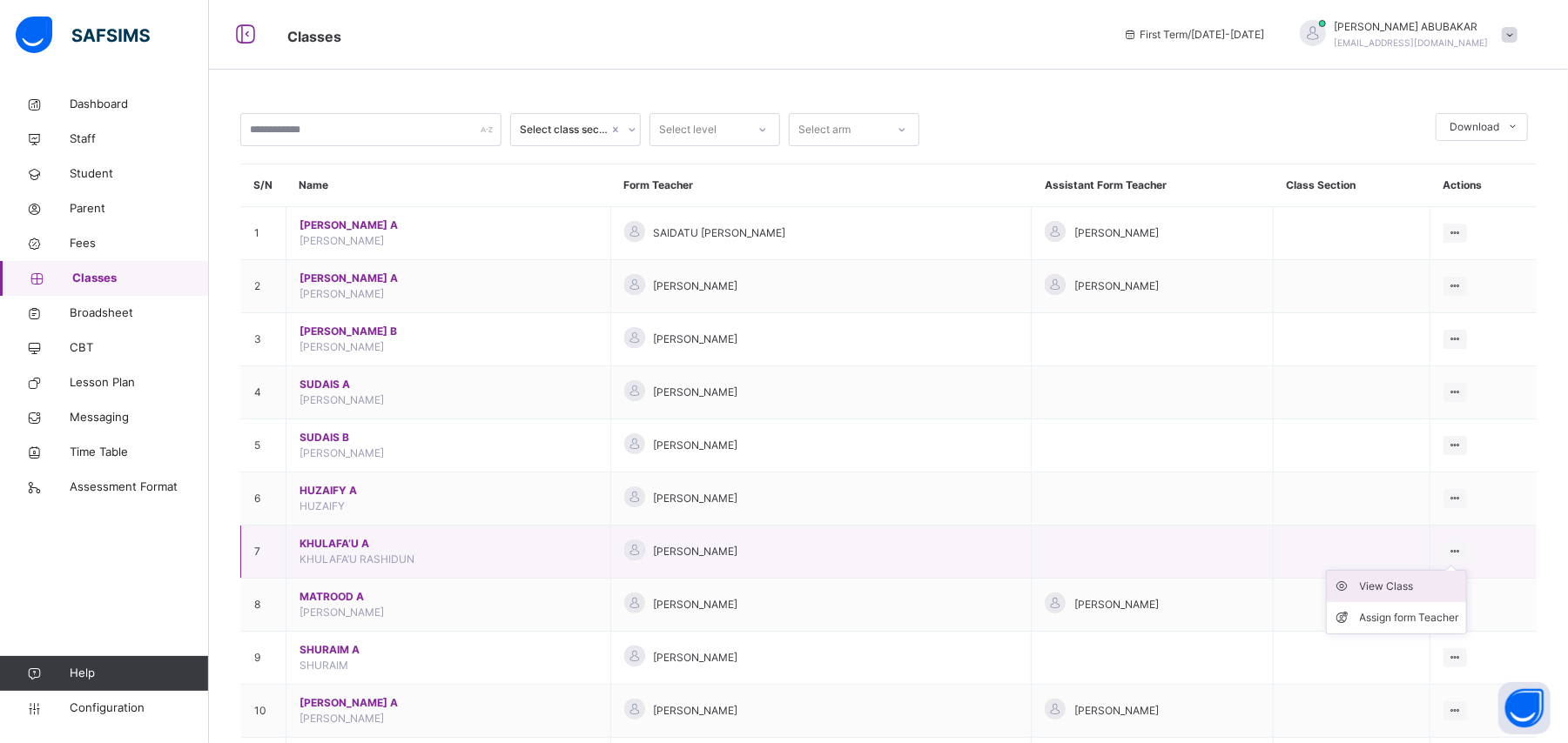
click at [1422, 593] on div "View Class" at bounding box center [1409, 586] width 99 height 18
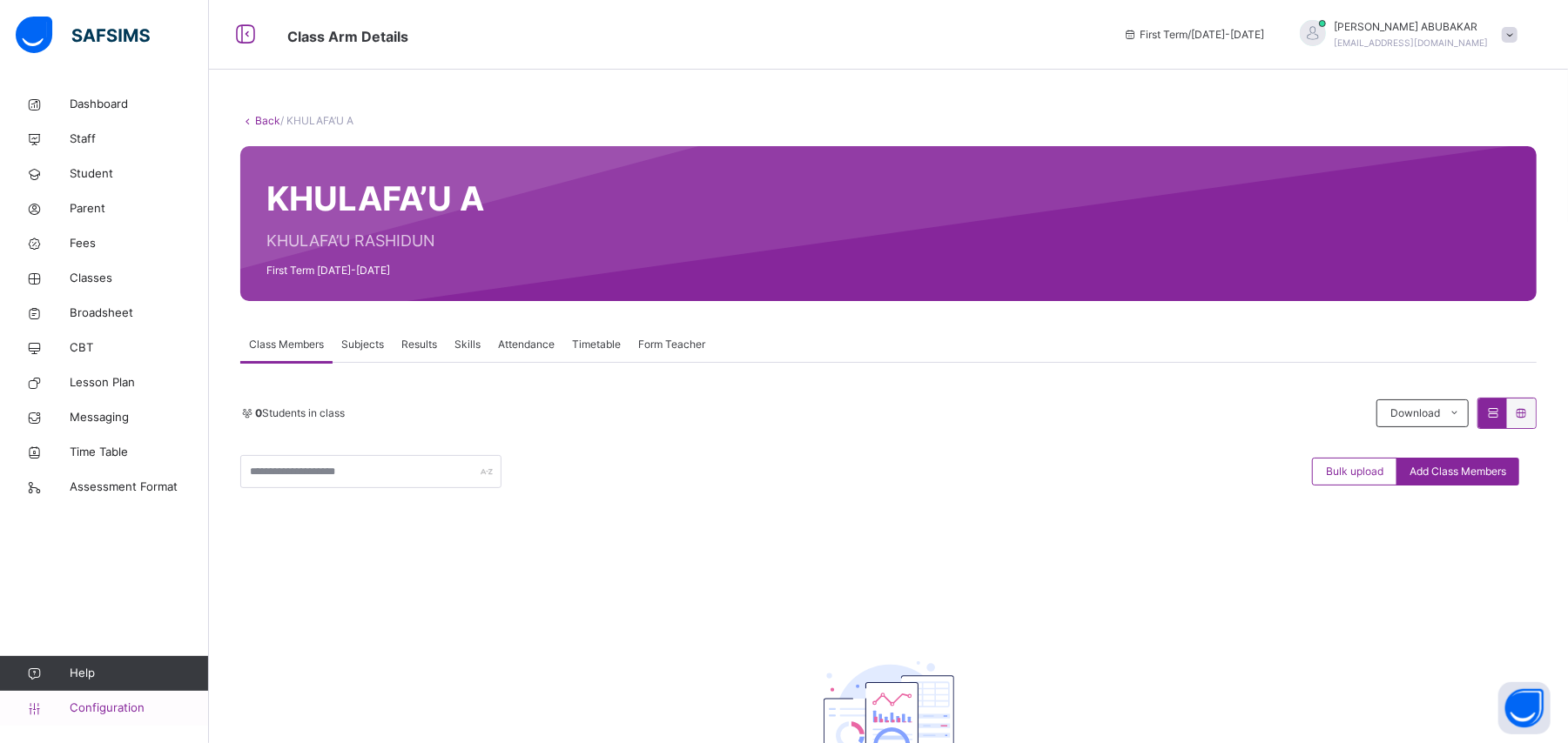
click at [130, 718] on link "Configuration" at bounding box center [103, 709] width 208 height 35
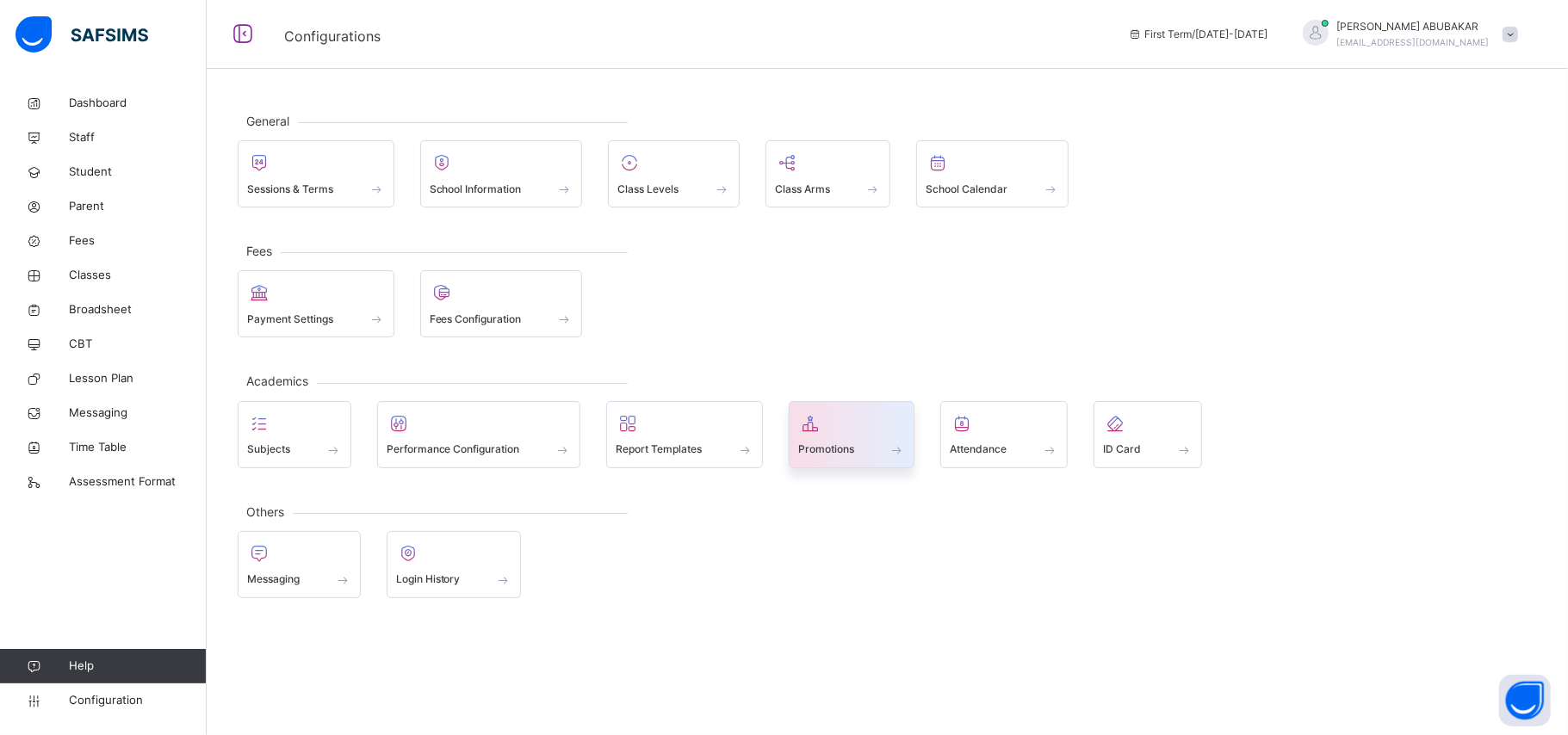
click at [876, 441] on div "Promotions" at bounding box center [852, 450] width 108 height 18
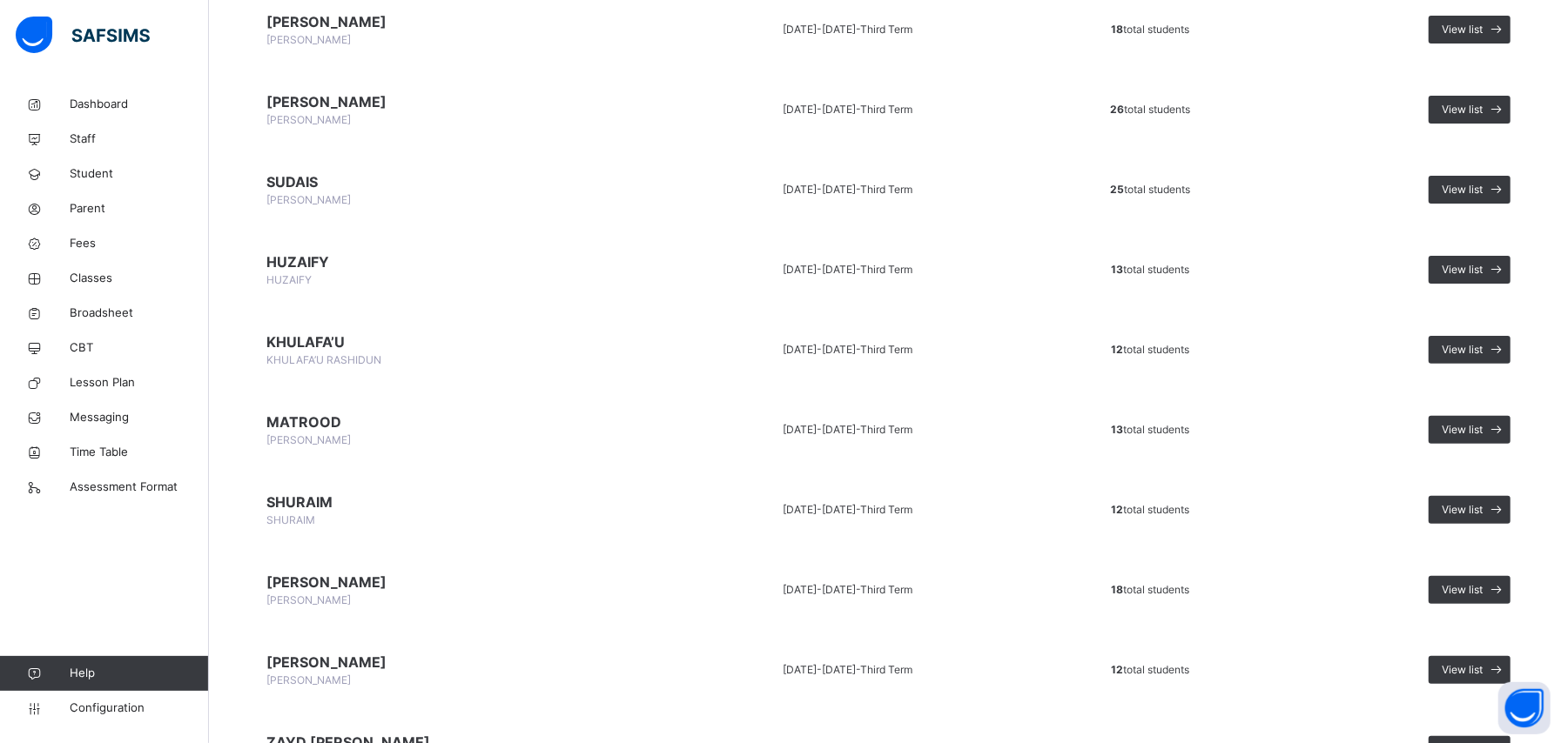
scroll to position [232, 0]
click at [1483, 421] on span "View list" at bounding box center [1463, 428] width 41 height 16
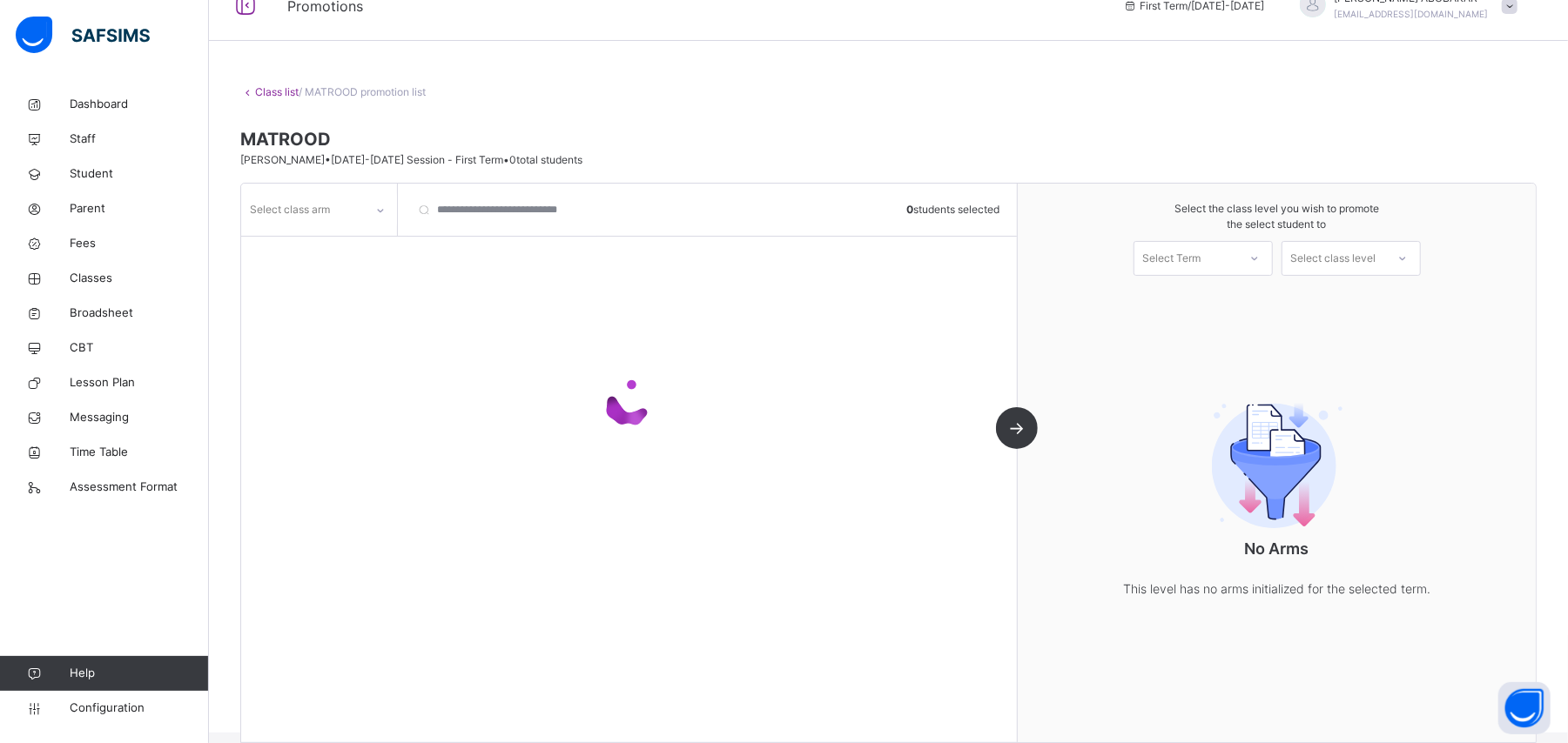
scroll to position [55, 0]
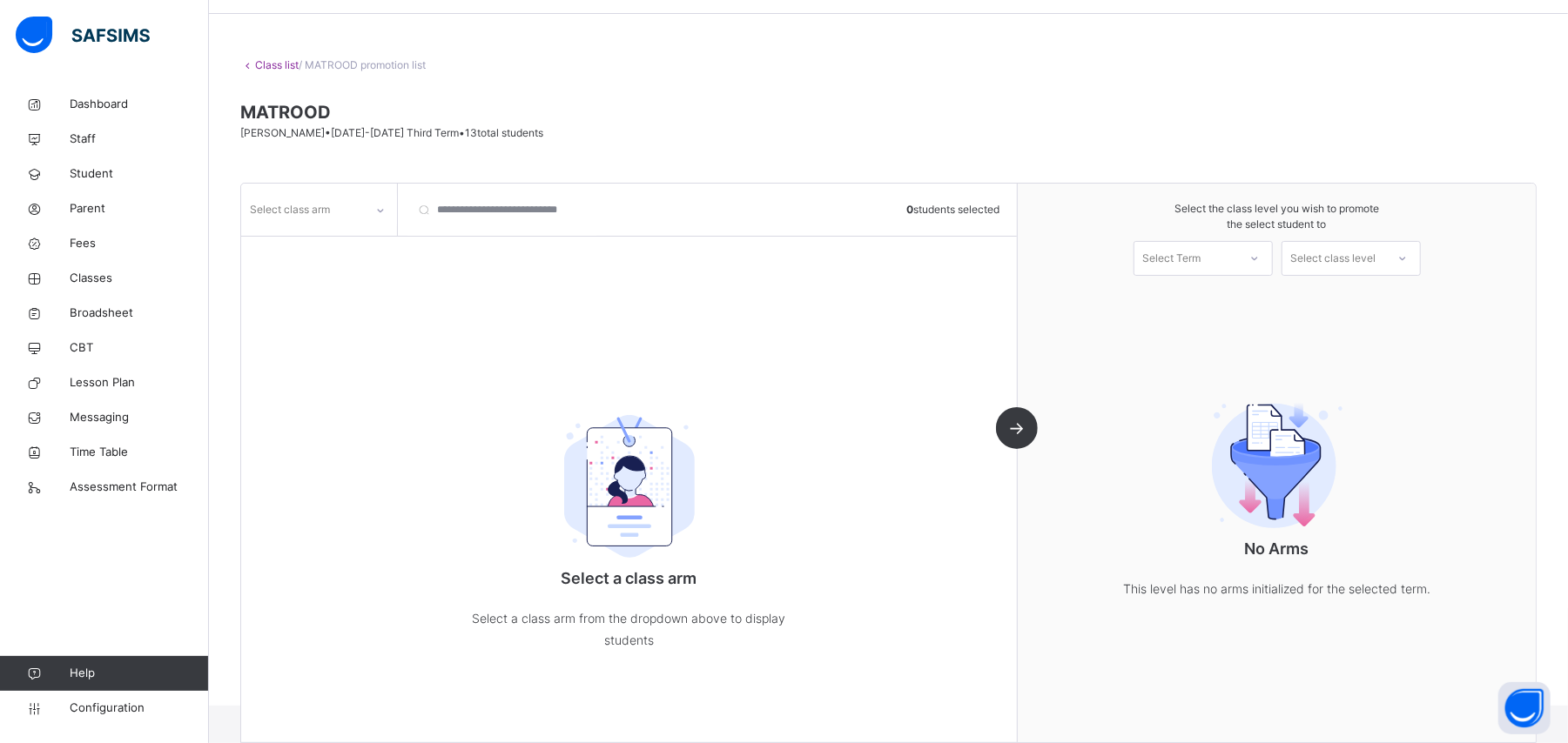
click at [375, 210] on icon at bounding box center [380, 210] width 10 height 18
click at [363, 247] on div "A" at bounding box center [319, 249] width 154 height 30
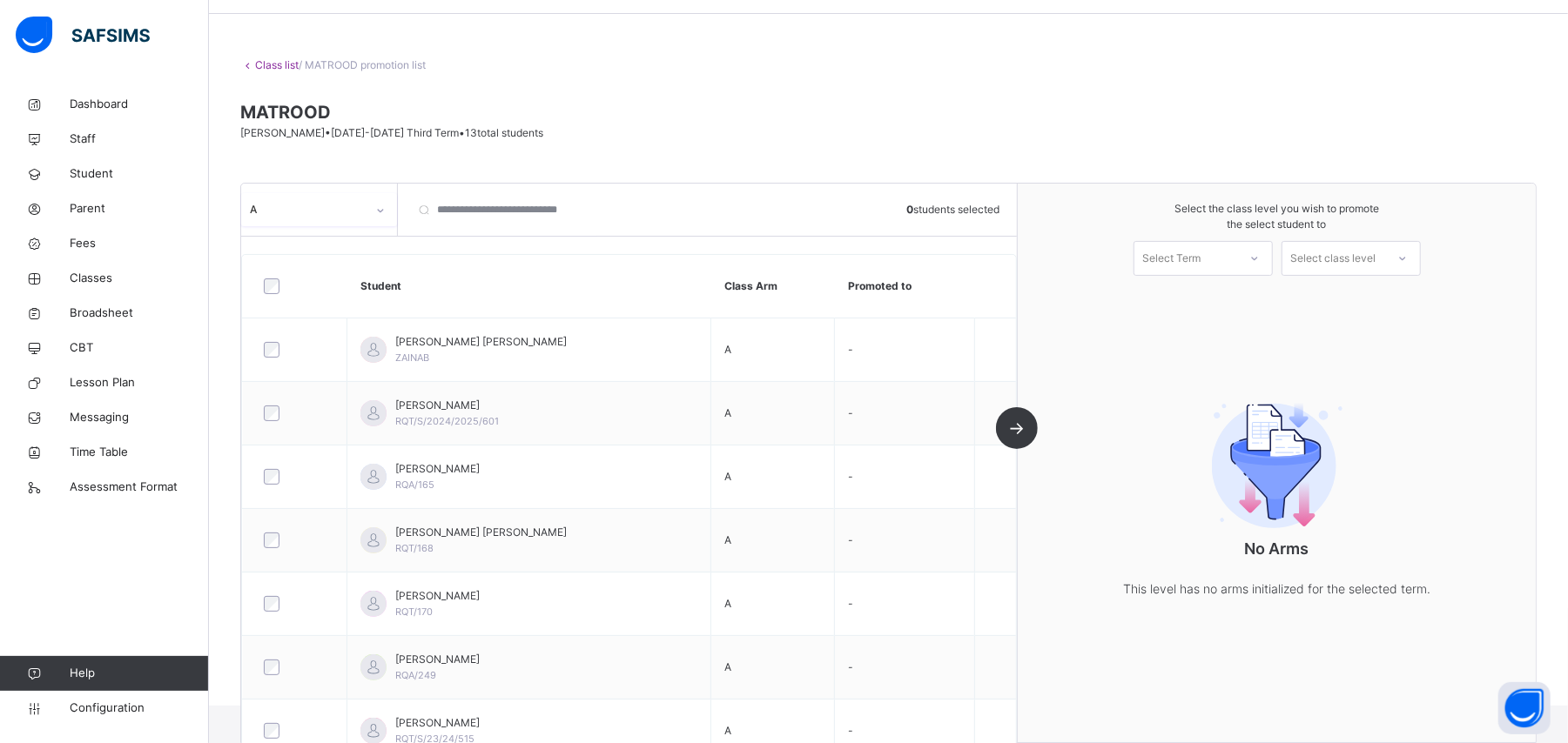
click at [1260, 256] on icon at bounding box center [1254, 258] width 10 height 18
click at [1248, 299] on div "First Term [DATE]-[DATE]" at bounding box center [1203, 306] width 138 height 45
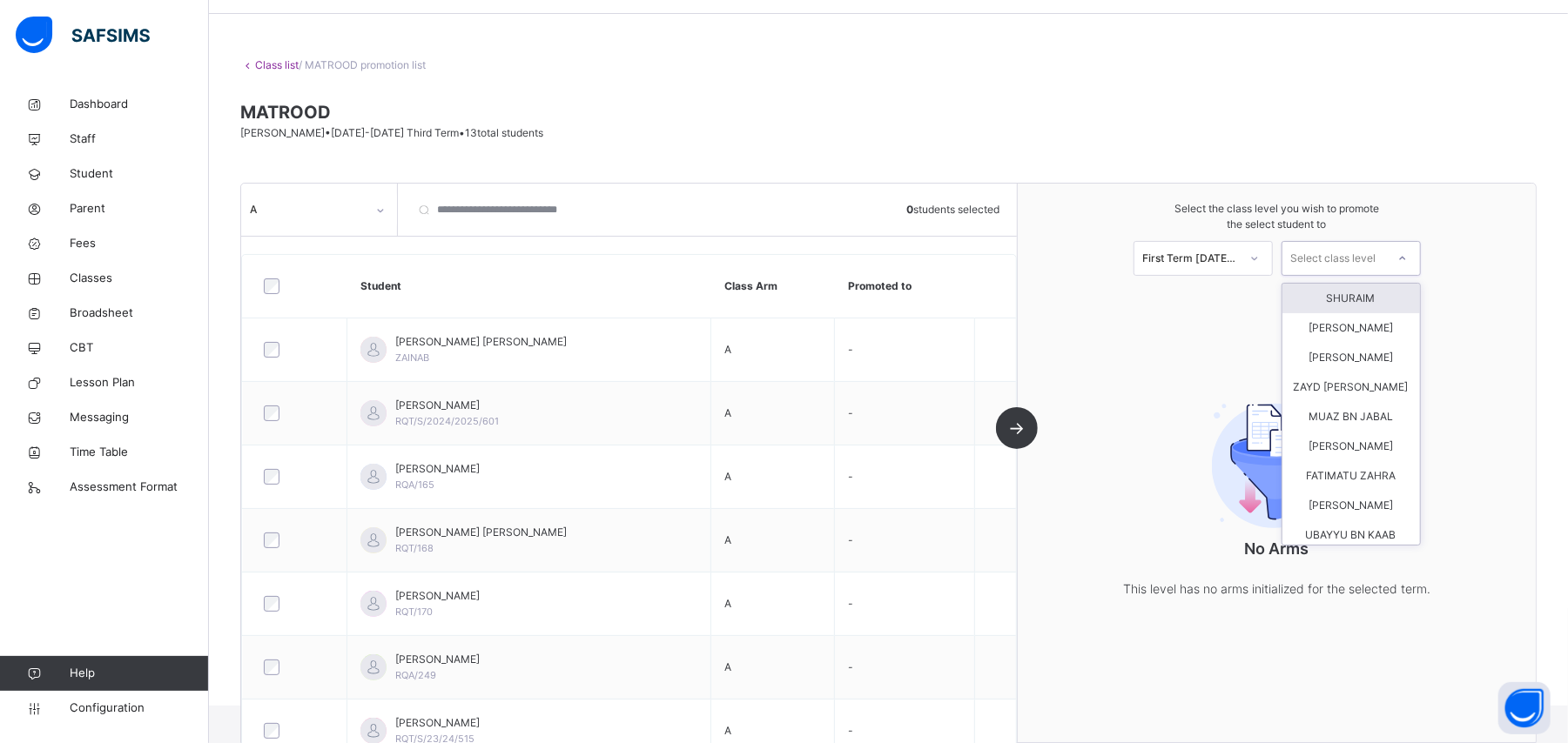
click at [1407, 254] on div at bounding box center [1403, 258] width 31 height 30
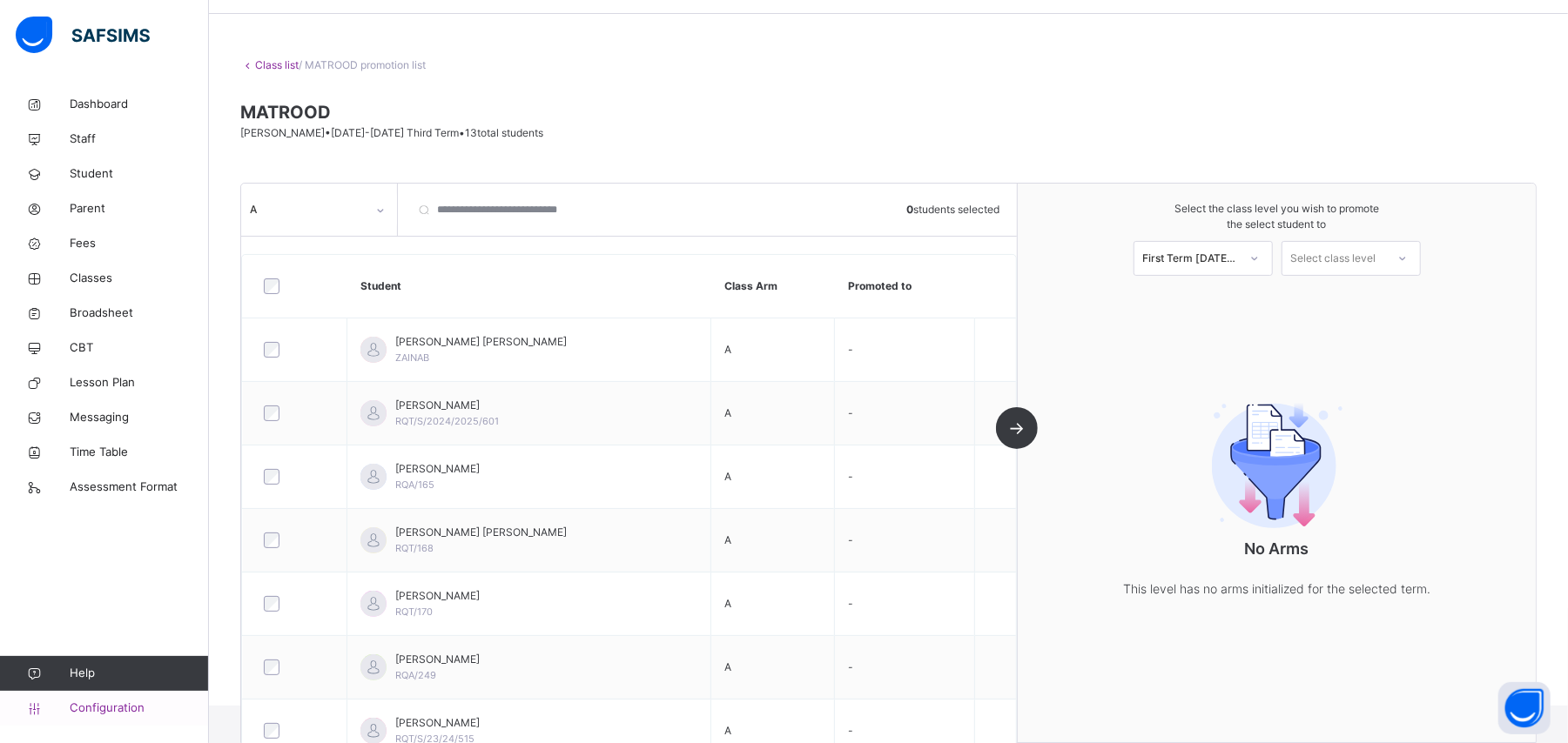
click at [132, 709] on span "Configuration" at bounding box center [139, 708] width 139 height 18
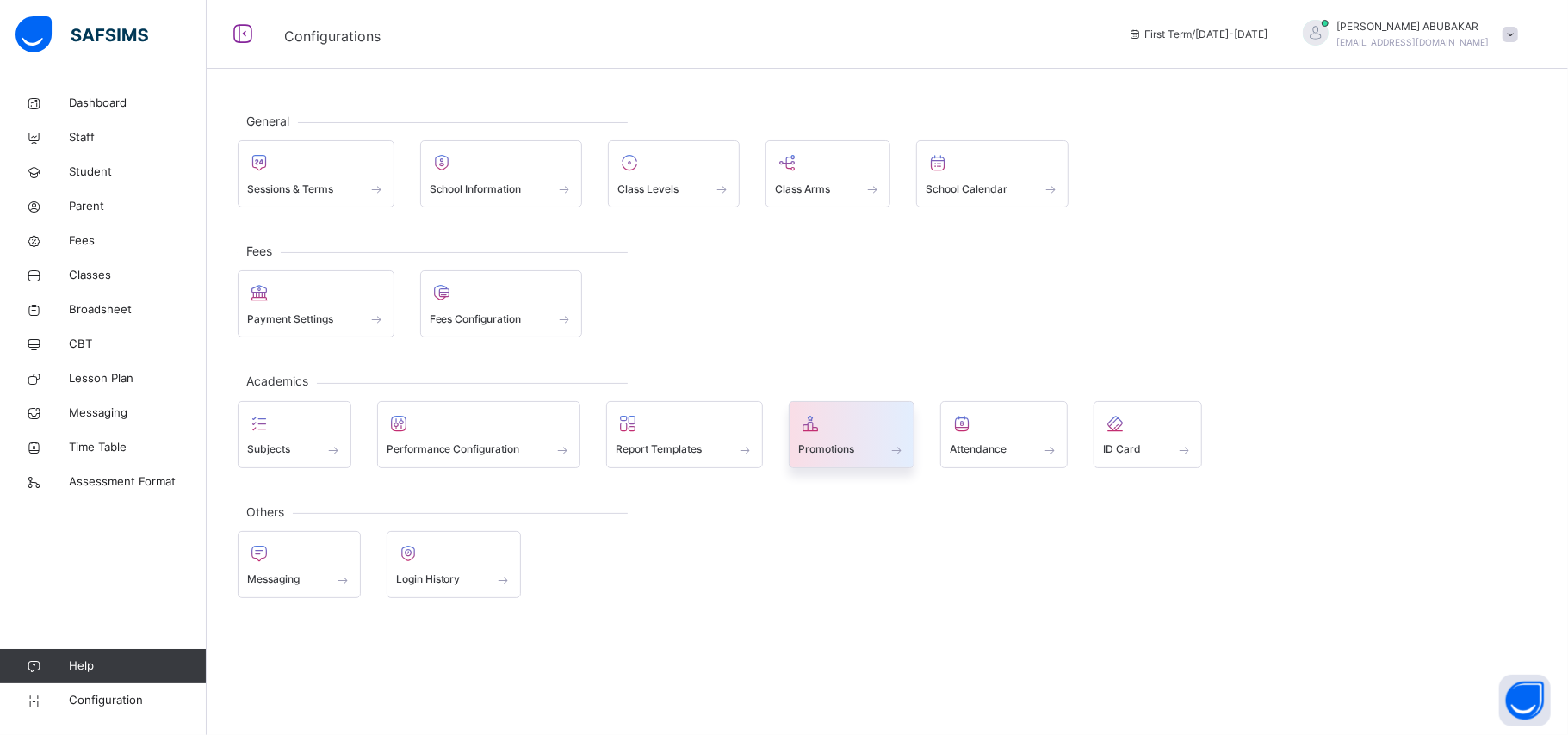
click at [868, 460] on div "Promotions" at bounding box center [852, 435] width 127 height 68
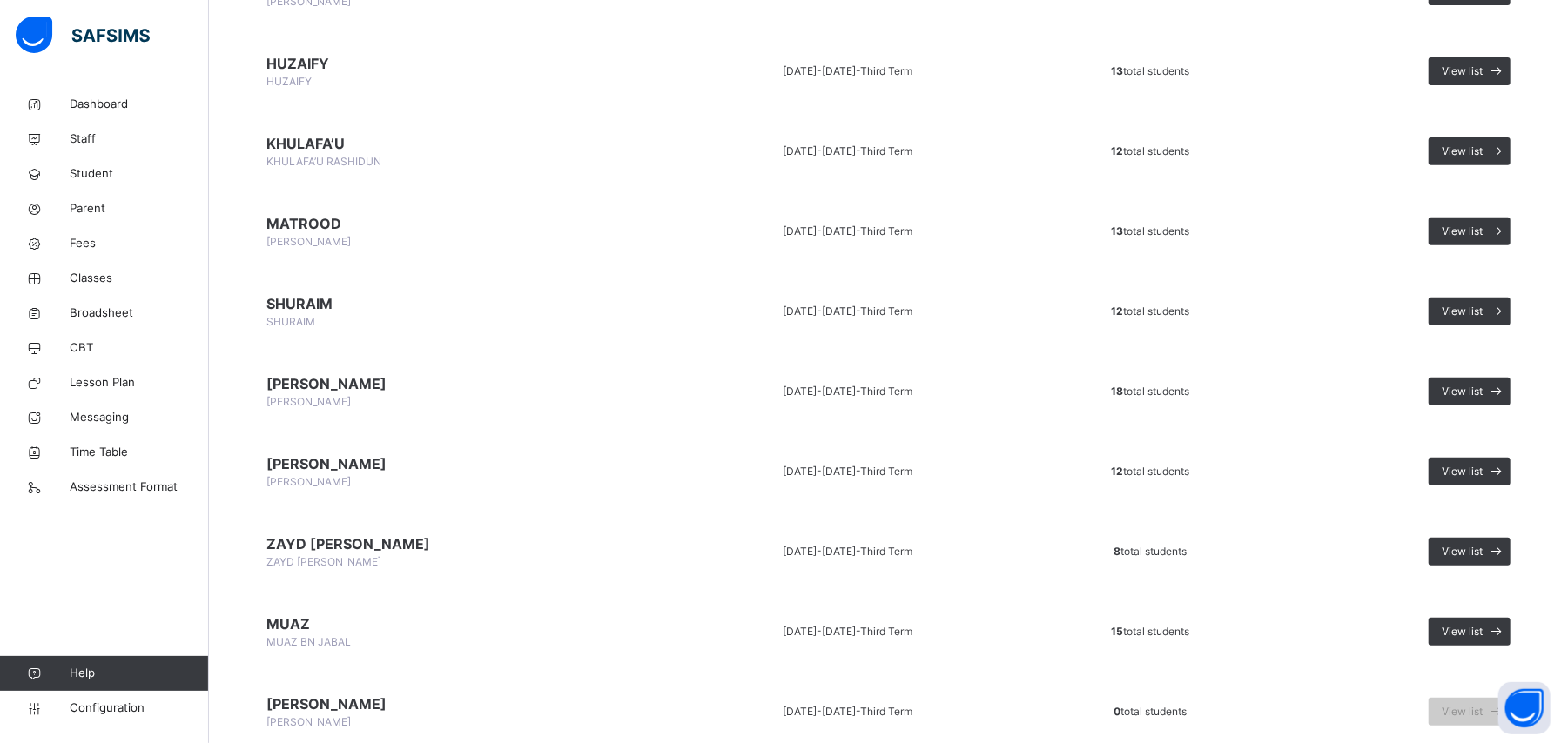
scroll to position [414, 0]
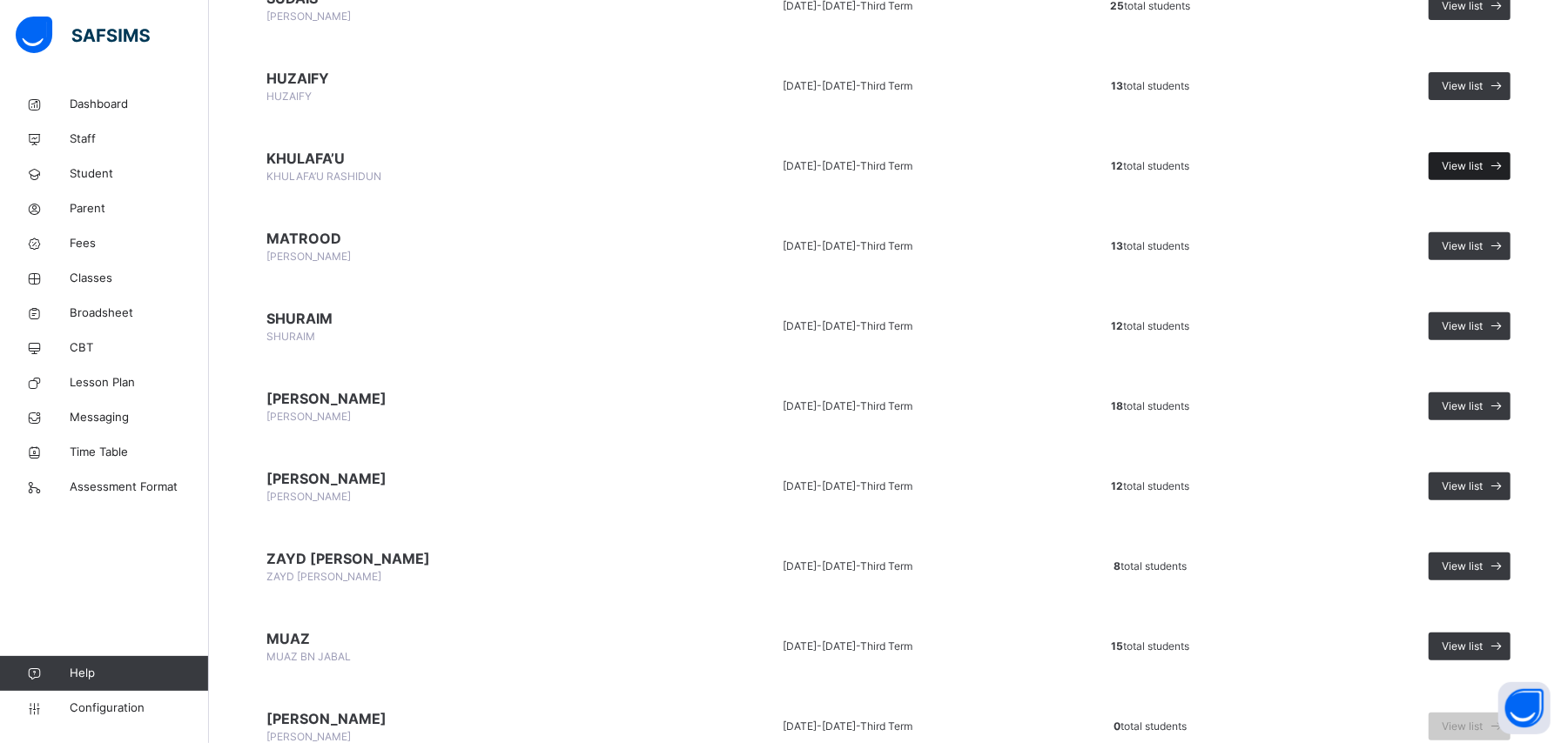
click at [1505, 167] on icon at bounding box center [1498, 167] width 18 height 20
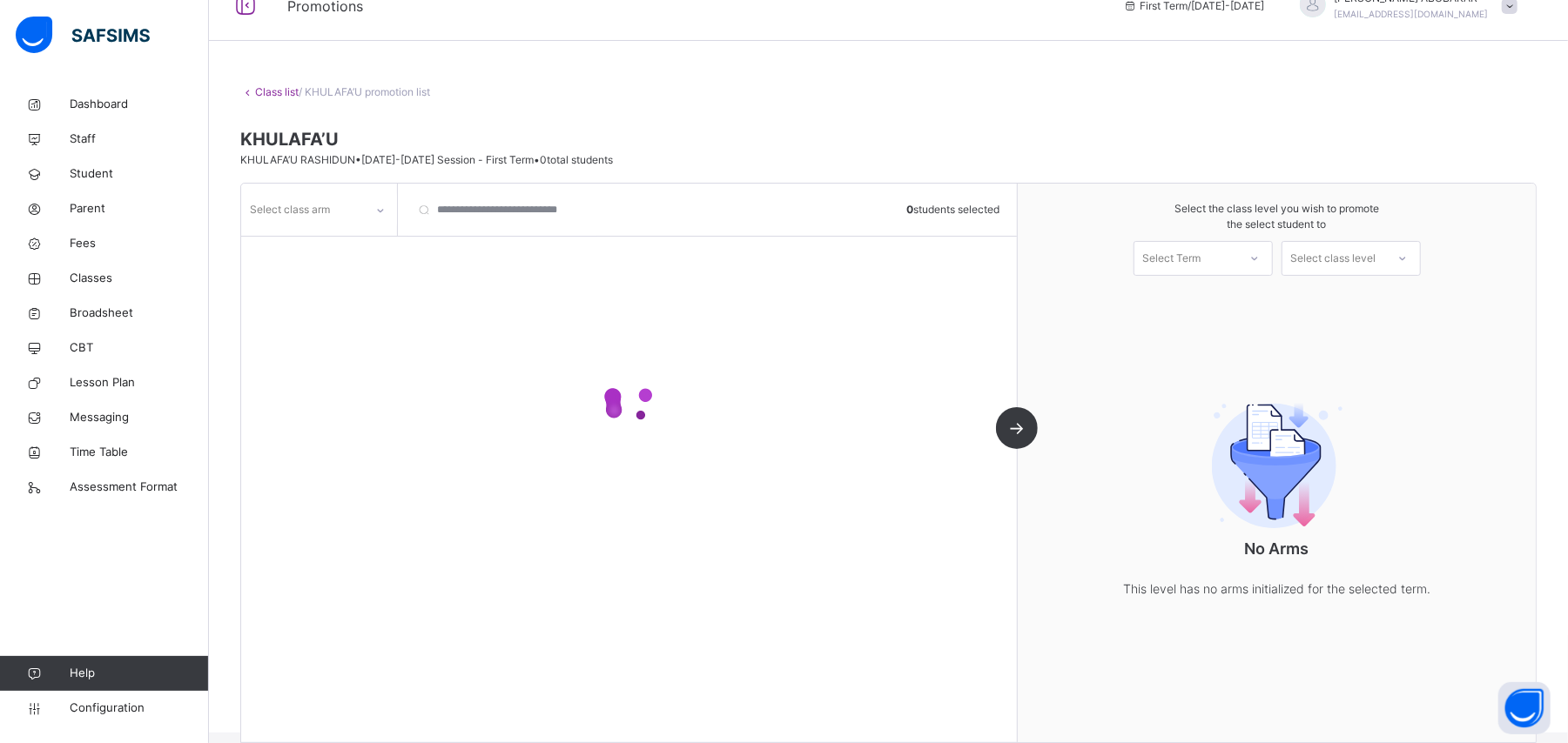
scroll to position [55, 0]
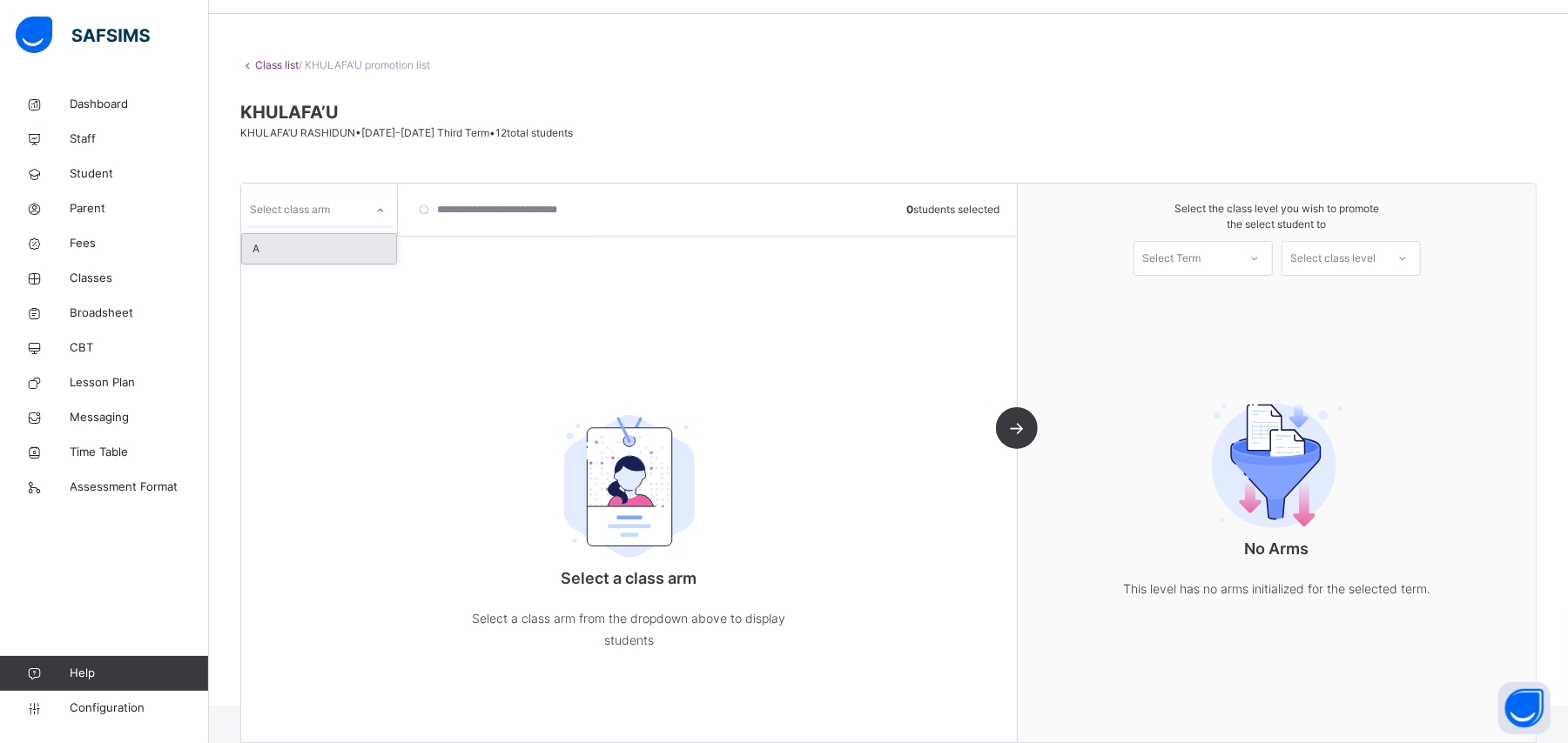
click at [378, 207] on icon at bounding box center [380, 210] width 10 height 18
click at [366, 252] on div "A" at bounding box center [319, 249] width 154 height 30
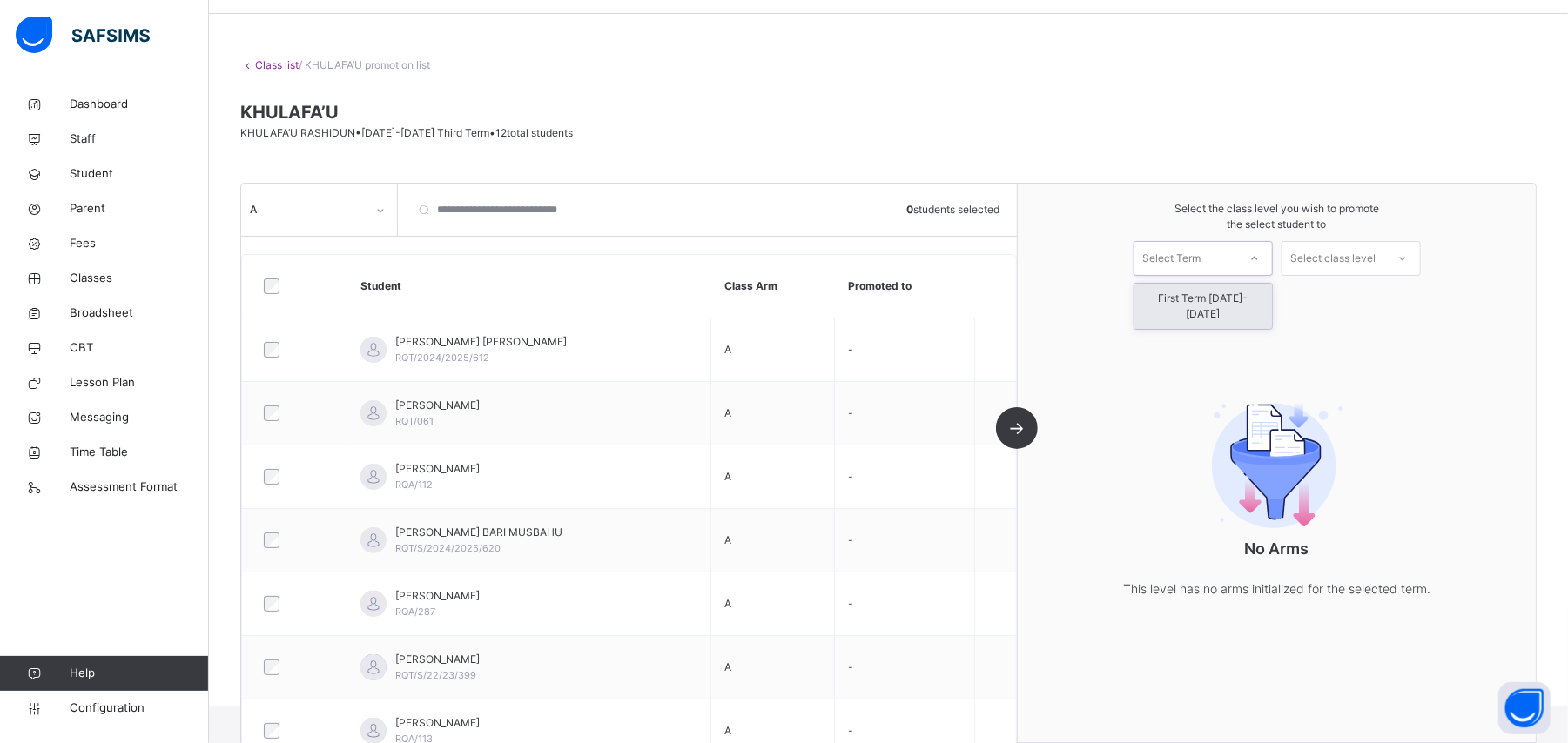
click at [1260, 258] on icon at bounding box center [1254, 258] width 10 height 18
click at [1265, 303] on div "First Term [DATE]-[DATE]" at bounding box center [1203, 306] width 138 height 45
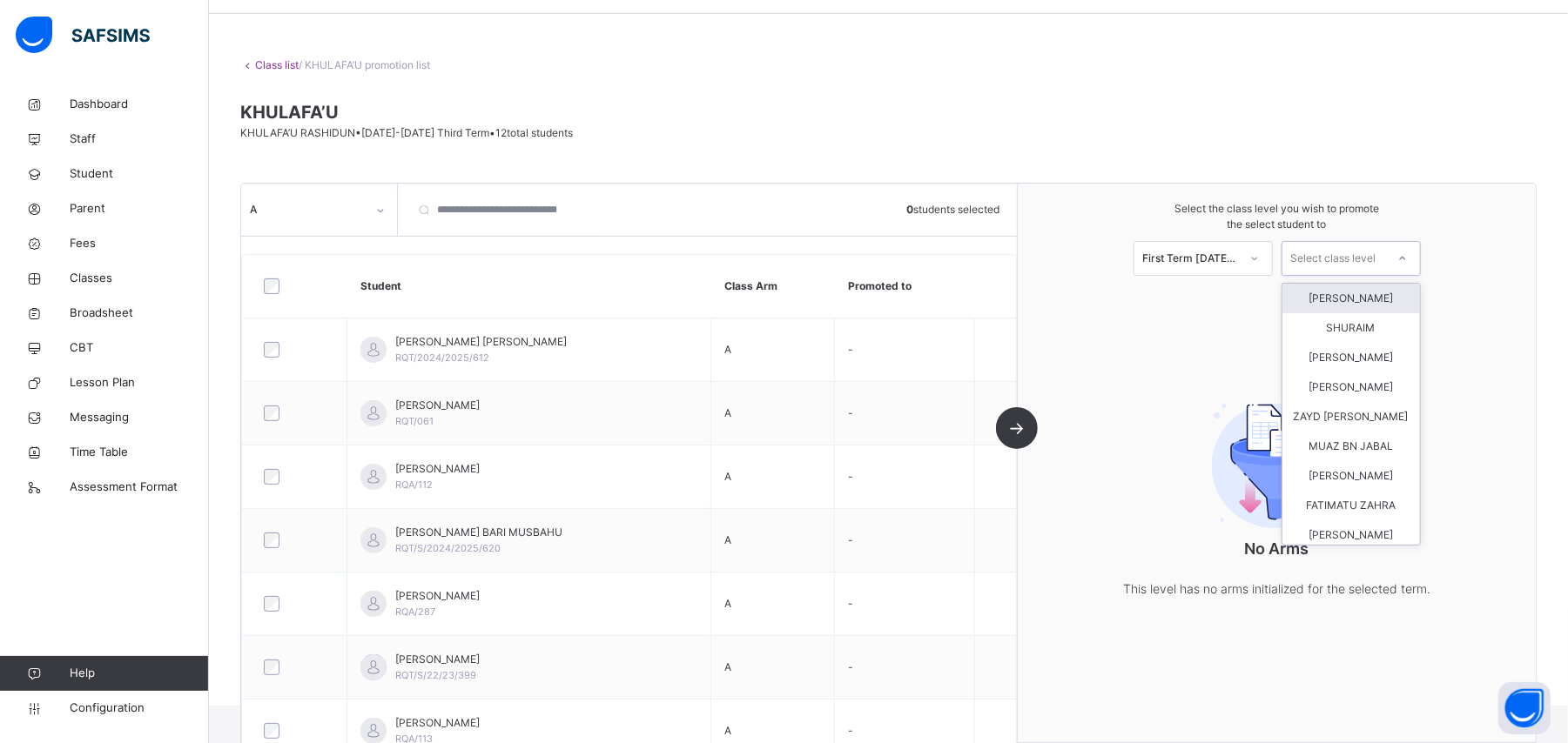
click at [1408, 255] on icon at bounding box center [1402, 258] width 10 height 18
click at [1390, 367] on div "[PERSON_NAME]" at bounding box center [1351, 358] width 138 height 30
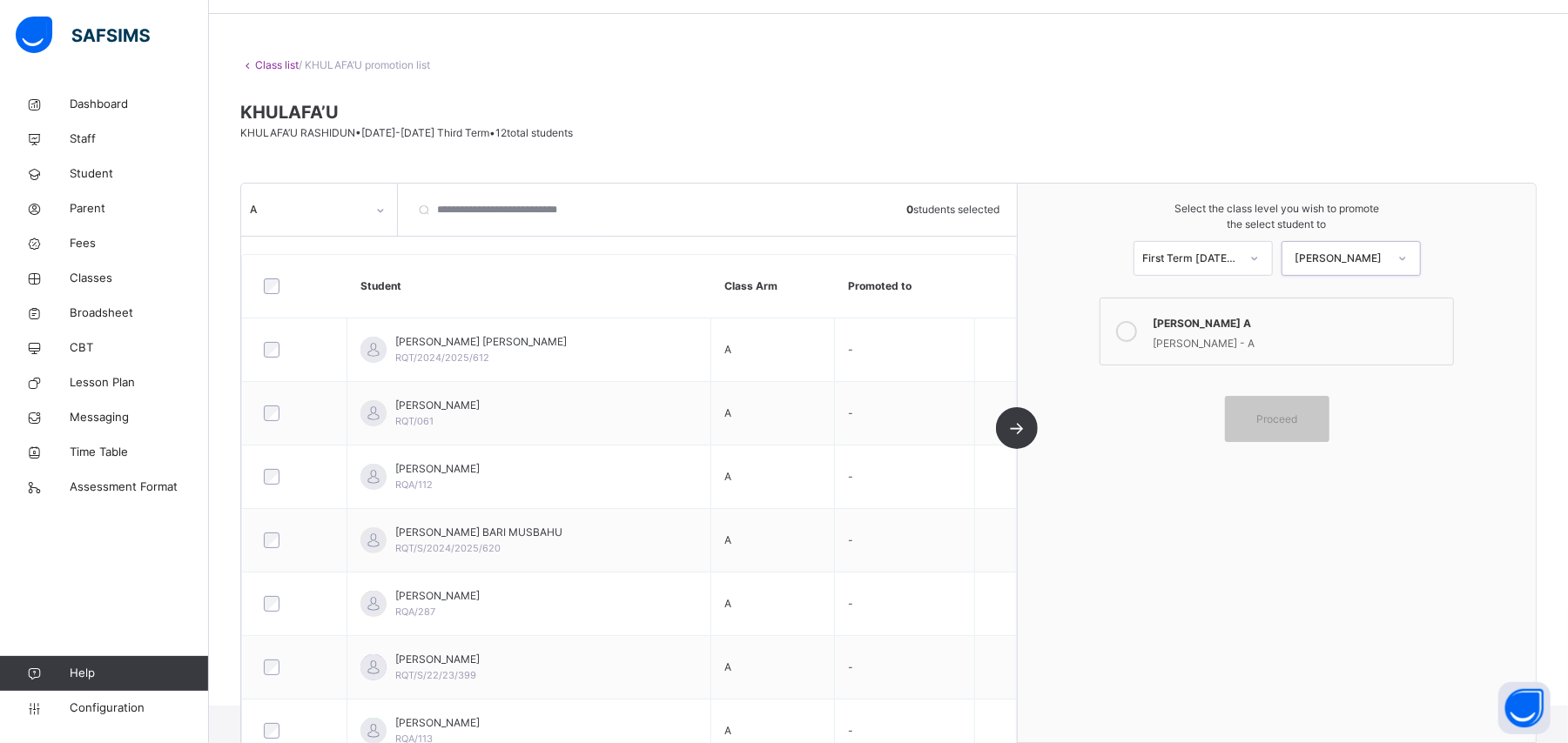
click at [1138, 328] on icon at bounding box center [1127, 331] width 21 height 21
click at [1182, 374] on span at bounding box center [1276, 374] width 362 height 8
click at [1262, 413] on span "Proceed" at bounding box center [1277, 419] width 78 height 16
click at [1138, 331] on icon at bounding box center [1127, 331] width 21 height 21
click at [1138, 336] on icon at bounding box center [1127, 331] width 21 height 21
